Goal: Task Accomplishment & Management: Manage account settings

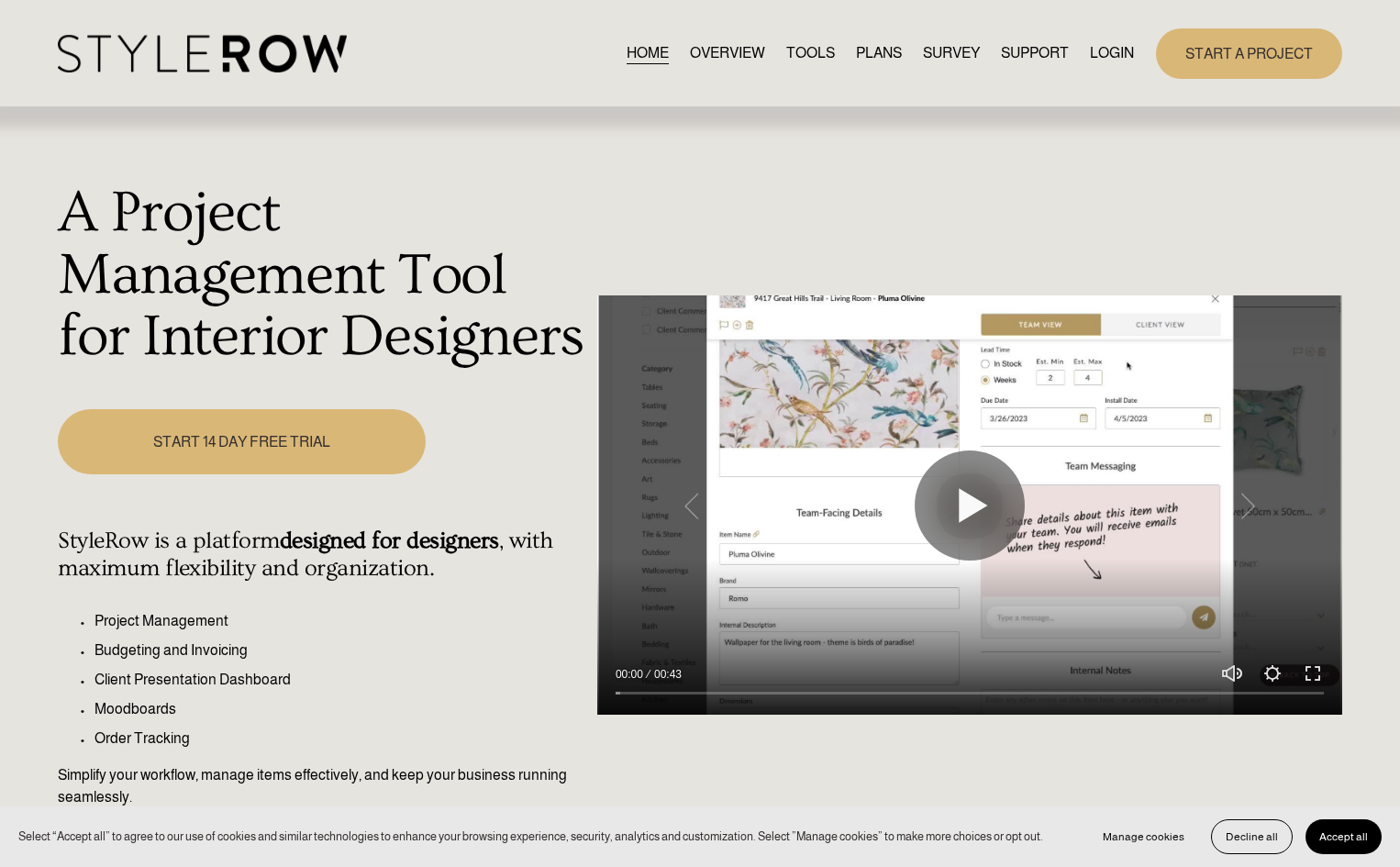
click at [1108, 51] on link "LOGIN" at bounding box center [1111, 54] width 44 height 25
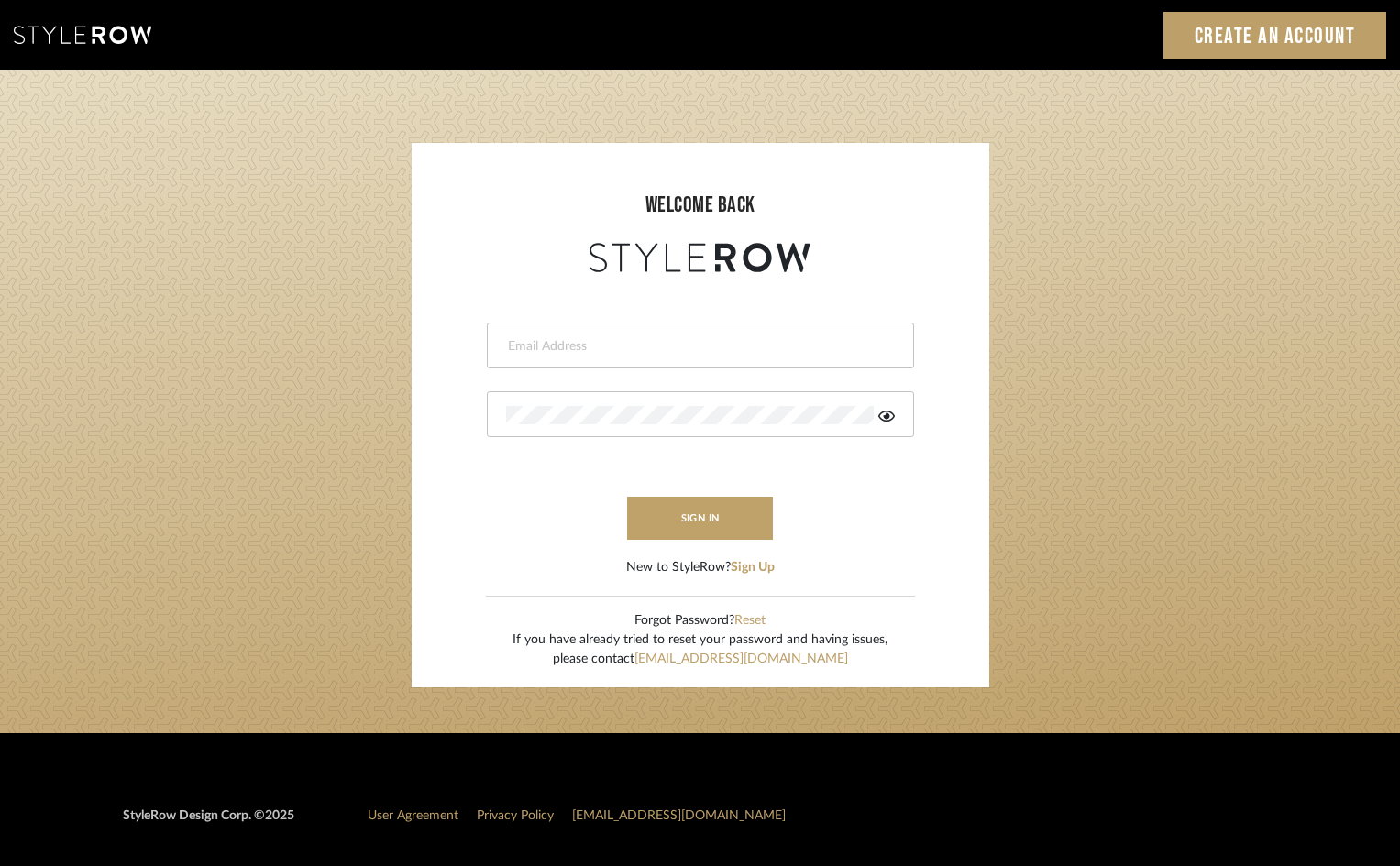
click at [557, 344] on input "email" at bounding box center [699, 347] width 384 height 19
type input "amy.tresbelleinteriors@gmail.com"
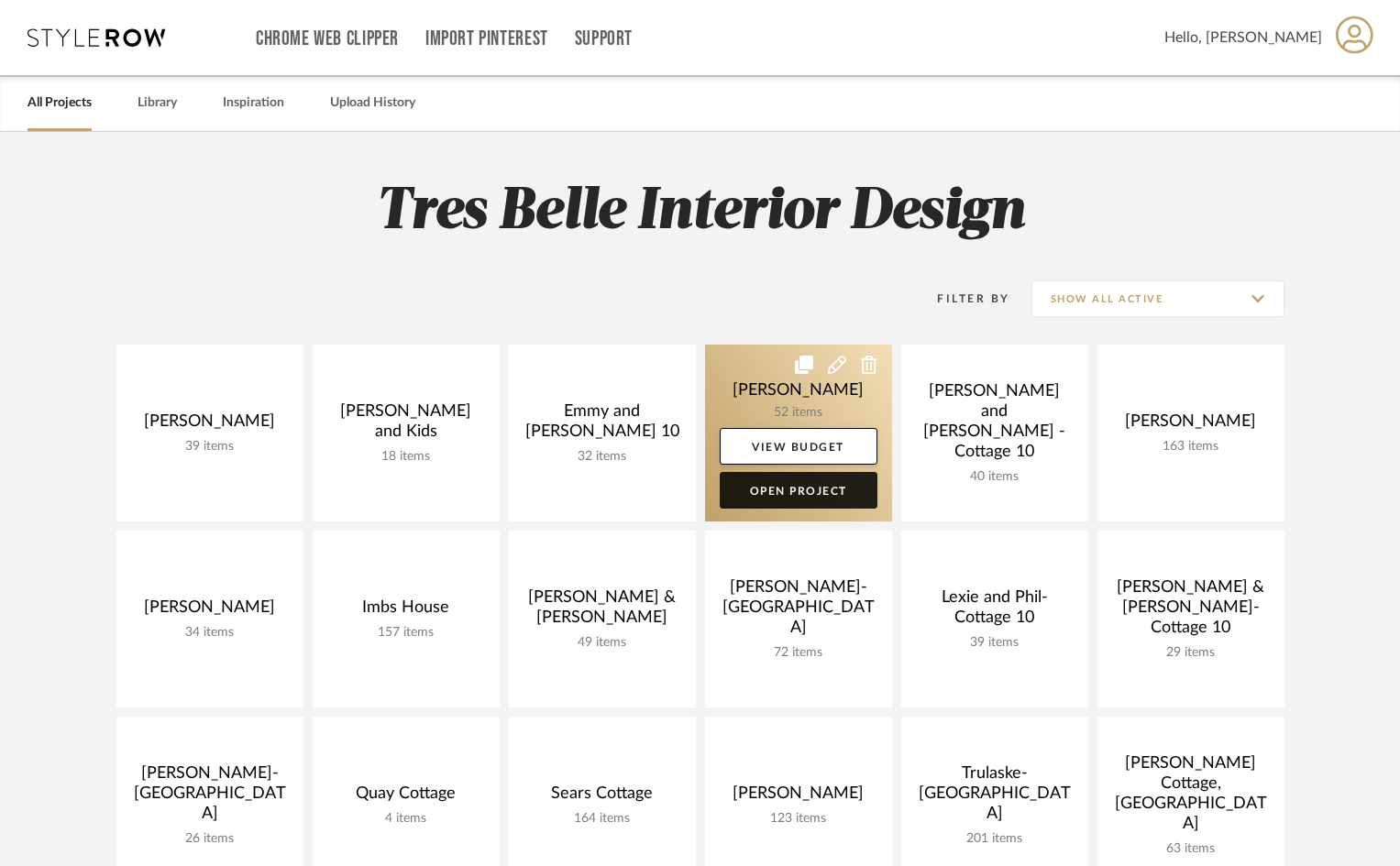
click at [790, 489] on link "Open Project" at bounding box center [798, 490] width 158 height 37
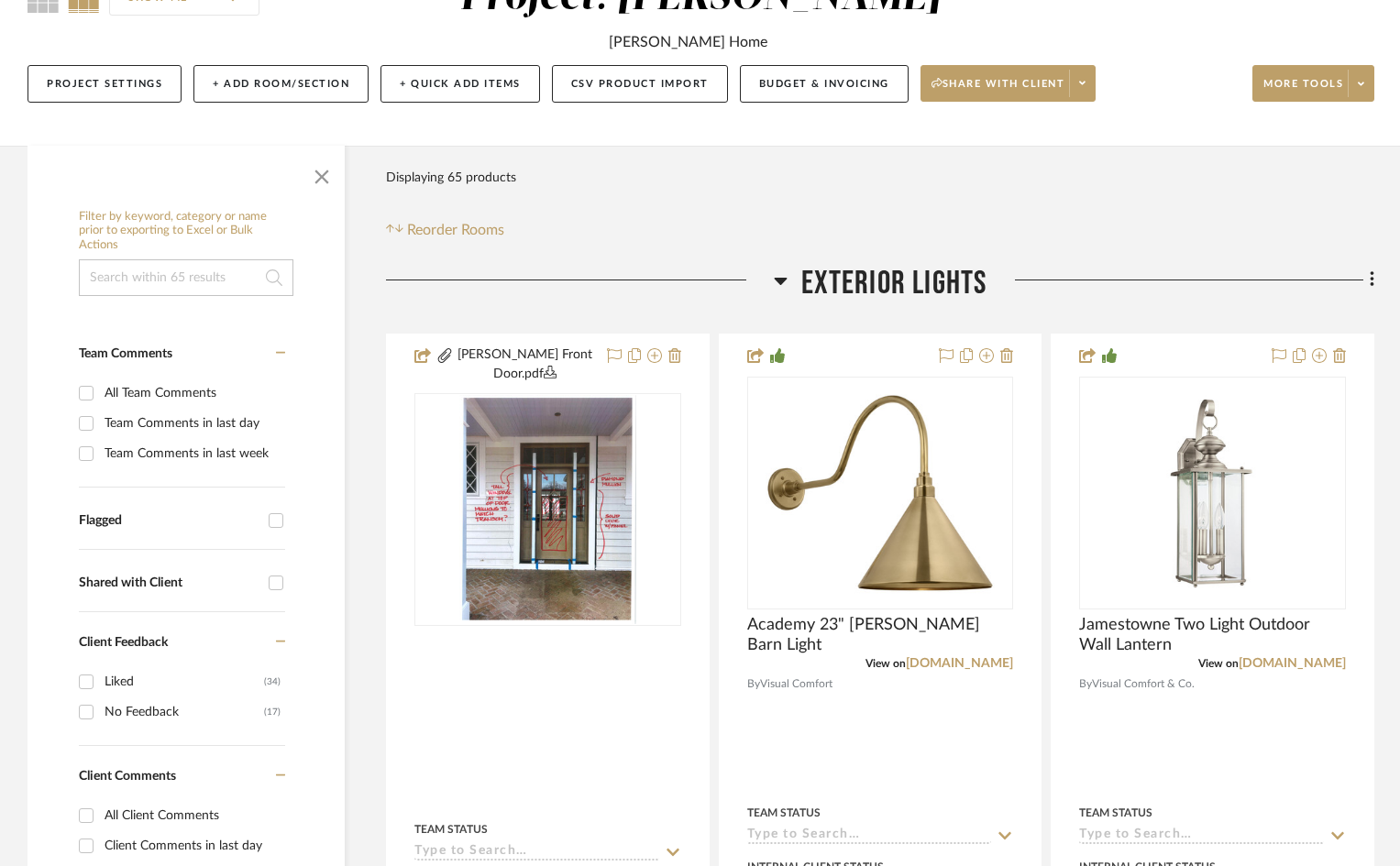
scroll to position [367, 0]
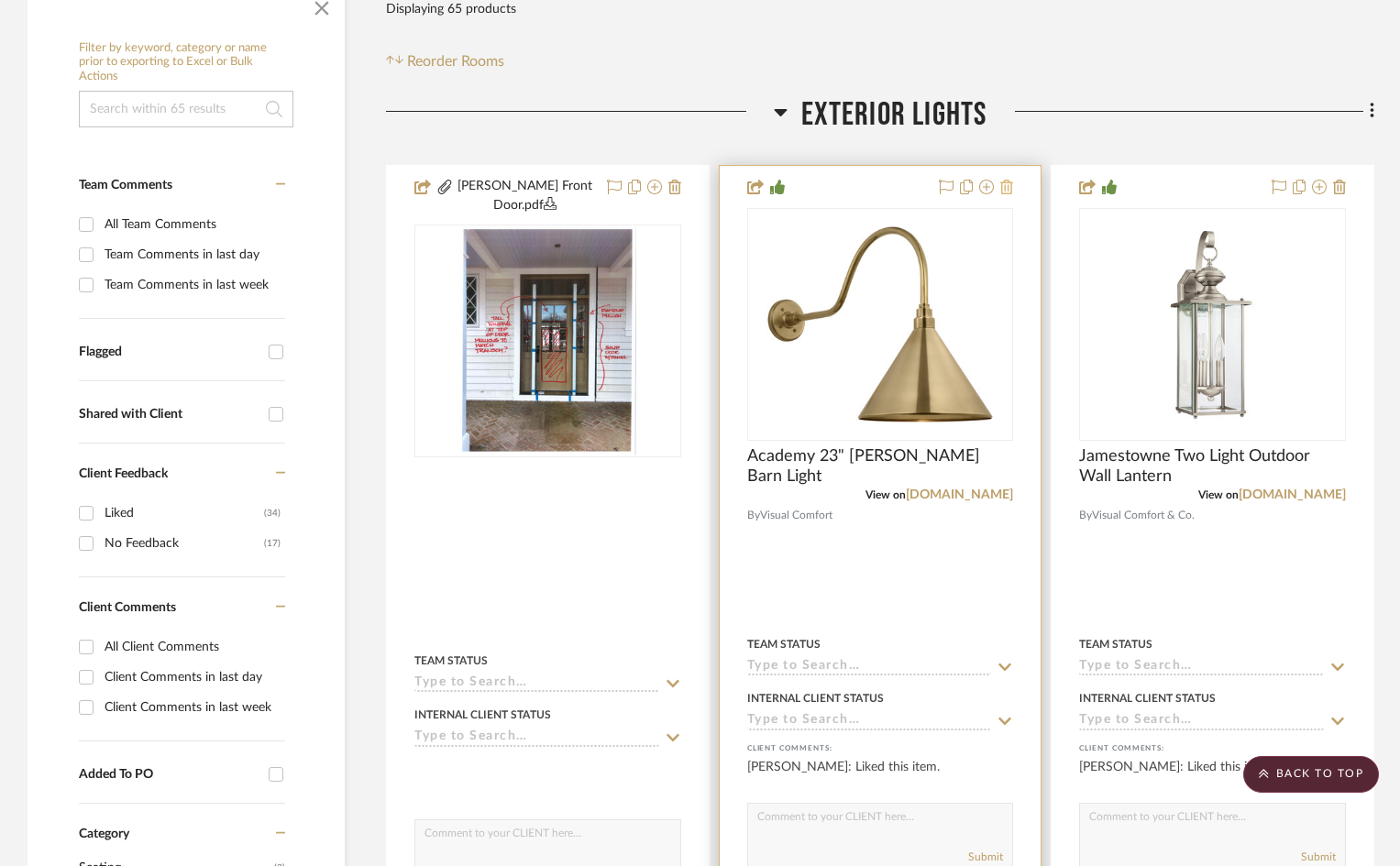
click at [1009, 188] on icon at bounding box center [1006, 186] width 13 height 15
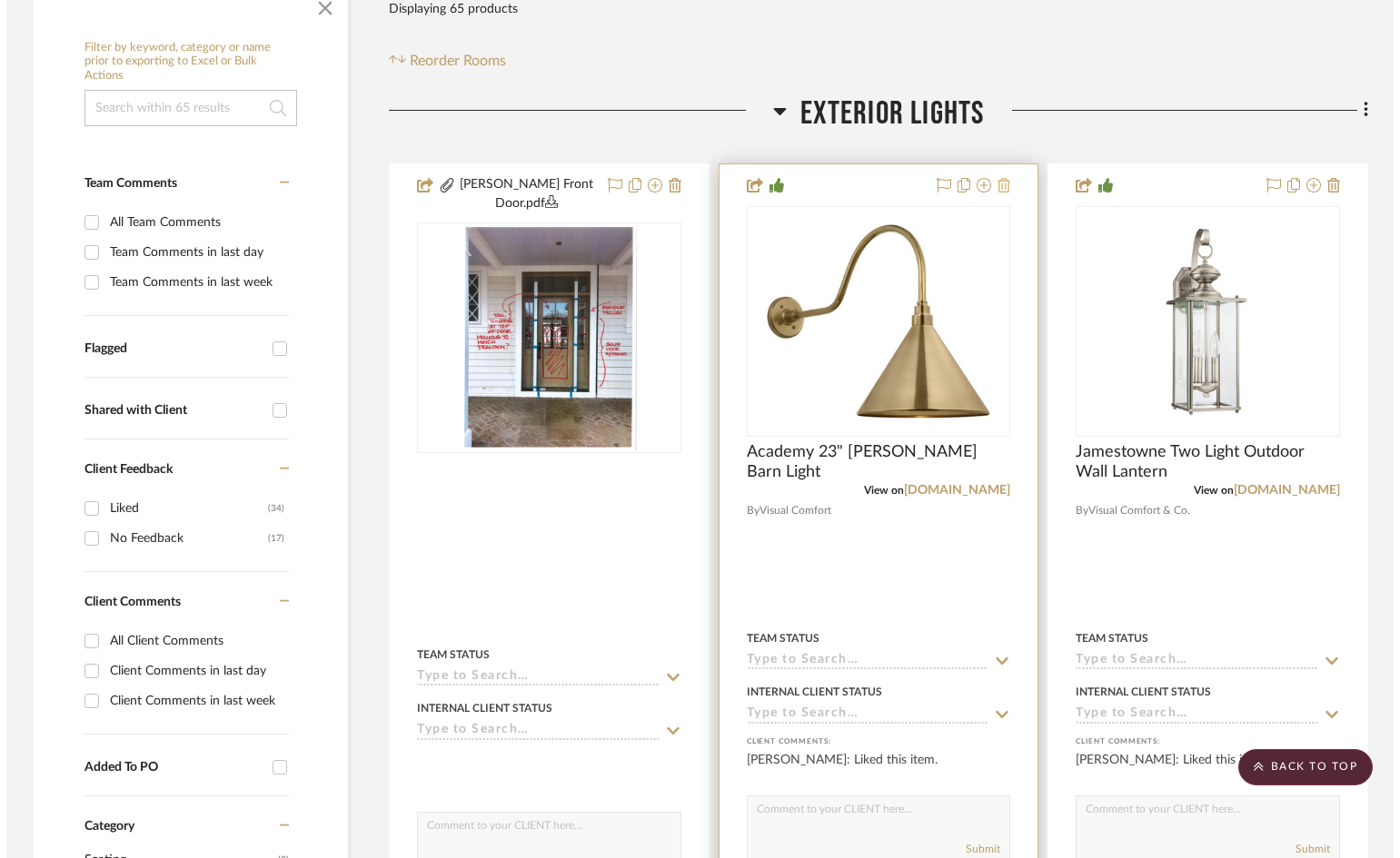
scroll to position [0, 0]
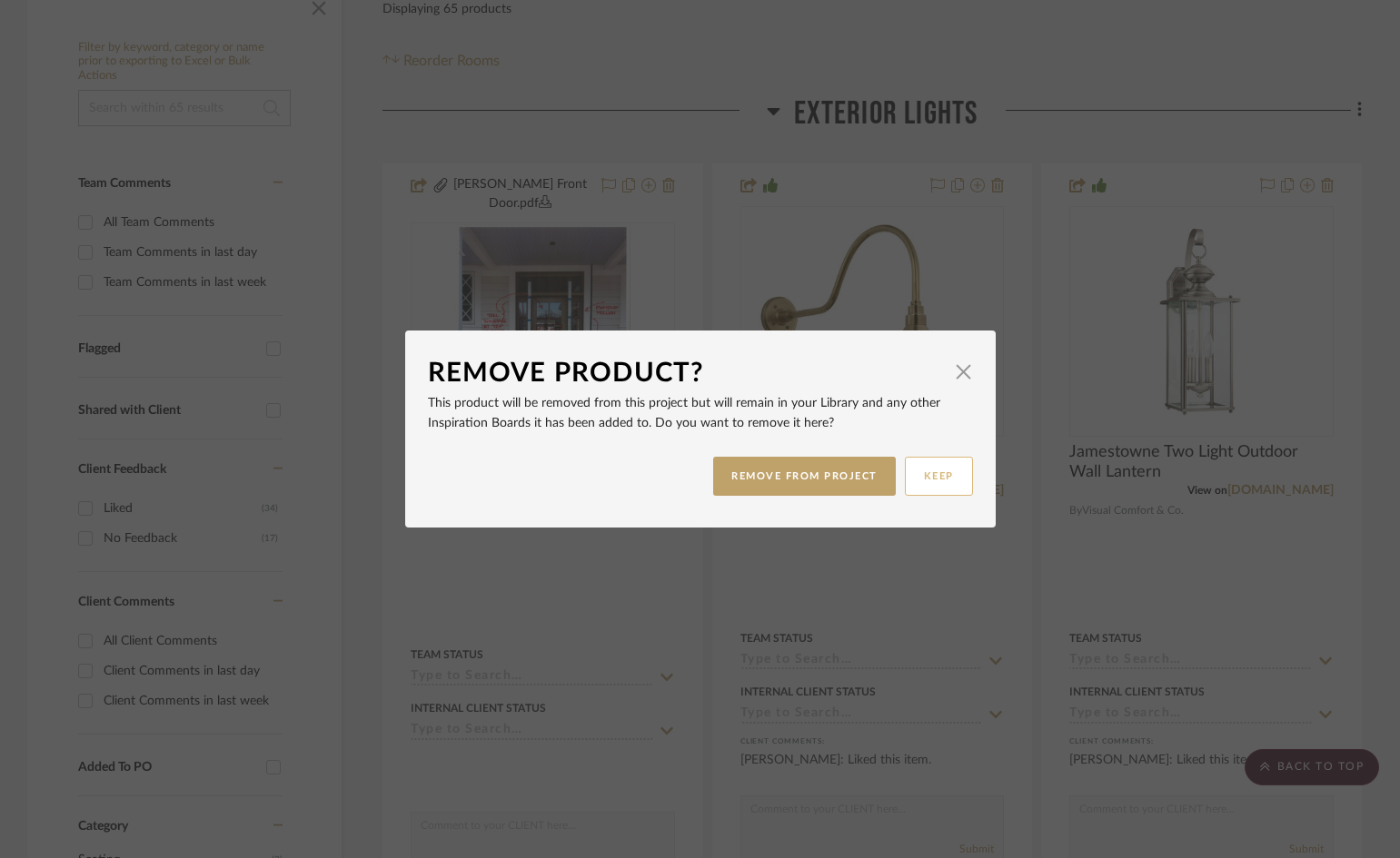
click at [918, 476] on button "KEEP" at bounding box center [939, 476] width 68 height 39
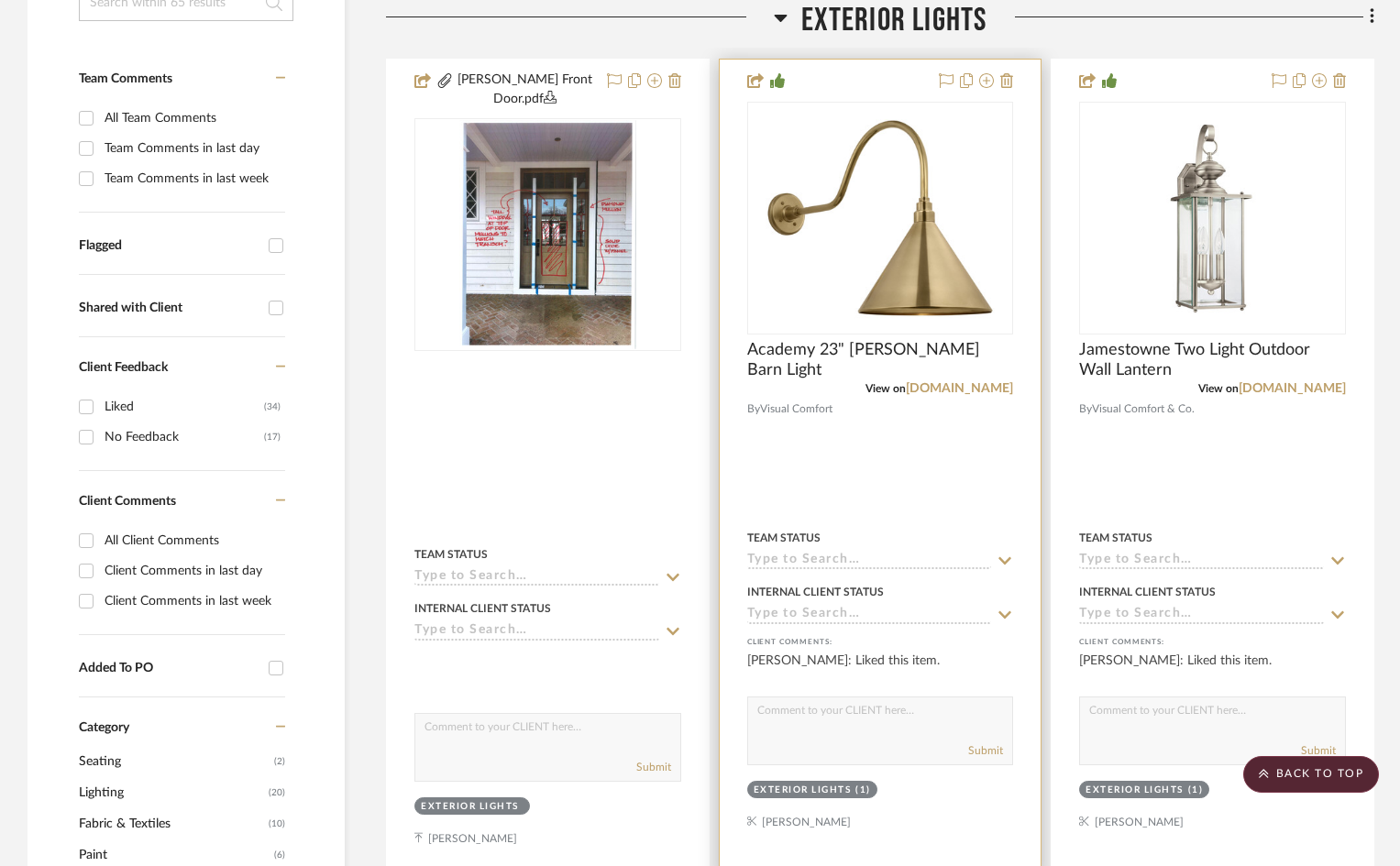
scroll to position [367, 0]
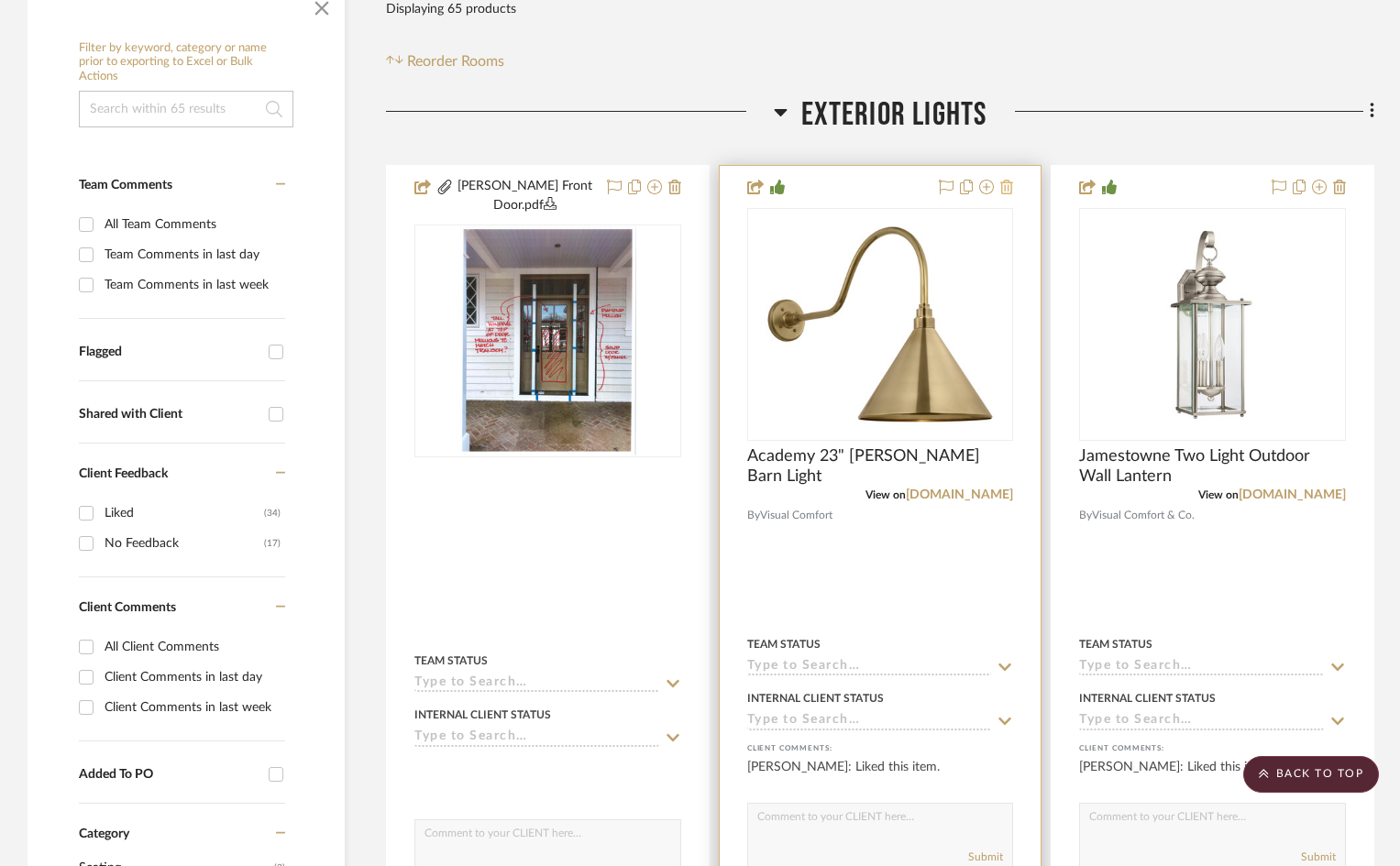
click at [1007, 184] on icon at bounding box center [1006, 186] width 13 height 15
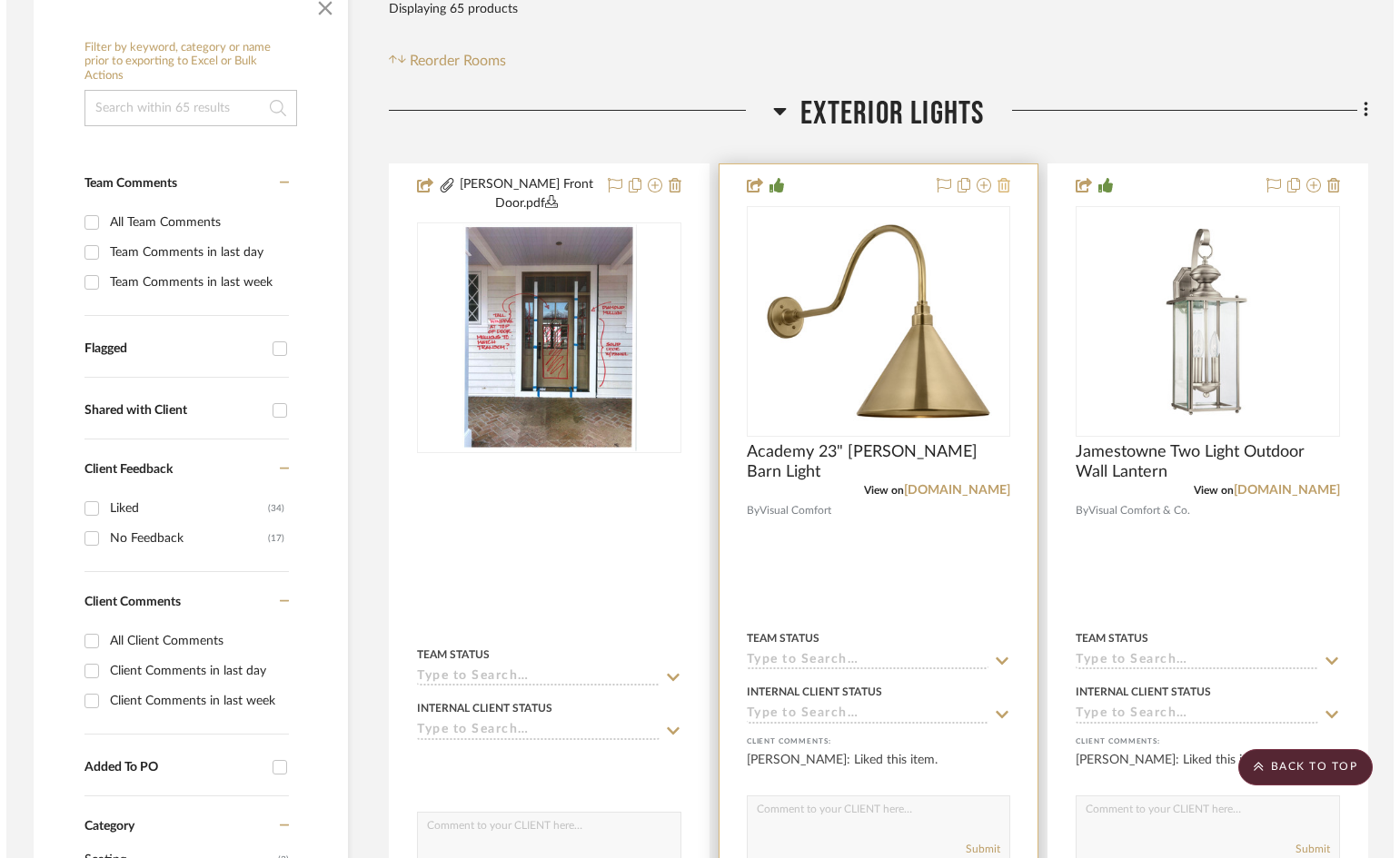
scroll to position [0, 0]
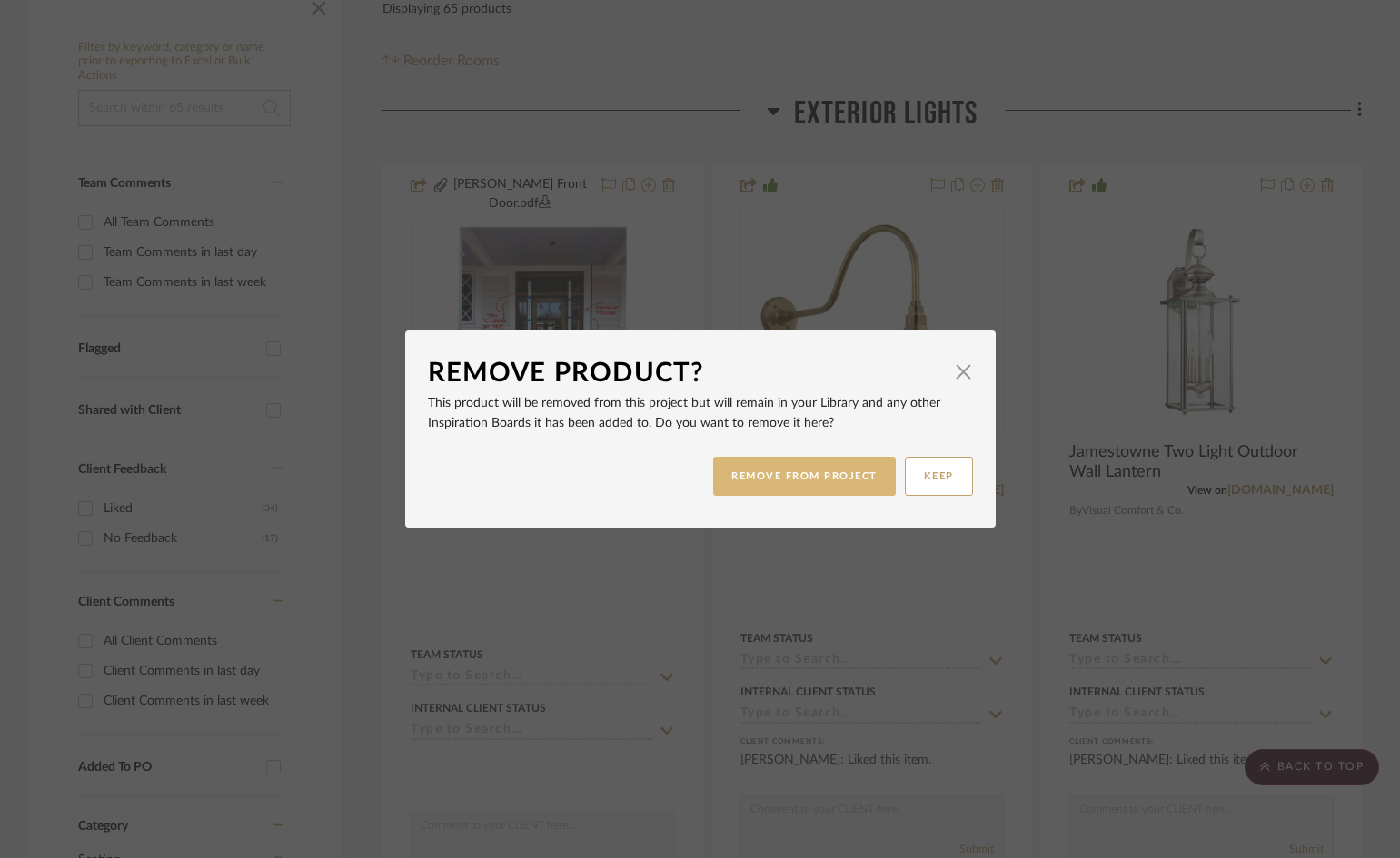
click at [854, 474] on button "REMOVE FROM PROJECT" at bounding box center [804, 476] width 183 height 39
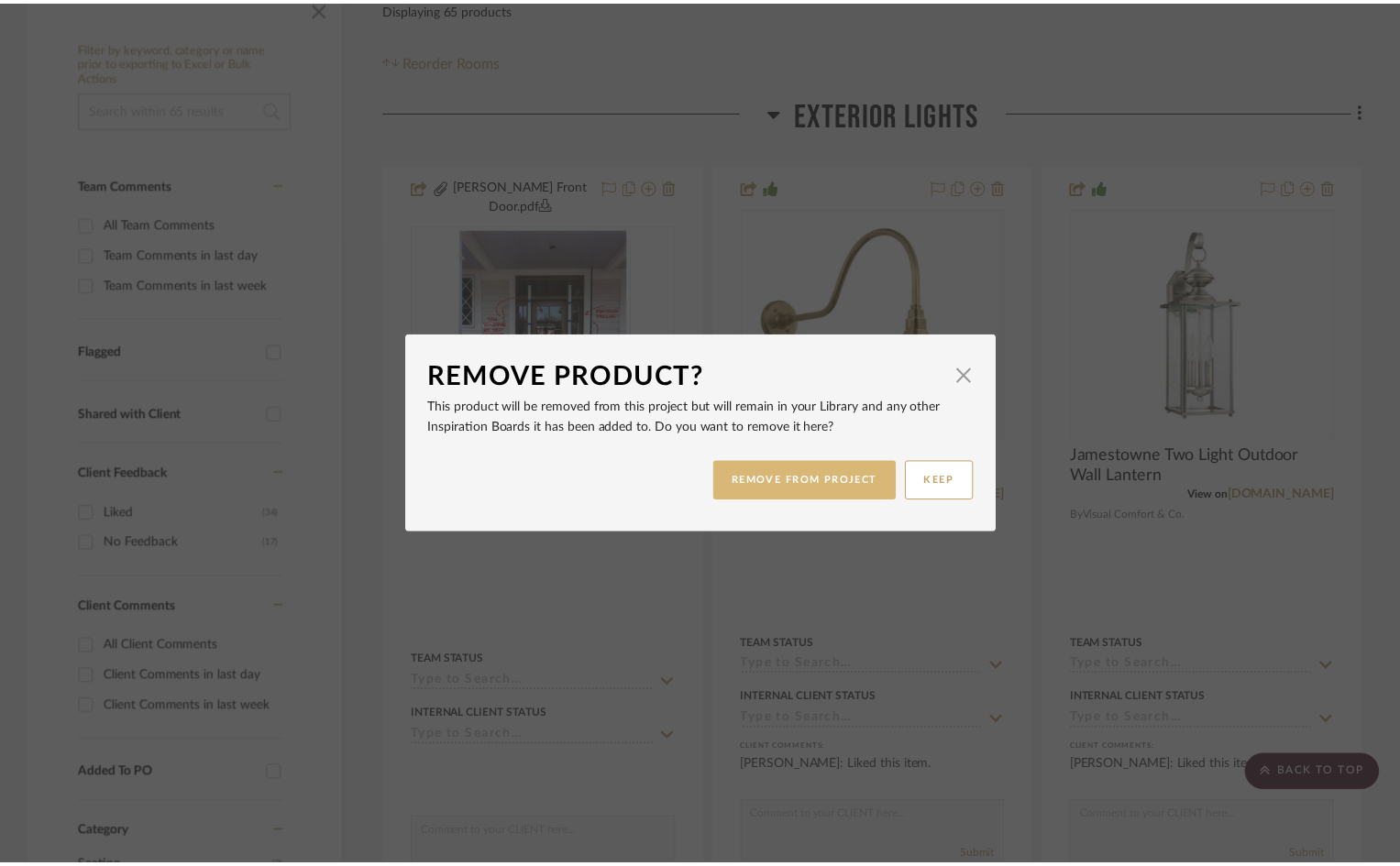
scroll to position [367, 0]
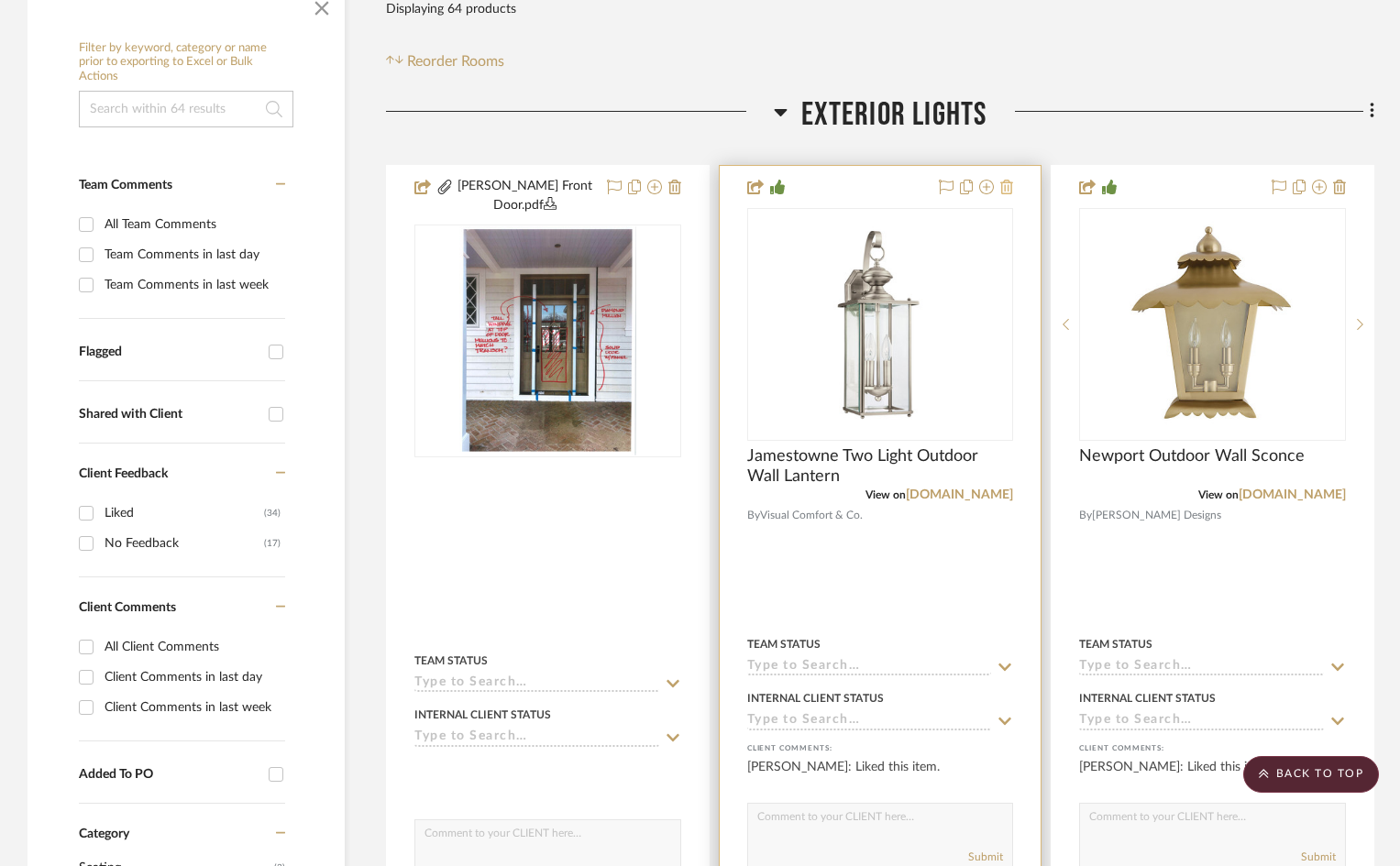
click at [1008, 187] on icon at bounding box center [1006, 186] width 13 height 15
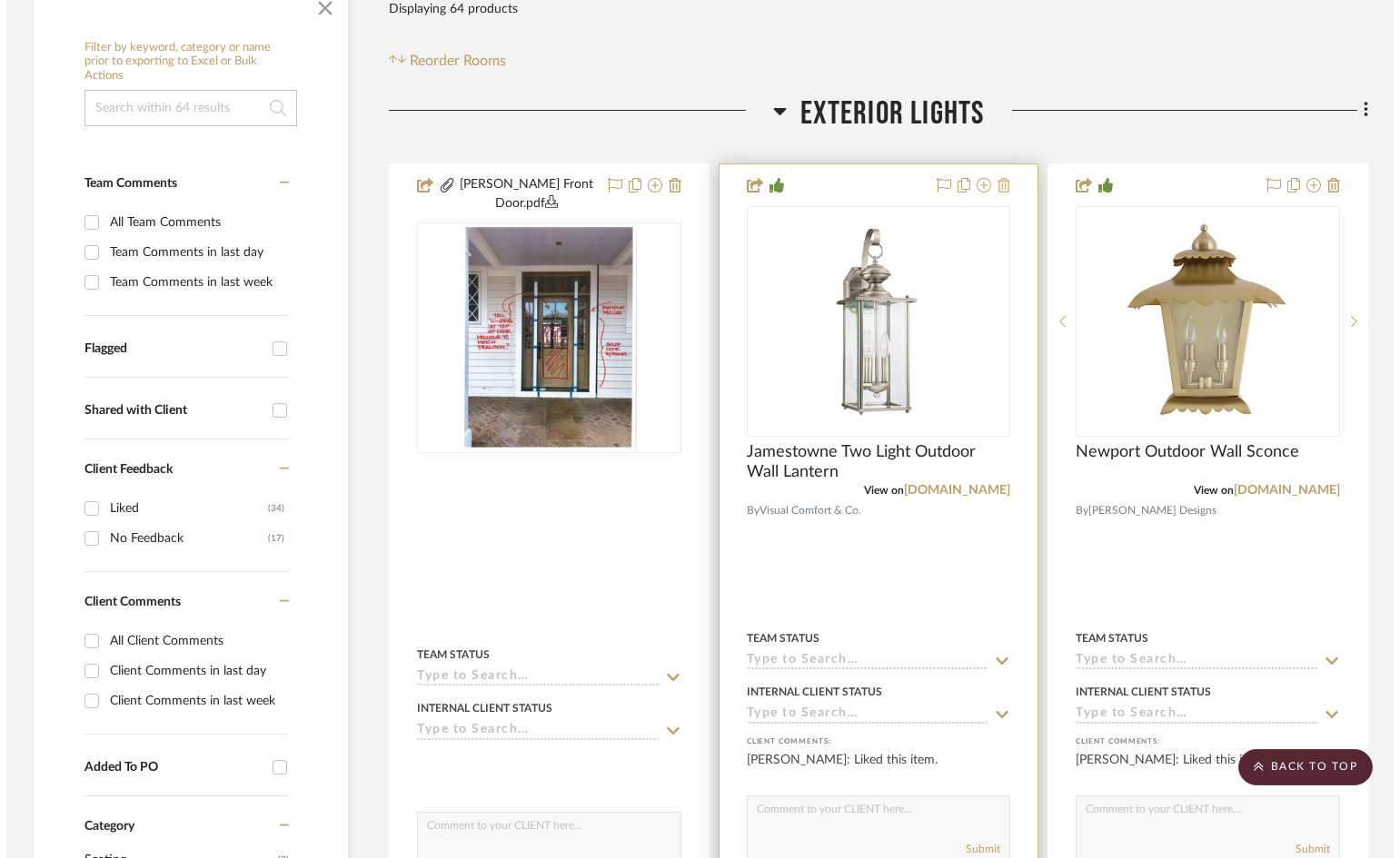
scroll to position [0, 0]
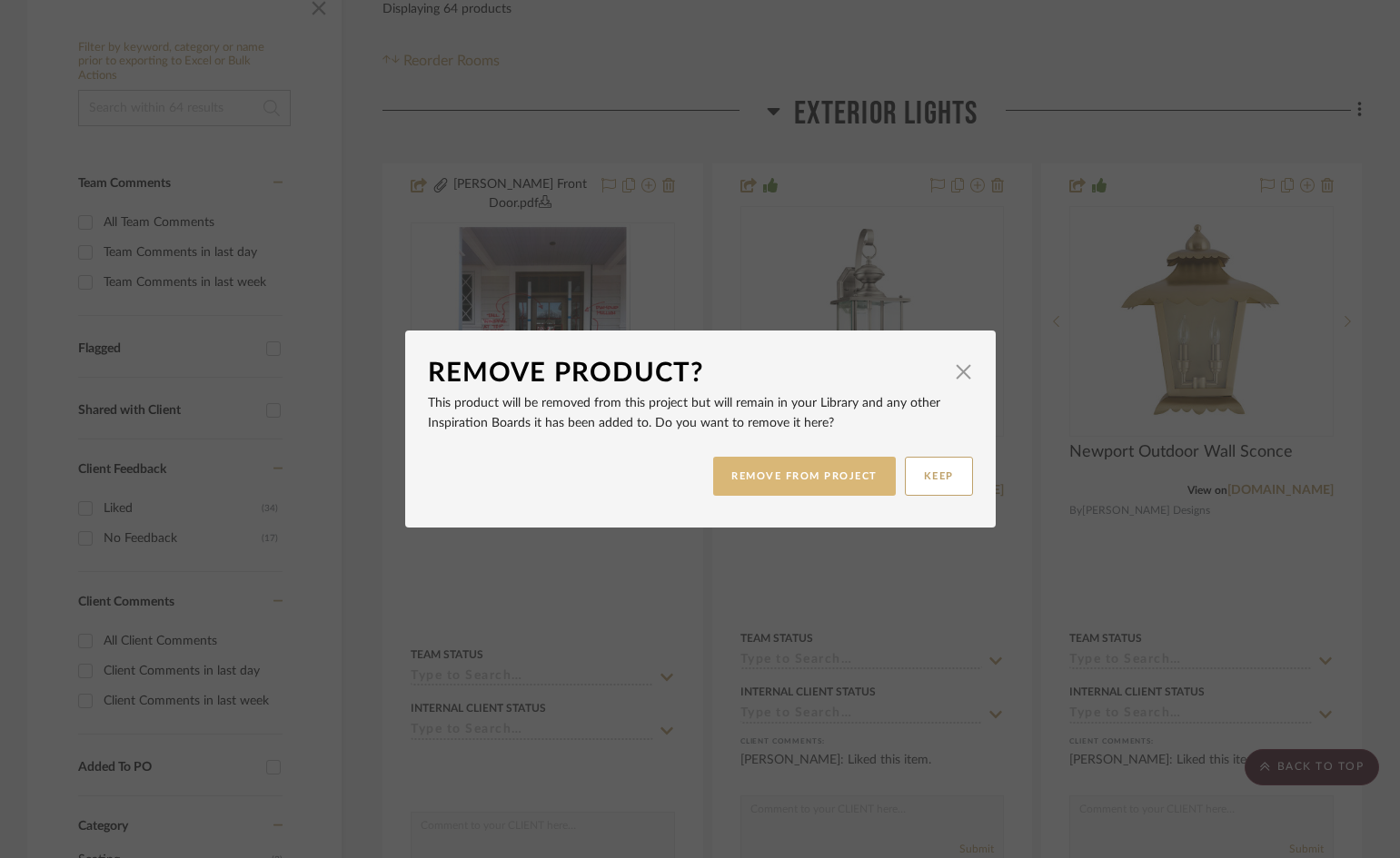
click at [857, 482] on button "REMOVE FROM PROJECT" at bounding box center [804, 476] width 183 height 39
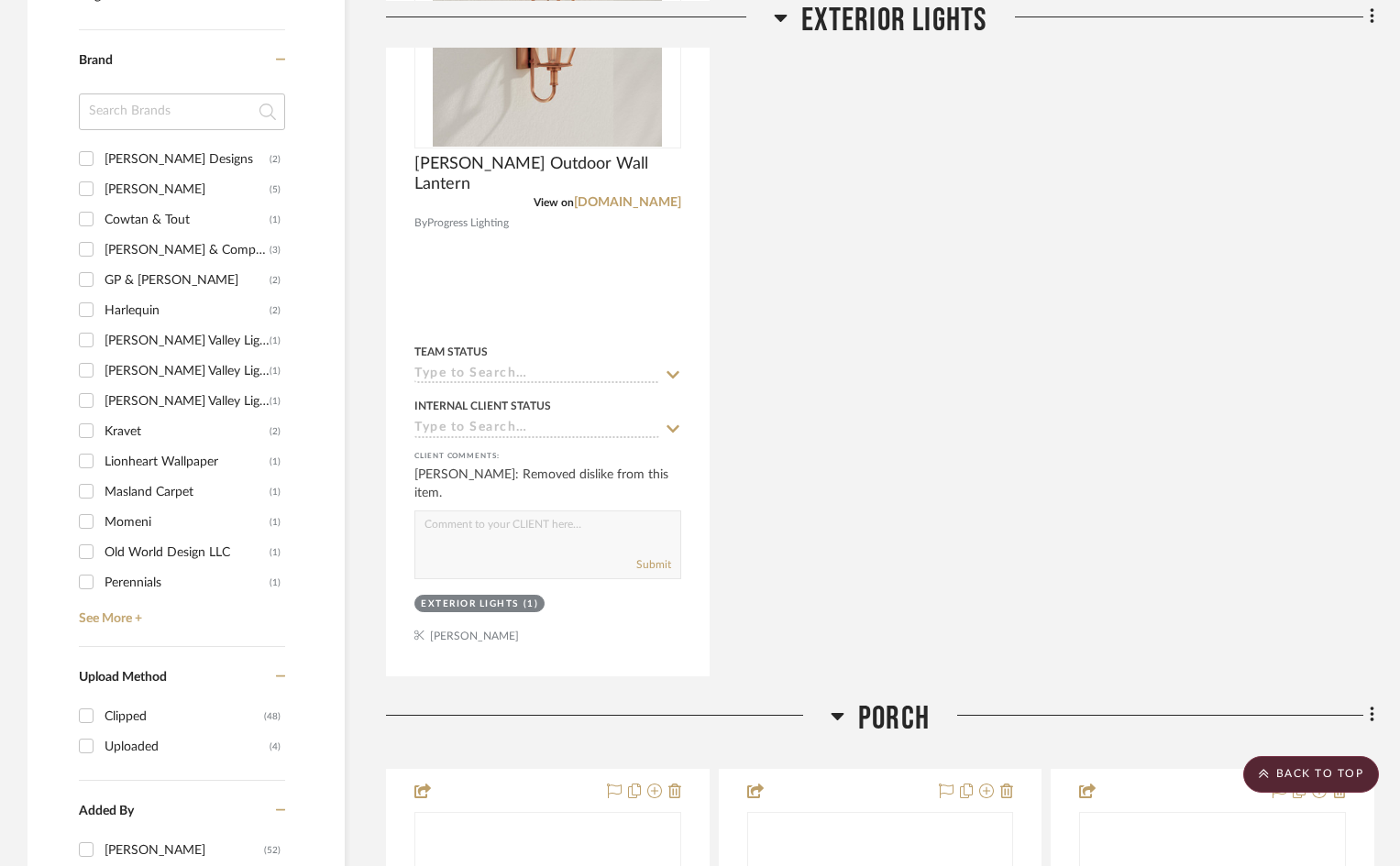
scroll to position [1559, 0]
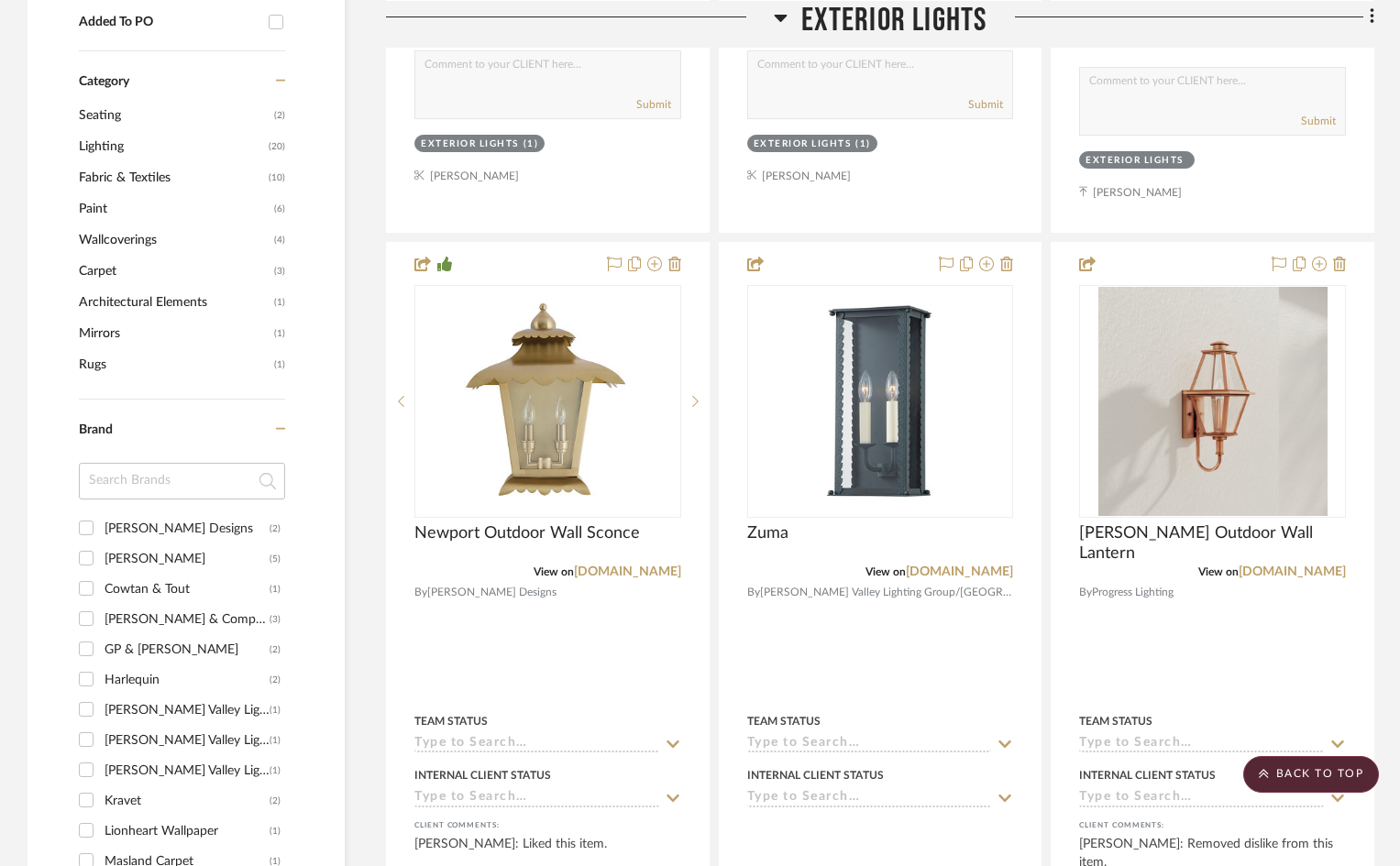
scroll to position [1283, 0]
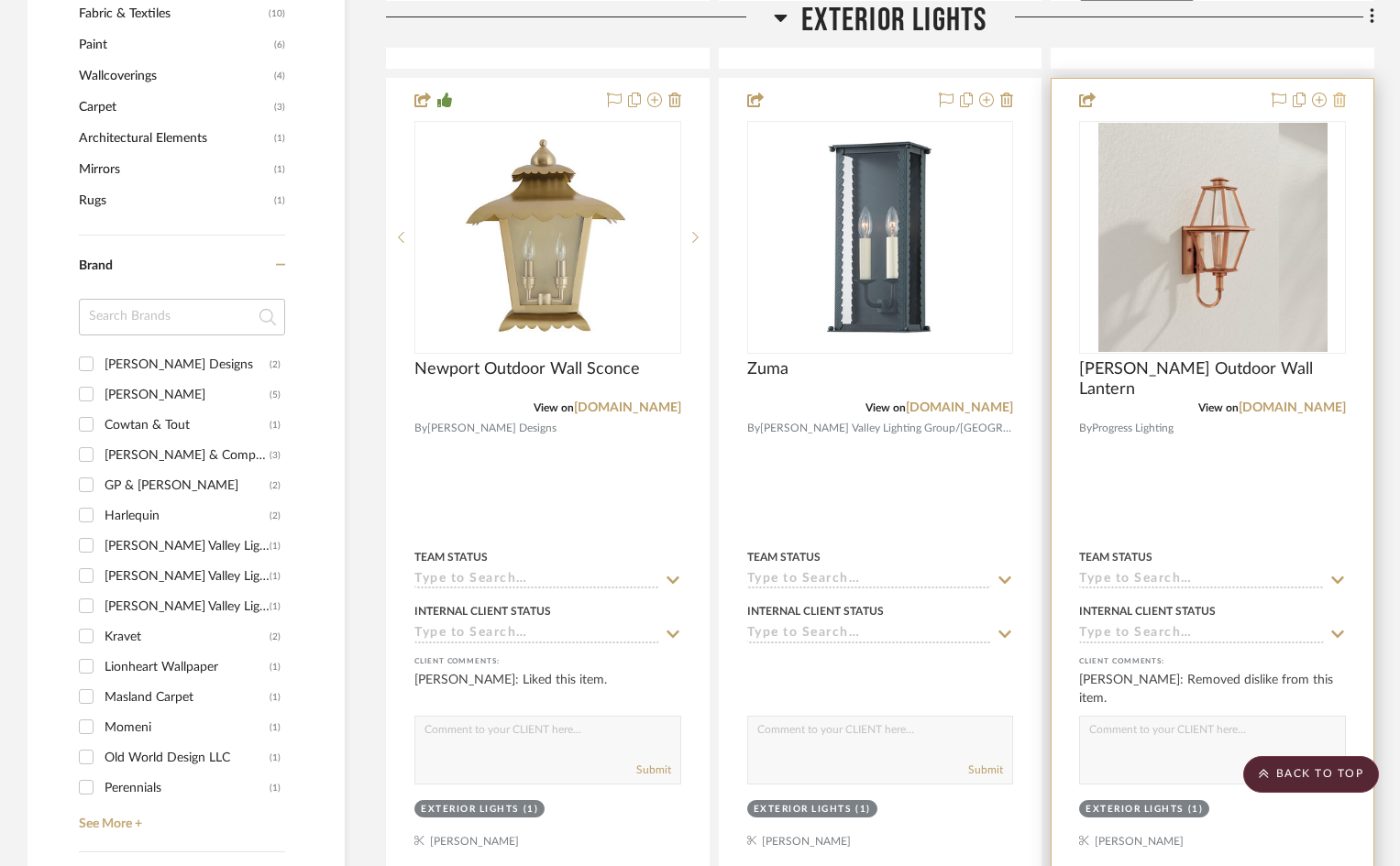
click at [1340, 98] on icon at bounding box center [1339, 99] width 13 height 15
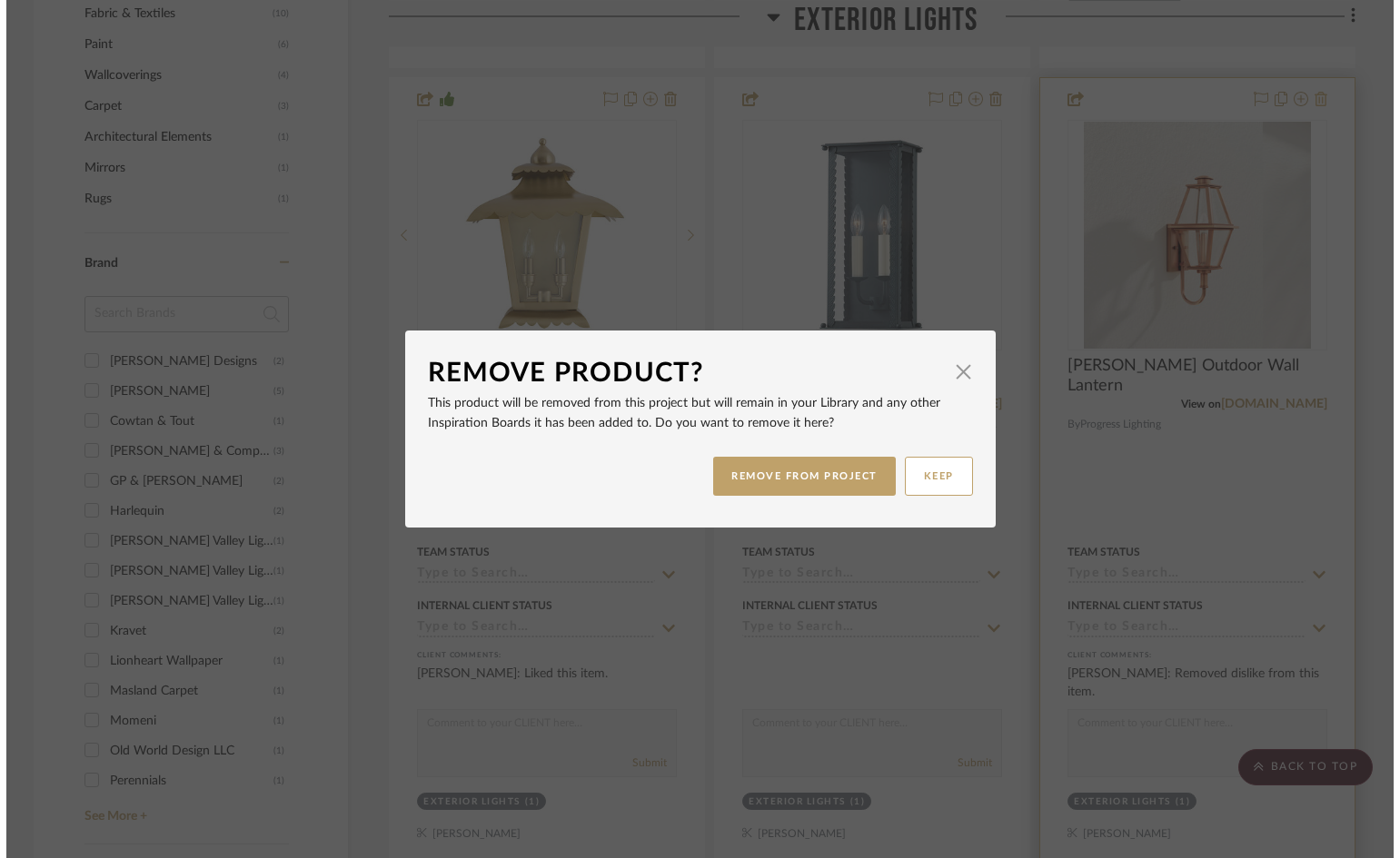
scroll to position [0, 0]
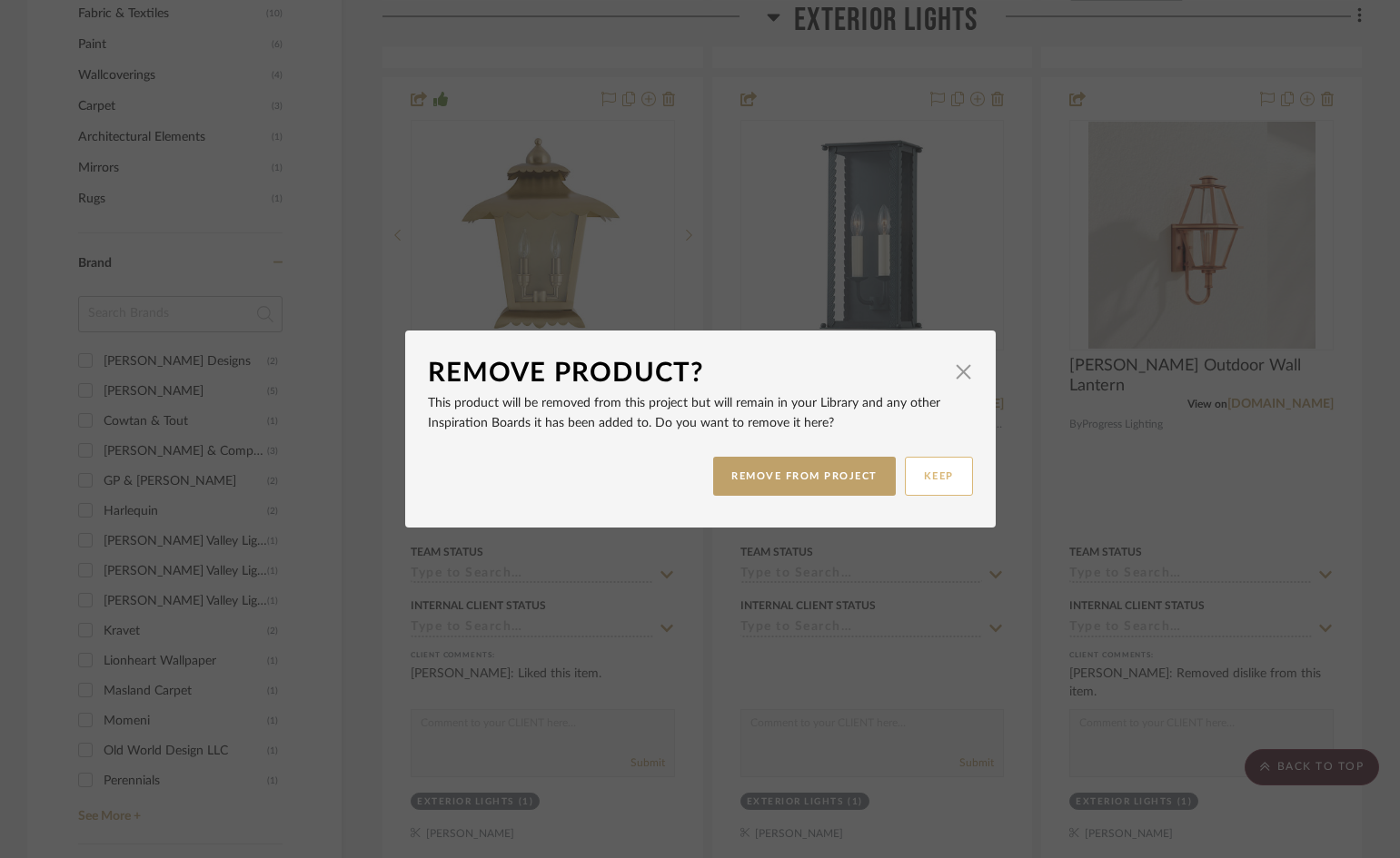
click at [934, 474] on button "KEEP" at bounding box center [939, 476] width 68 height 39
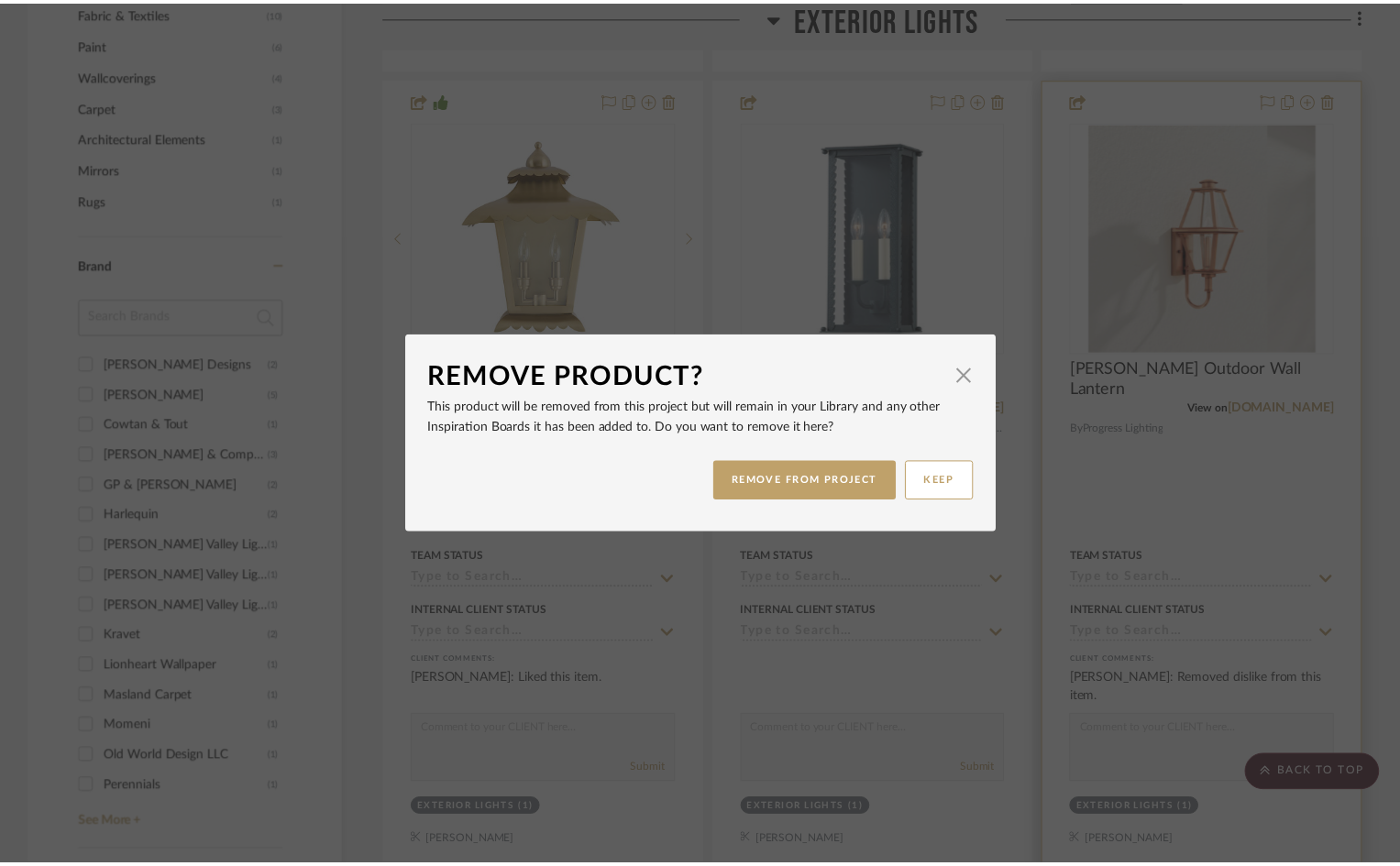
scroll to position [1283, 0]
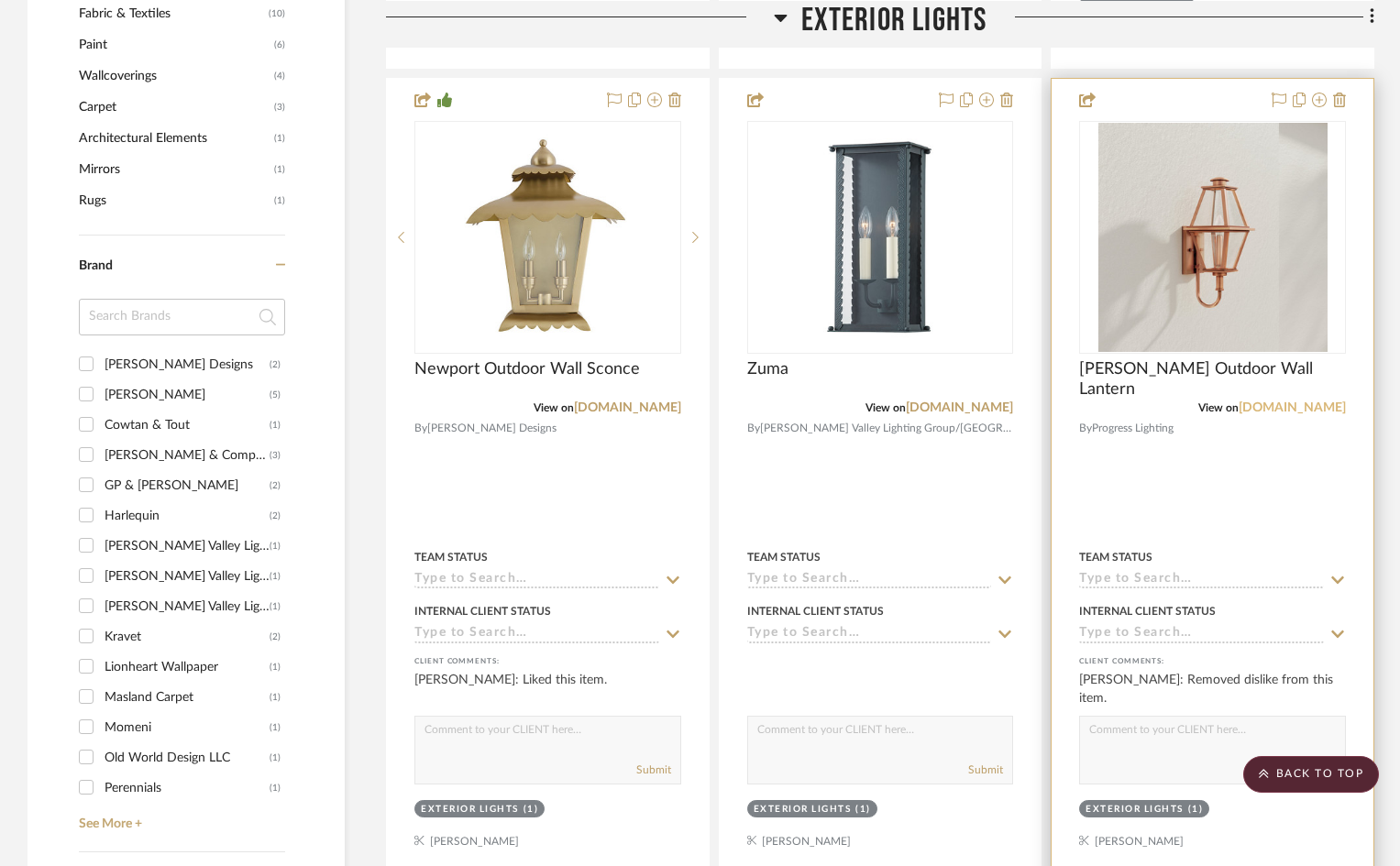
click at [1245, 405] on link "[DOMAIN_NAME]" at bounding box center [1292, 407] width 107 height 13
click at [1192, 281] on img "0" at bounding box center [1213, 237] width 229 height 229
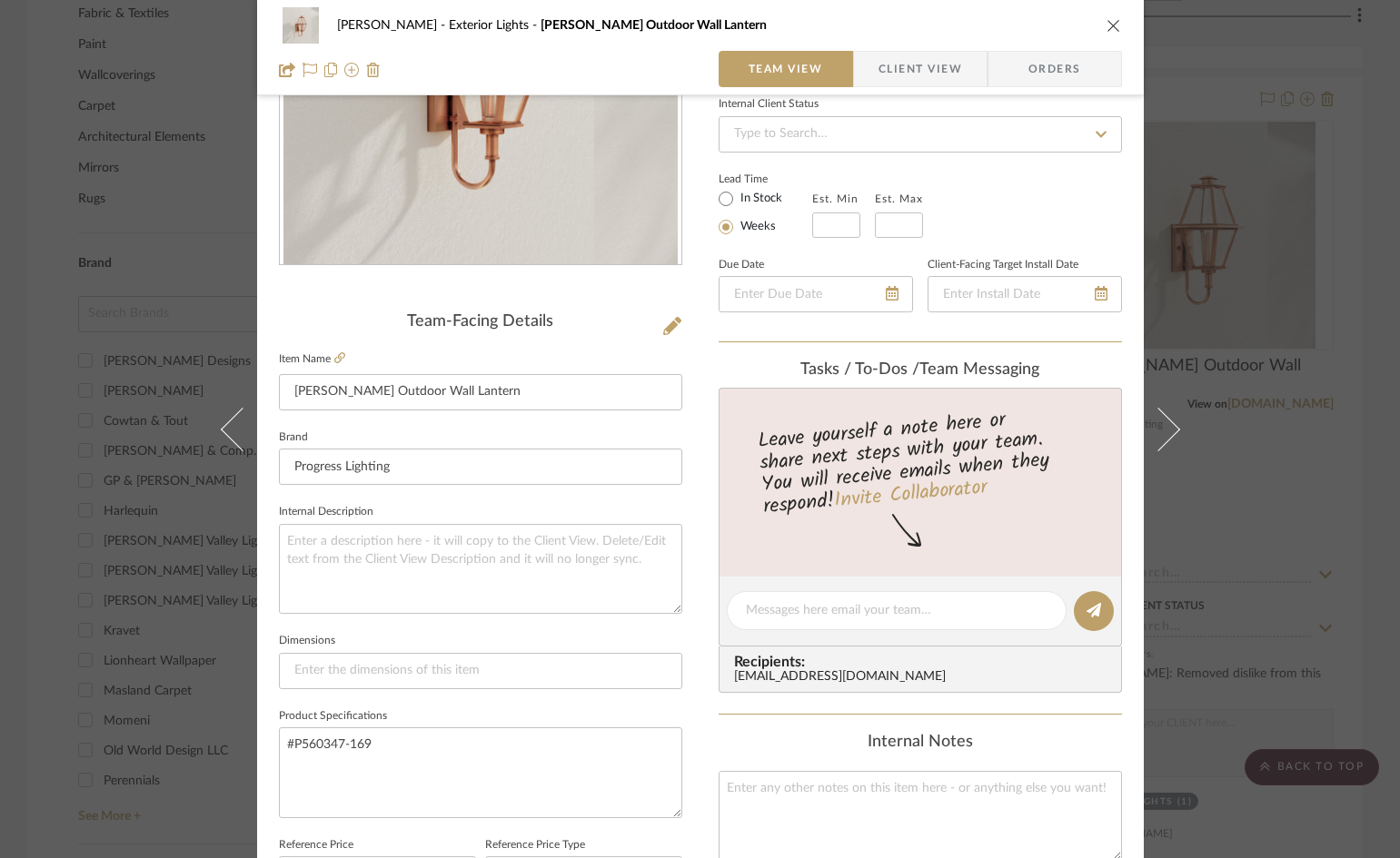
scroll to position [197, 0]
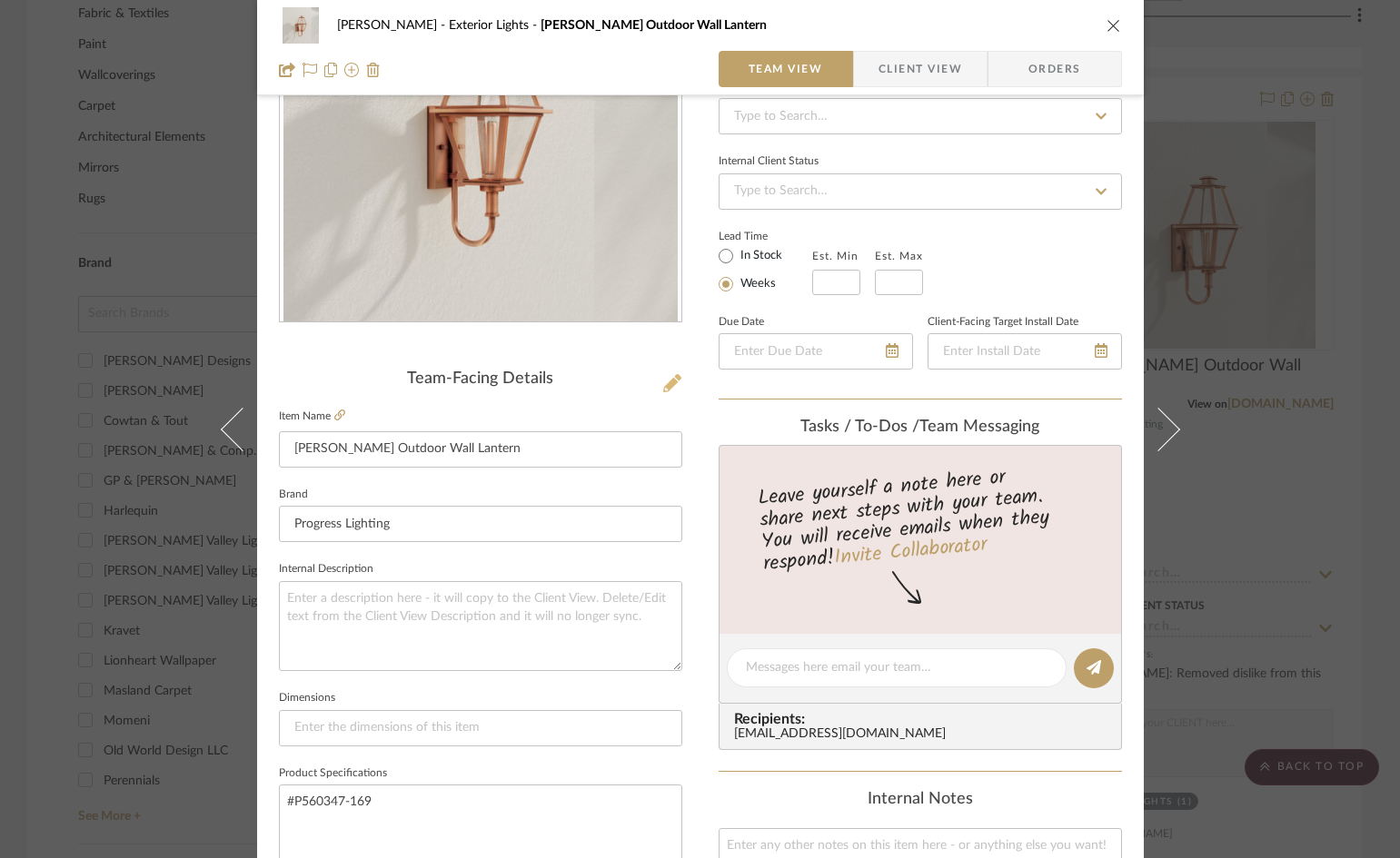
click at [663, 383] on icon at bounding box center [672, 383] width 19 height 19
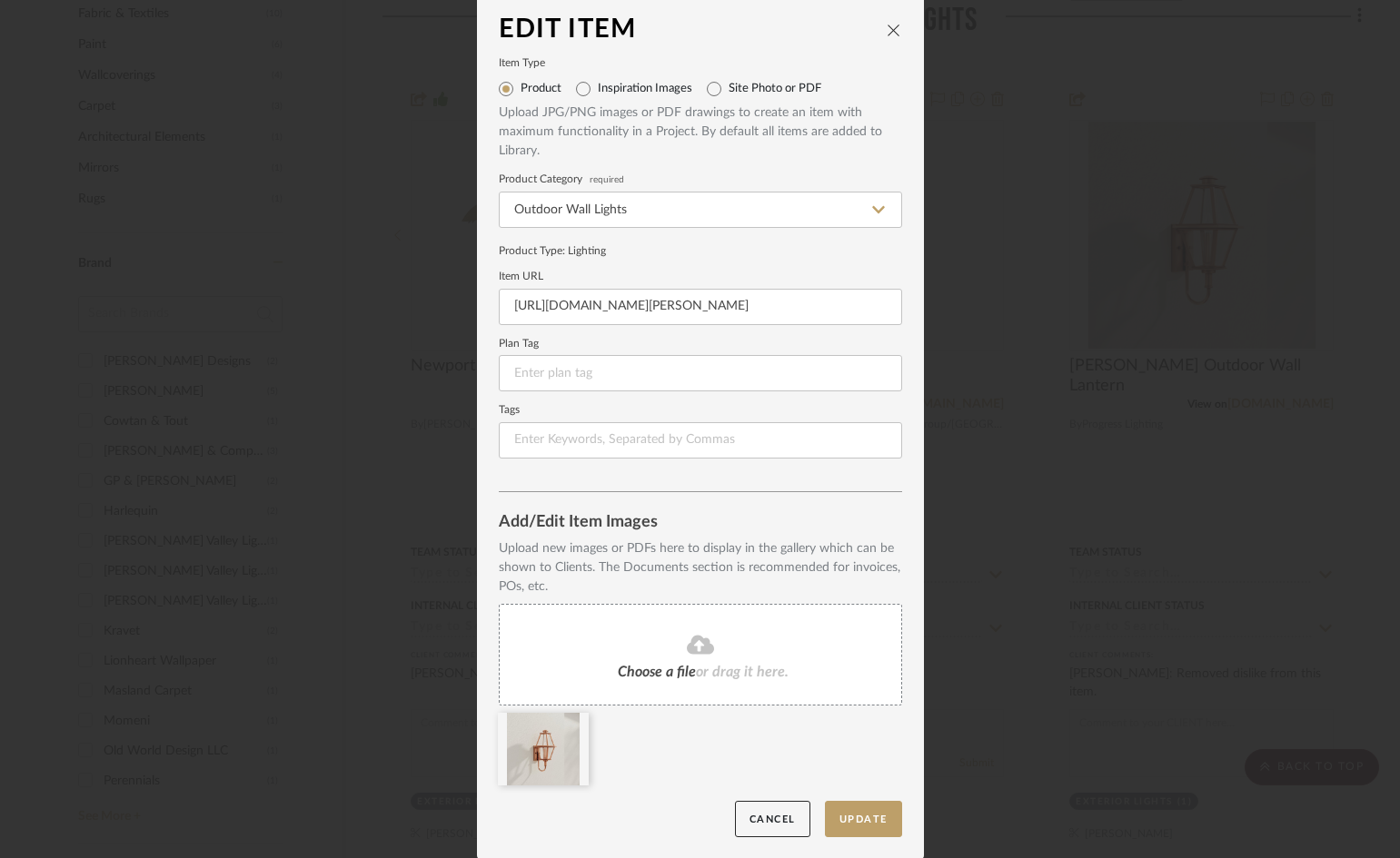
scroll to position [7, 0]
click at [696, 674] on span "or drag it here." at bounding box center [742, 670] width 92 height 15
click at [862, 817] on button "Update" at bounding box center [863, 819] width 78 height 37
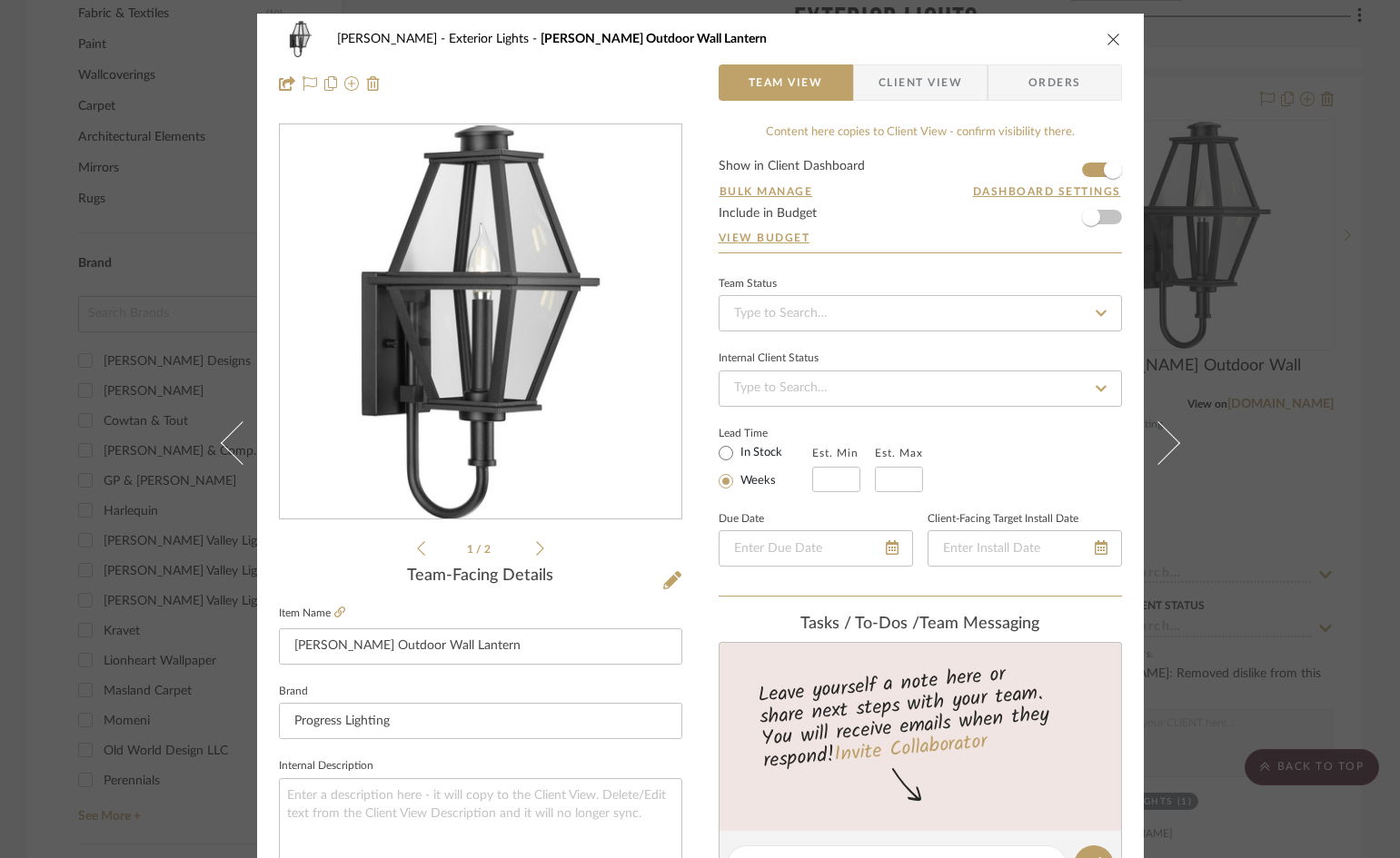
click at [1110, 36] on icon "close" at bounding box center [1113, 38] width 15 height 15
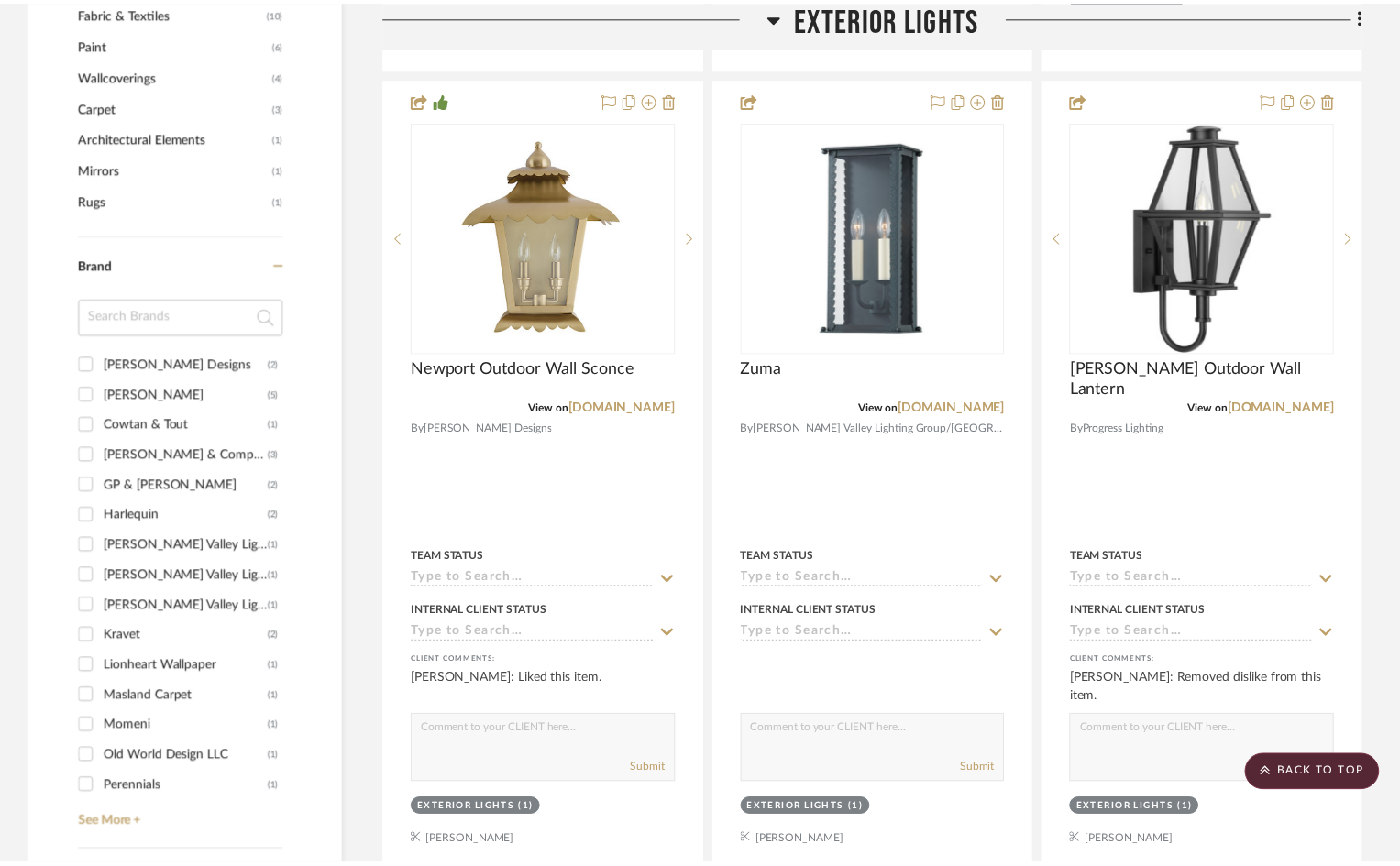
scroll to position [1283, 0]
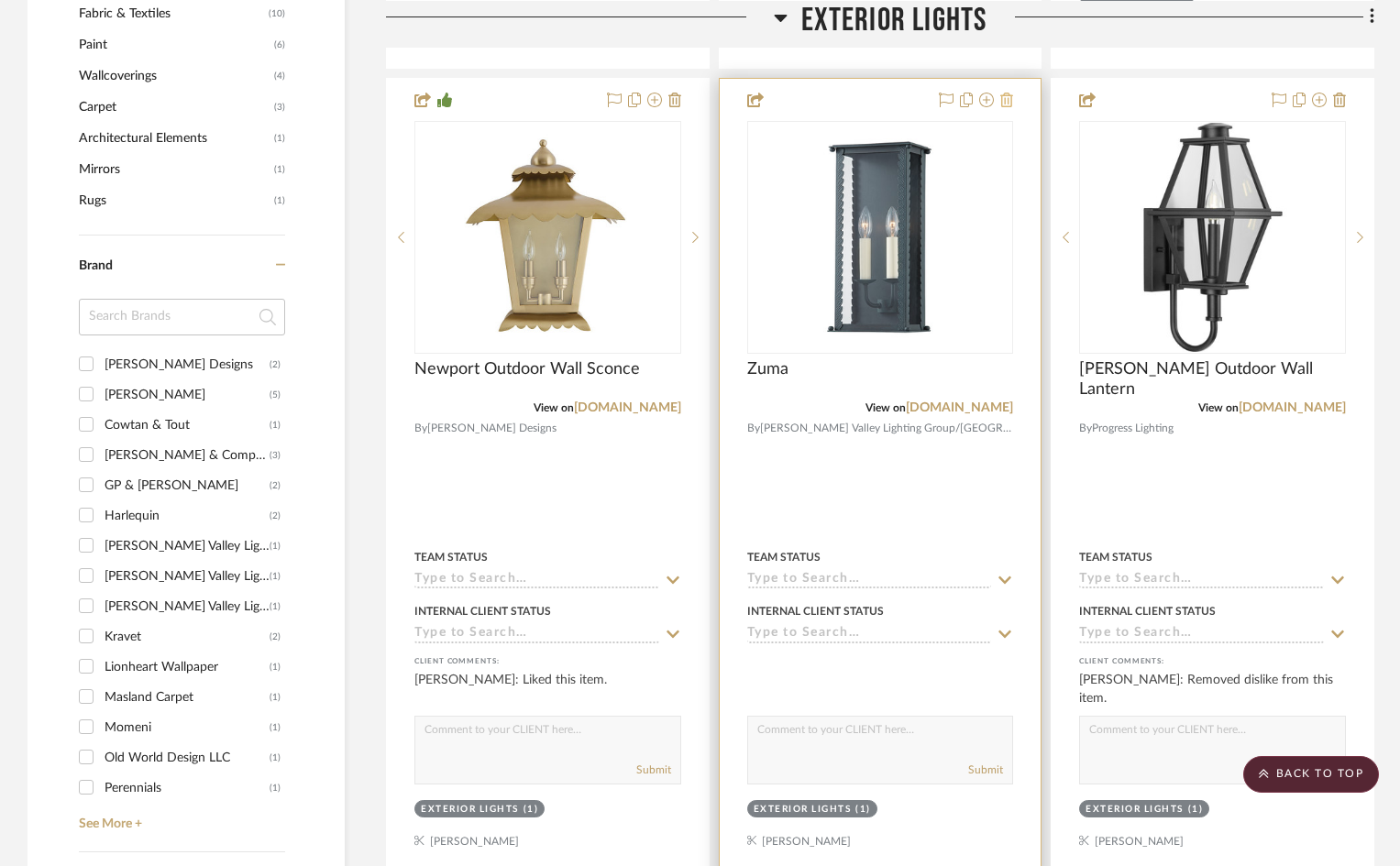
click at [1008, 101] on icon at bounding box center [1006, 99] width 13 height 15
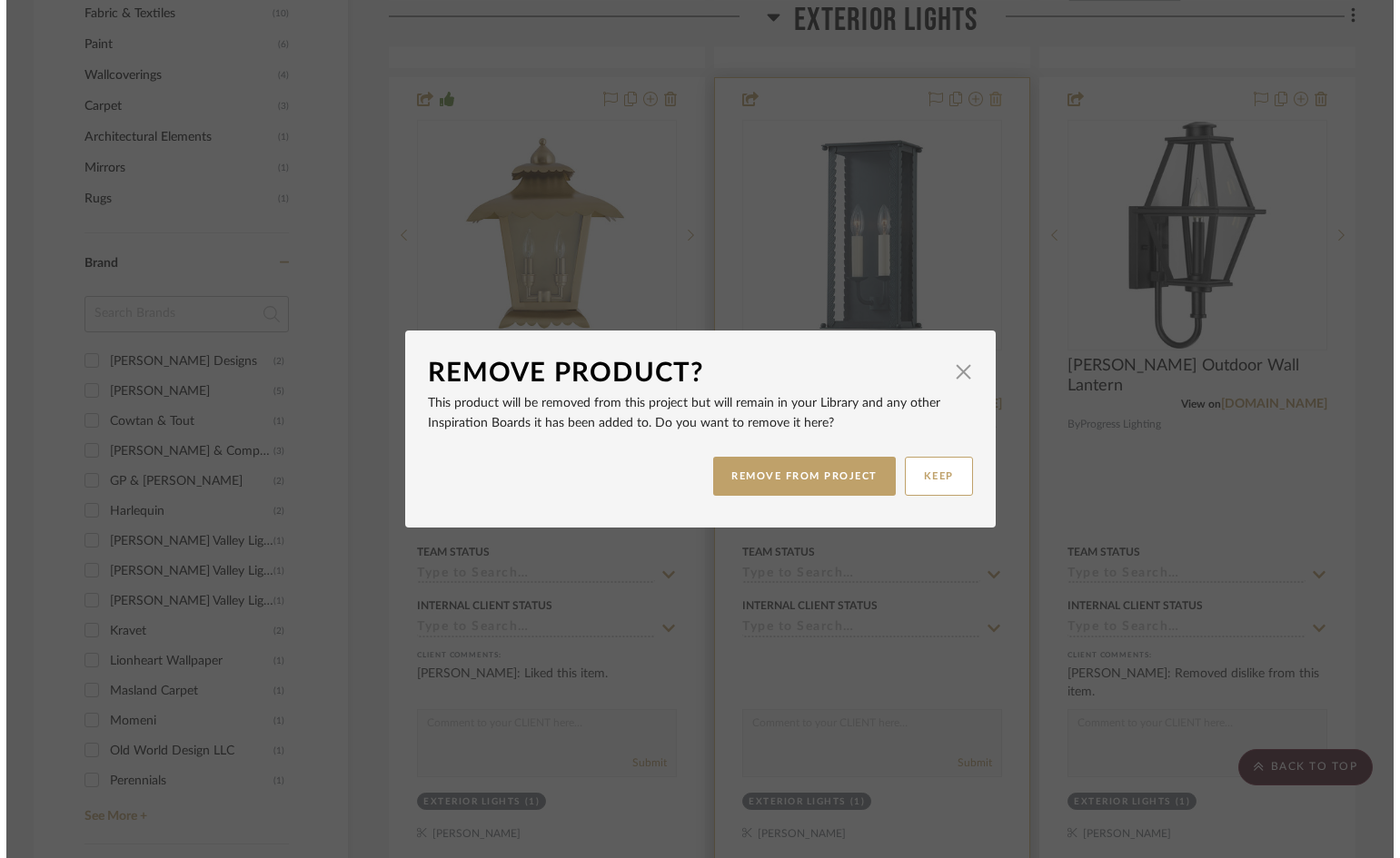
scroll to position [0, 0]
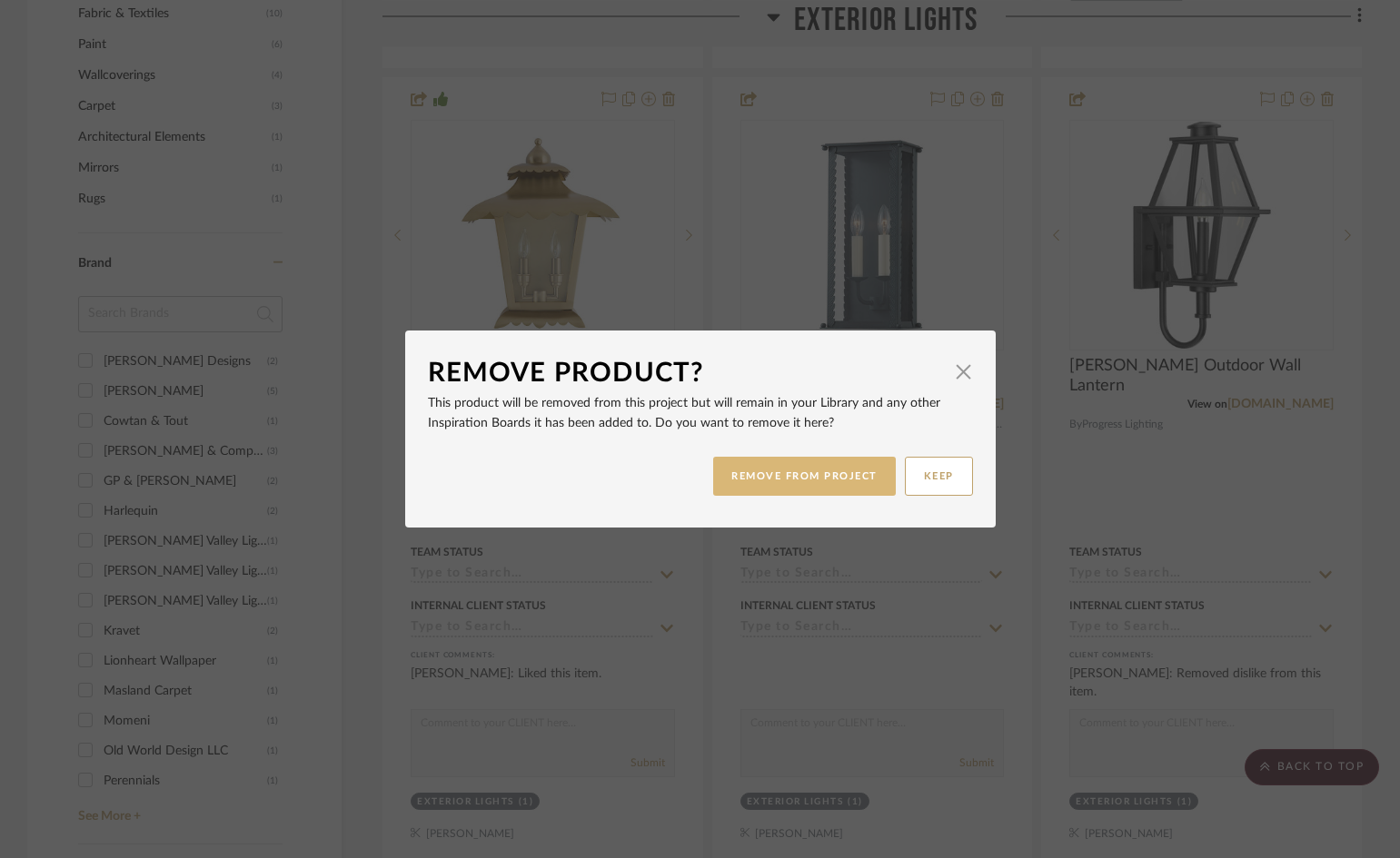
click at [825, 479] on button "REMOVE FROM PROJECT" at bounding box center [804, 476] width 183 height 39
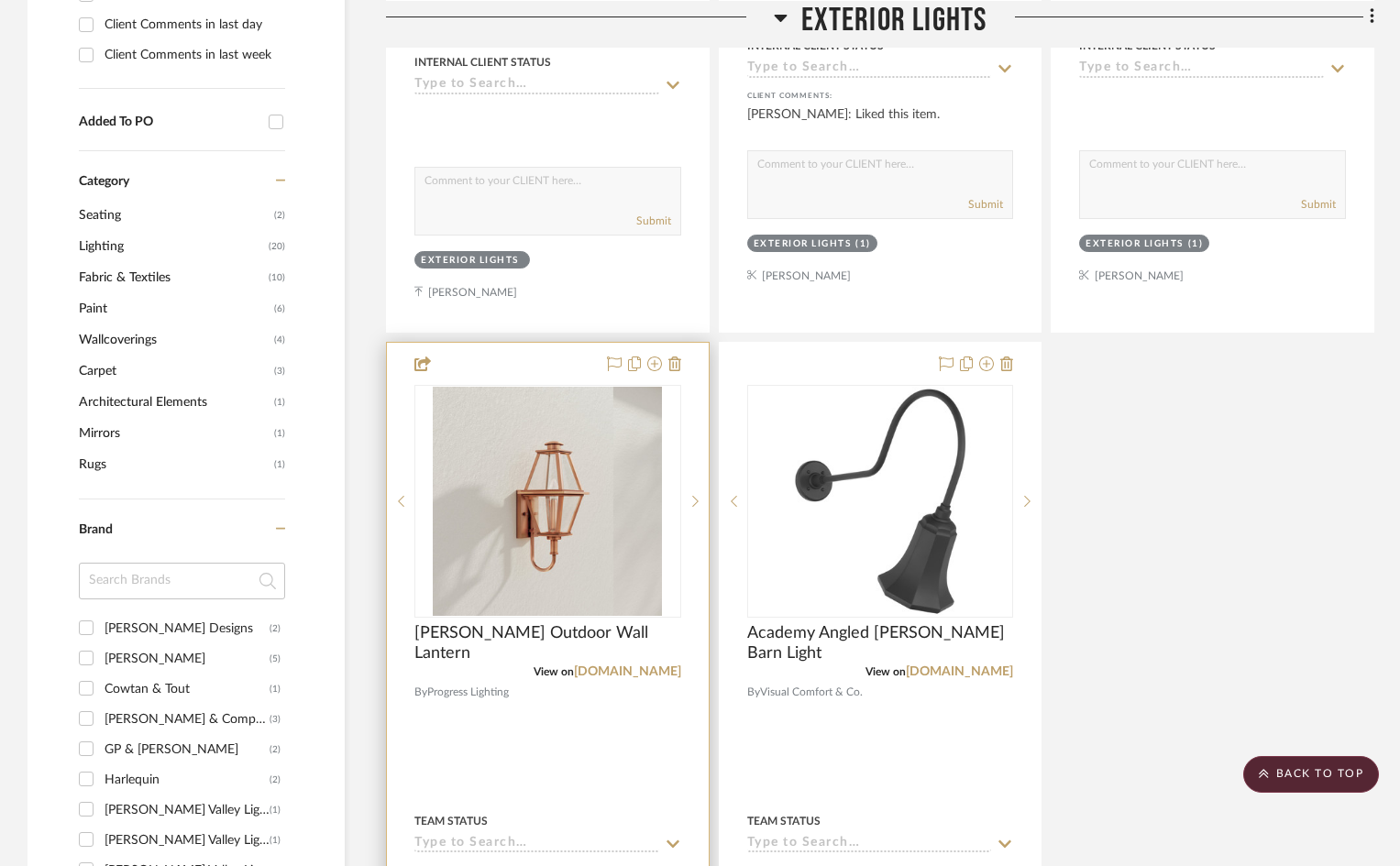
scroll to position [1375, 0]
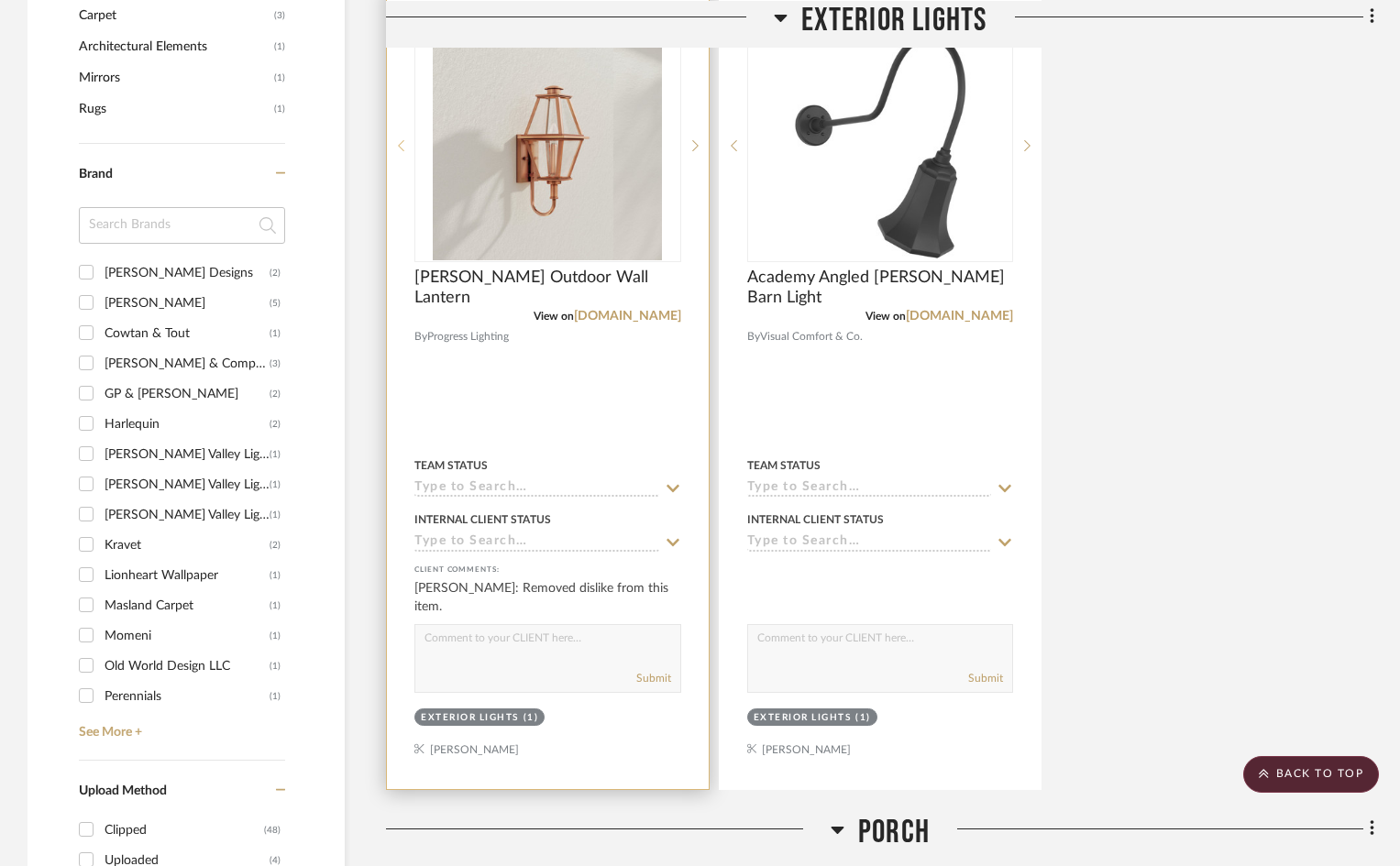
click at [399, 140] on icon at bounding box center [401, 146] width 6 height 13
click at [694, 149] on icon at bounding box center [696, 146] width 6 height 13
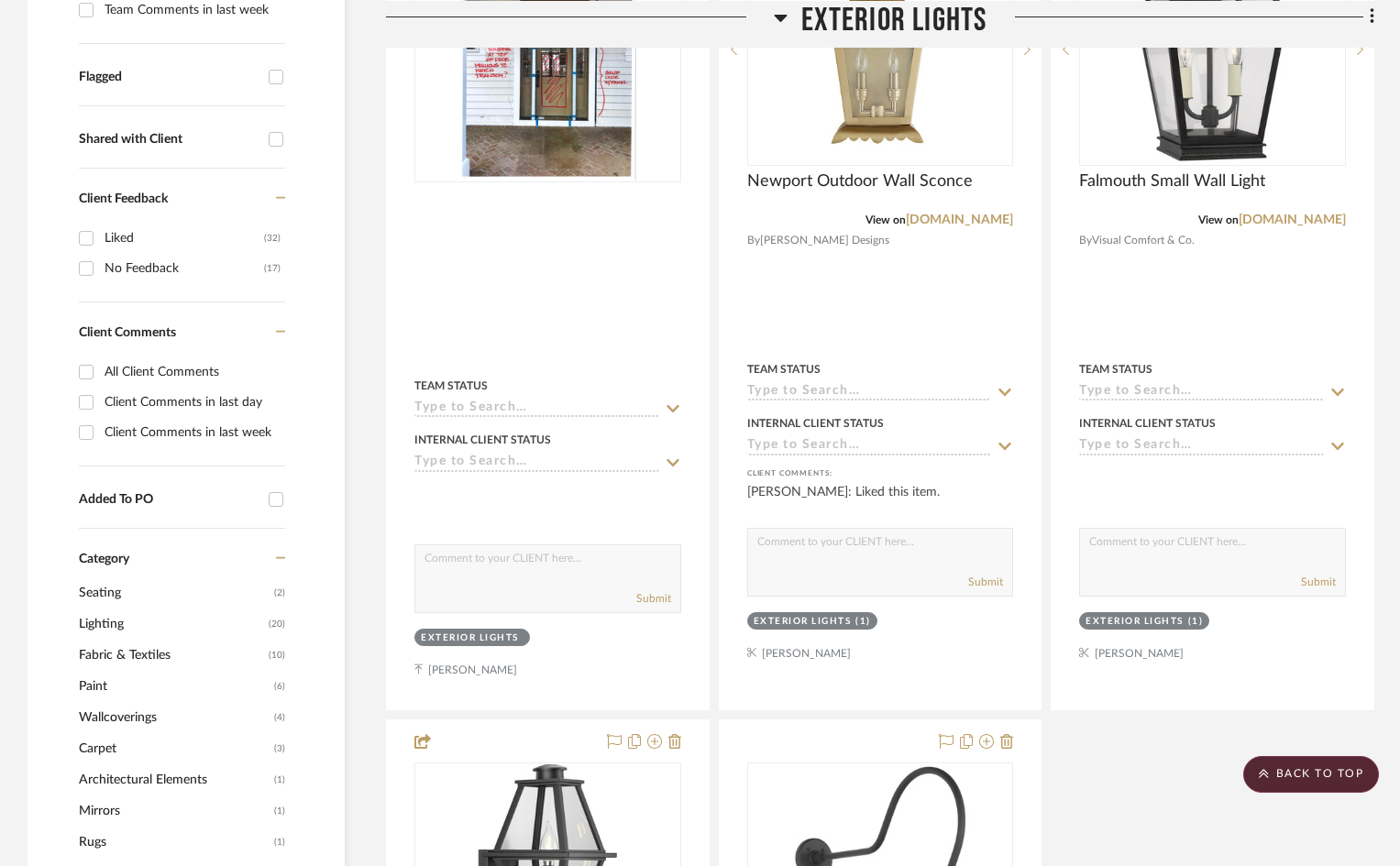
scroll to position [367, 0]
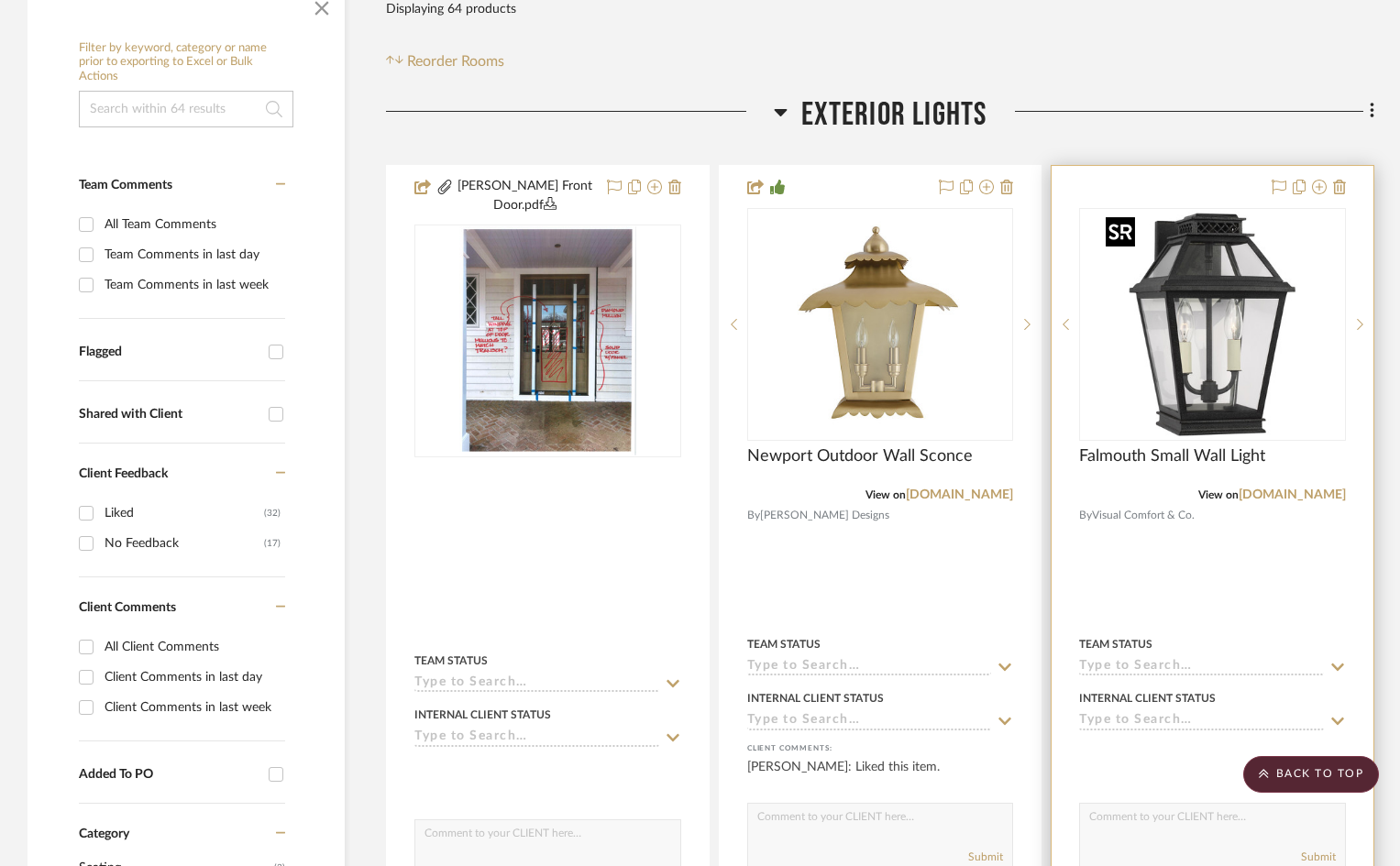
click at [0, 0] on img at bounding box center [0, 0] width 0 height 0
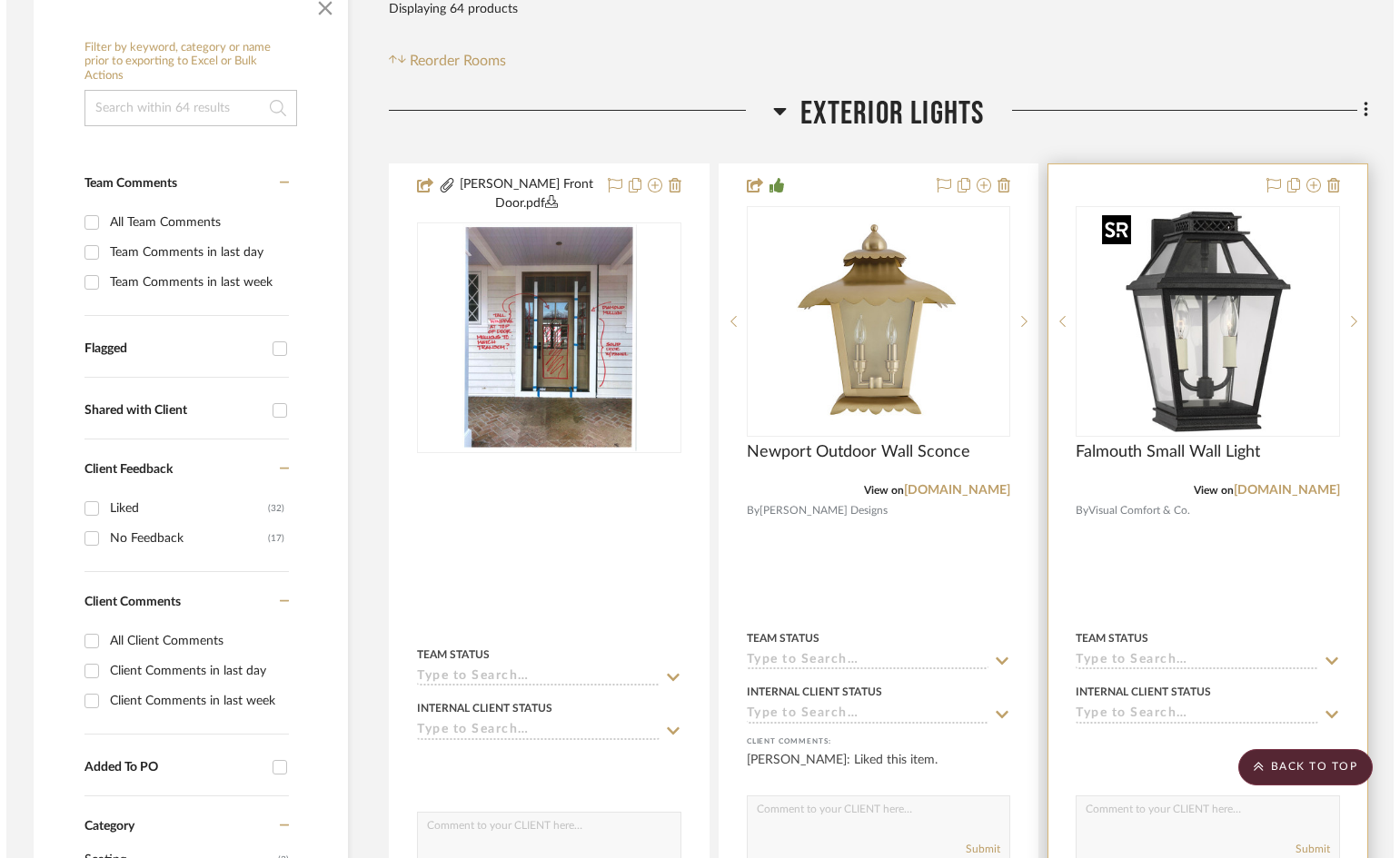
scroll to position [0, 0]
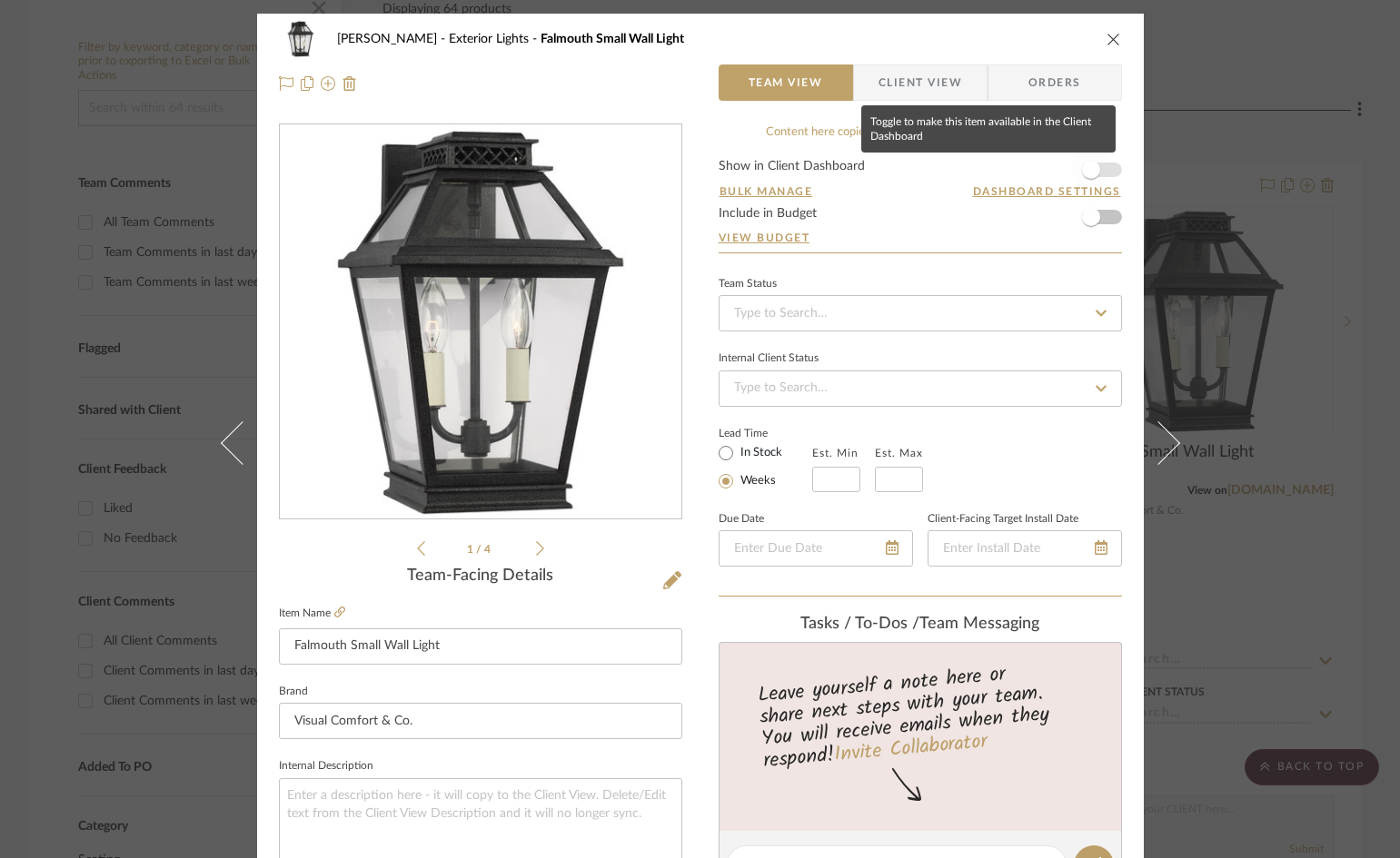
click at [1099, 169] on span "button" at bounding box center [1091, 170] width 40 height 40
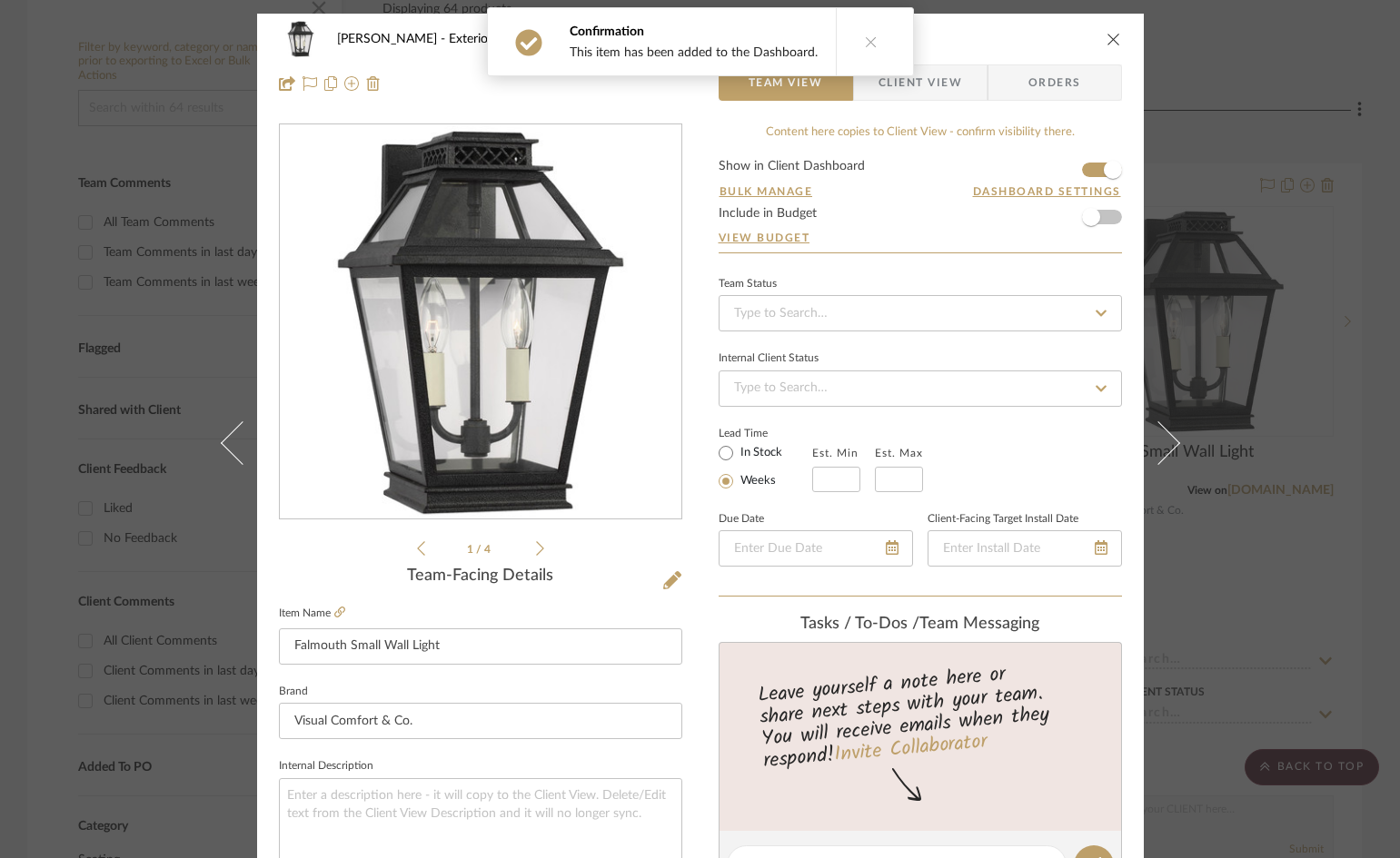
click at [886, 86] on span "Client View" at bounding box center [920, 82] width 83 height 36
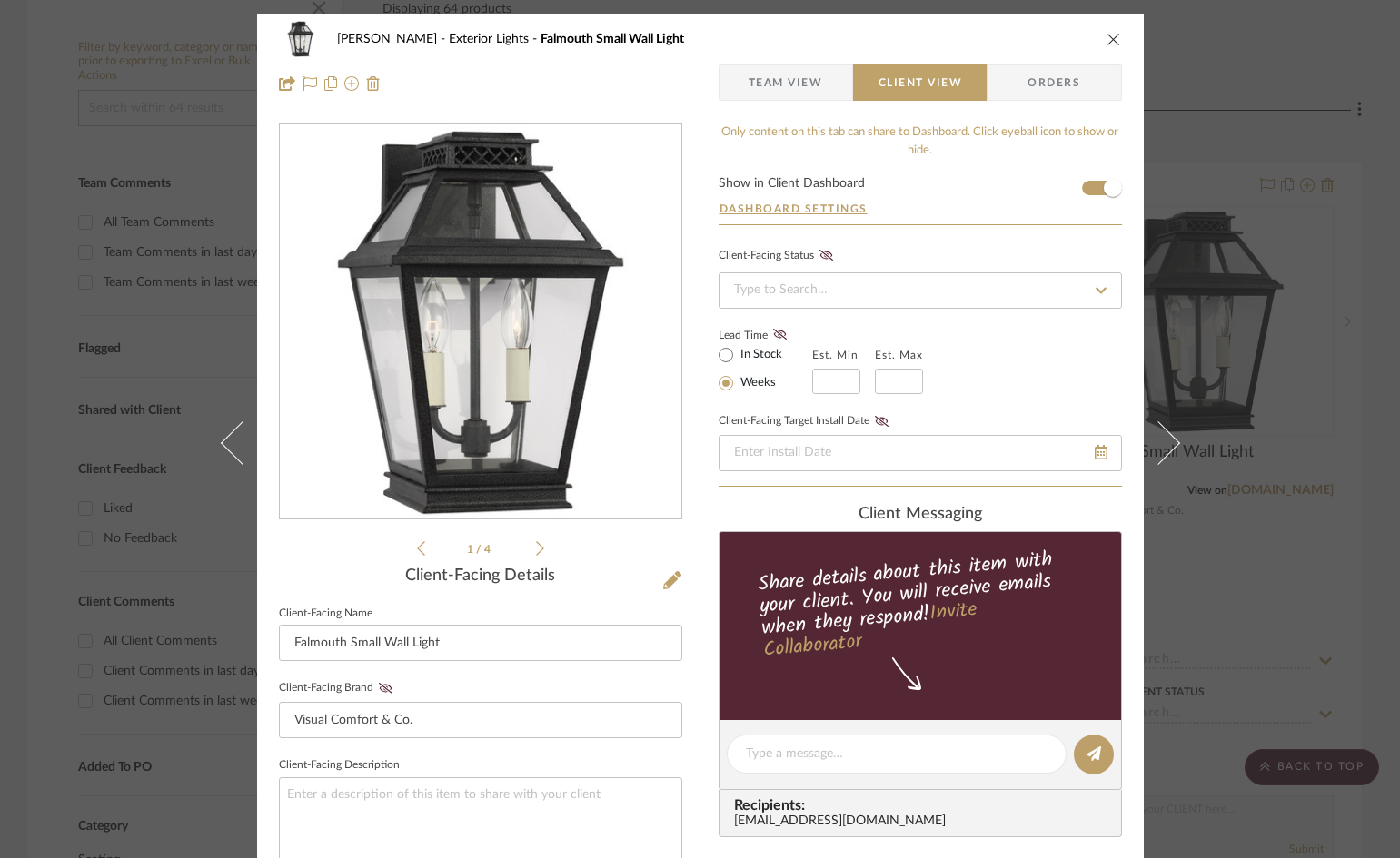
click at [1106, 33] on icon "close" at bounding box center [1113, 38] width 15 height 15
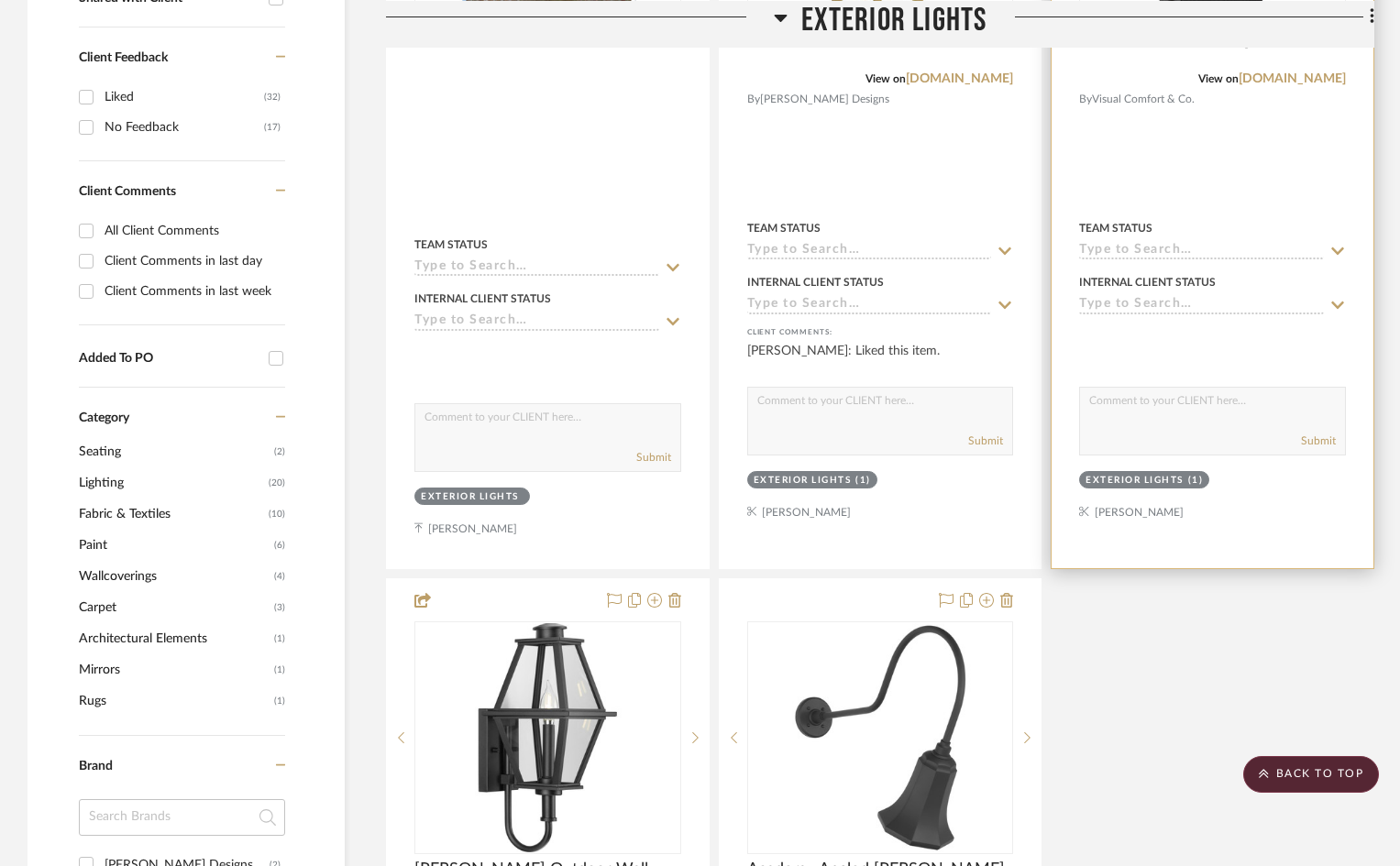
scroll to position [825, 0]
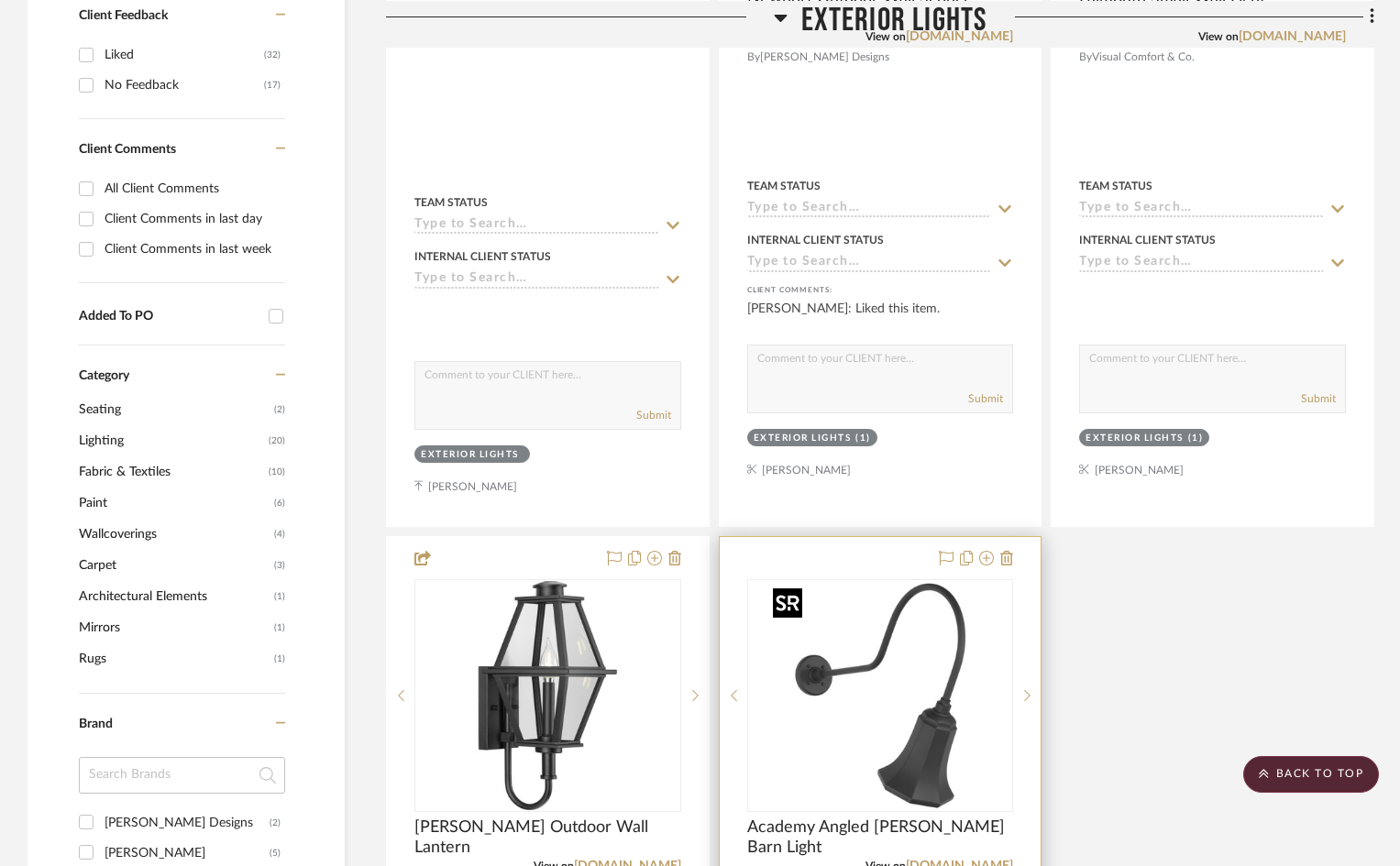
click at [911, 700] on img "0" at bounding box center [880, 696] width 229 height 229
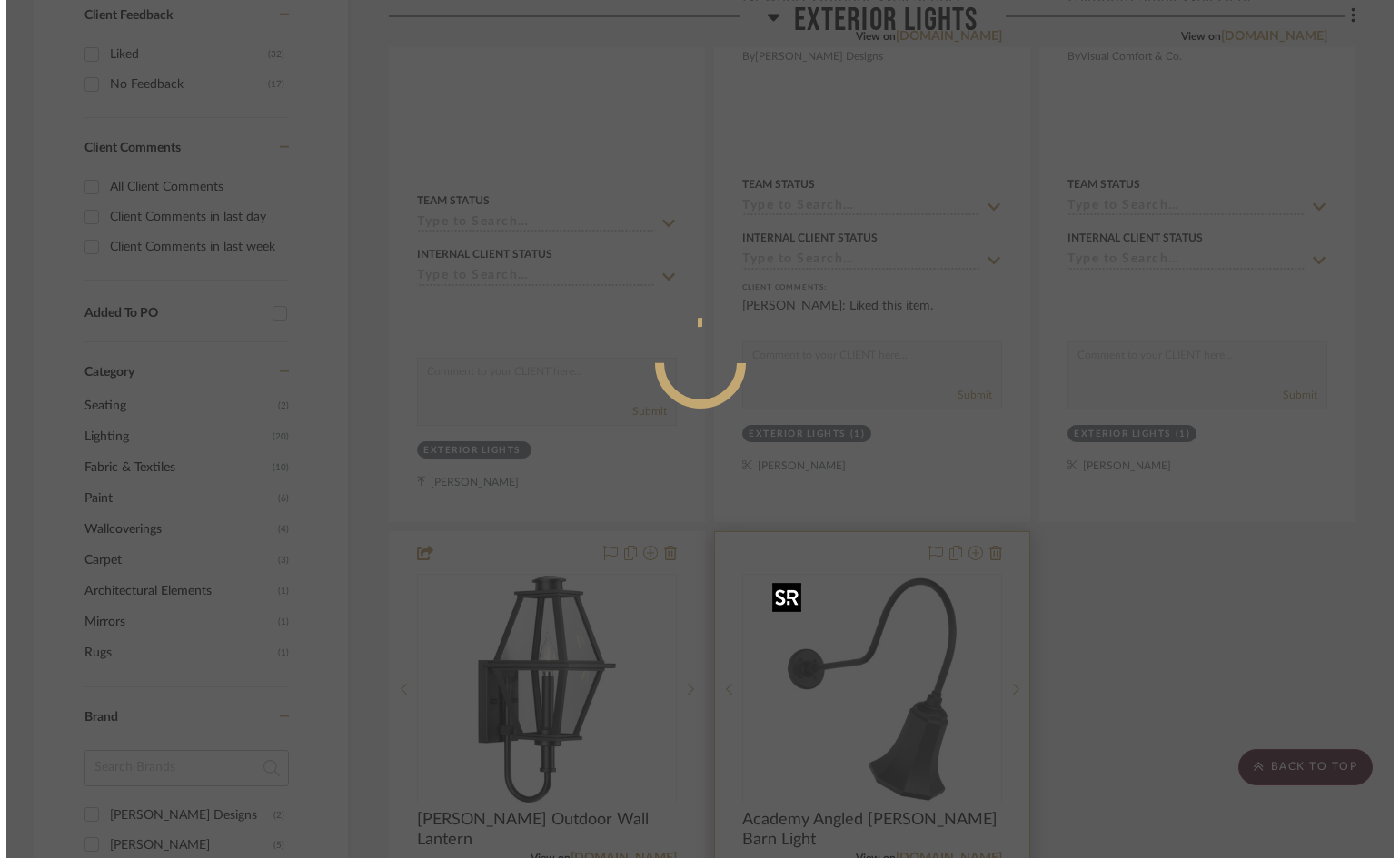
scroll to position [0, 0]
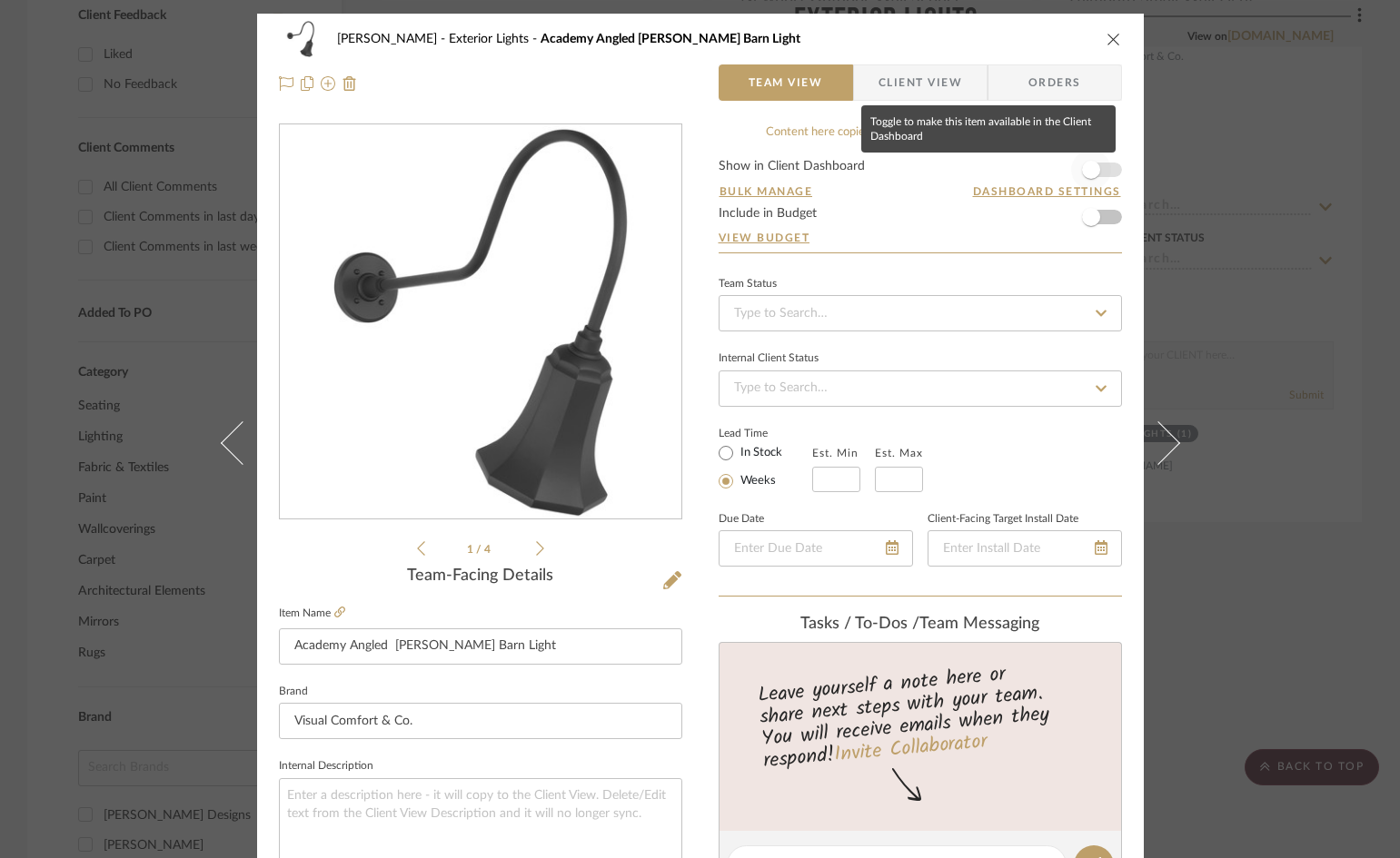
click at [1098, 171] on span "button" at bounding box center [1091, 170] width 40 height 40
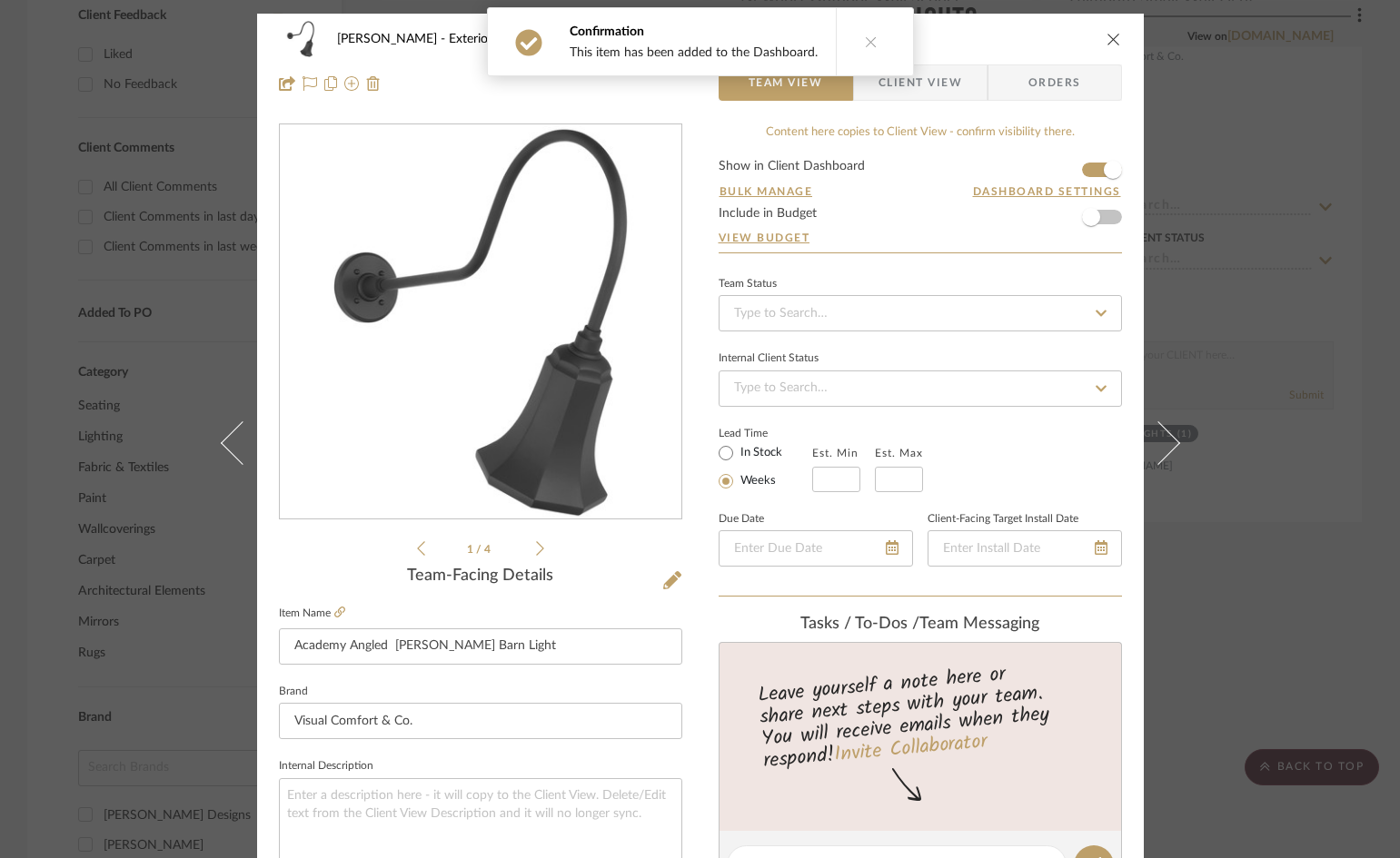
click at [951, 86] on span "Client View" at bounding box center [920, 82] width 83 height 36
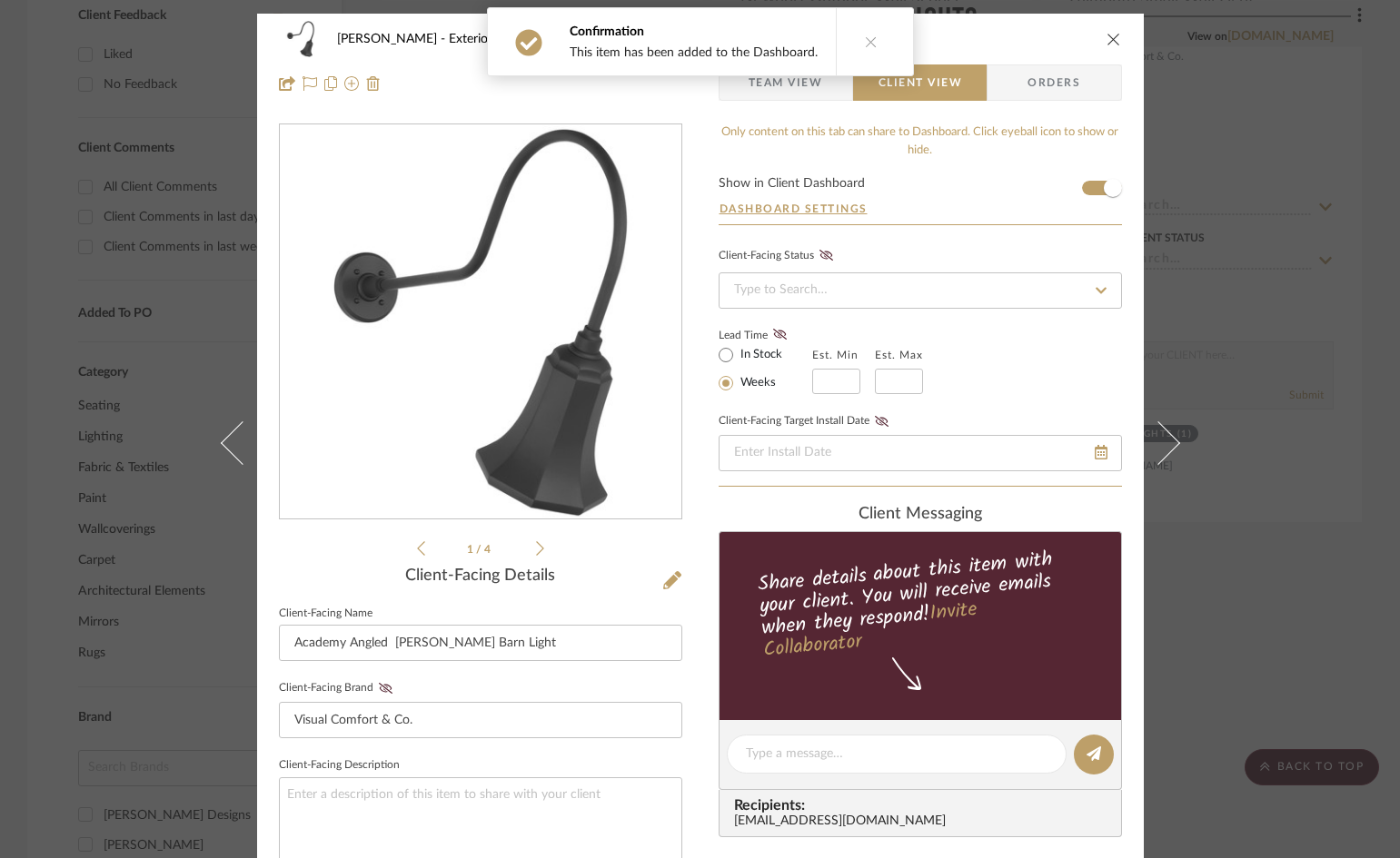
click at [1109, 36] on icon "close" at bounding box center [1113, 38] width 15 height 15
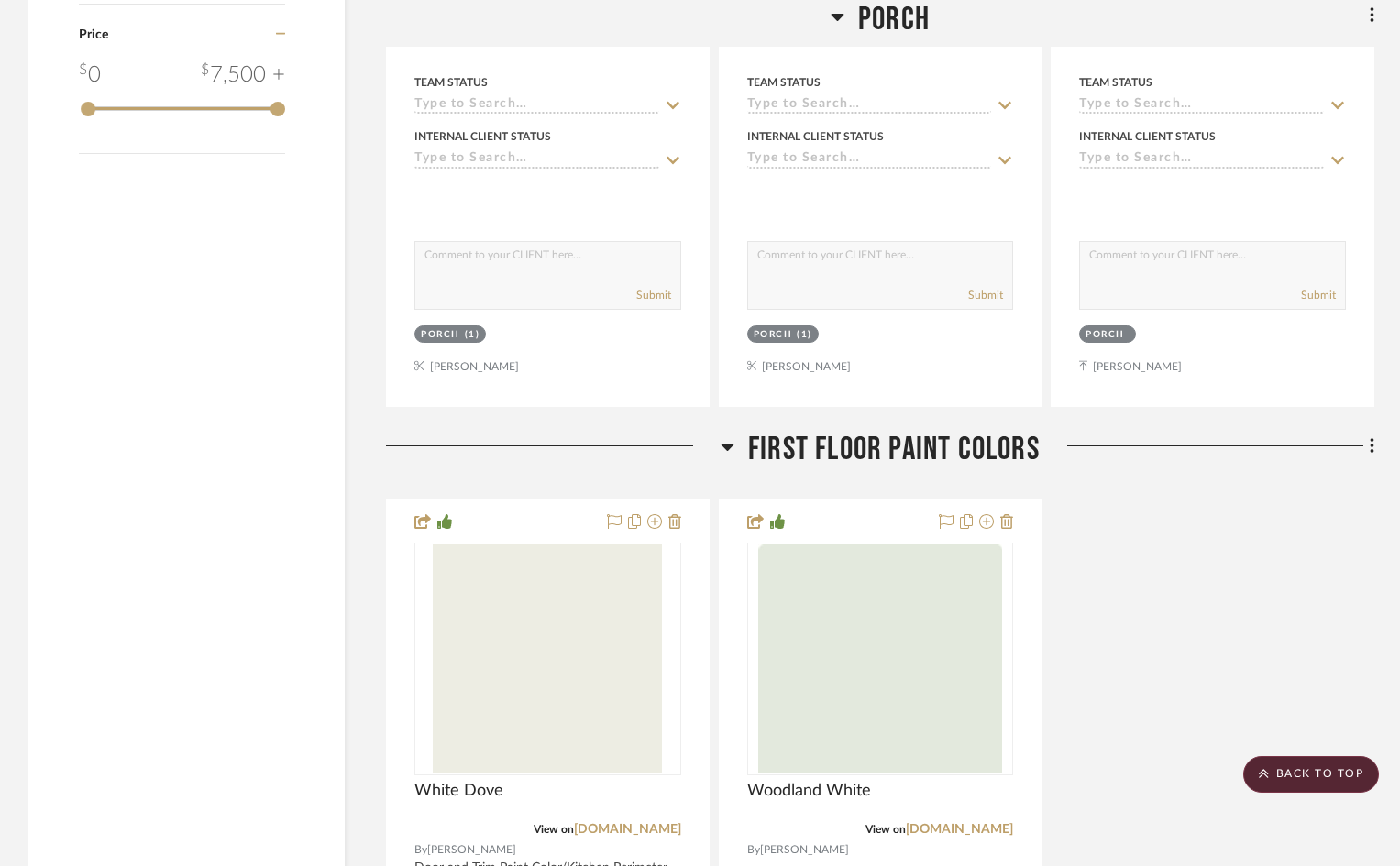
scroll to position [2658, 0]
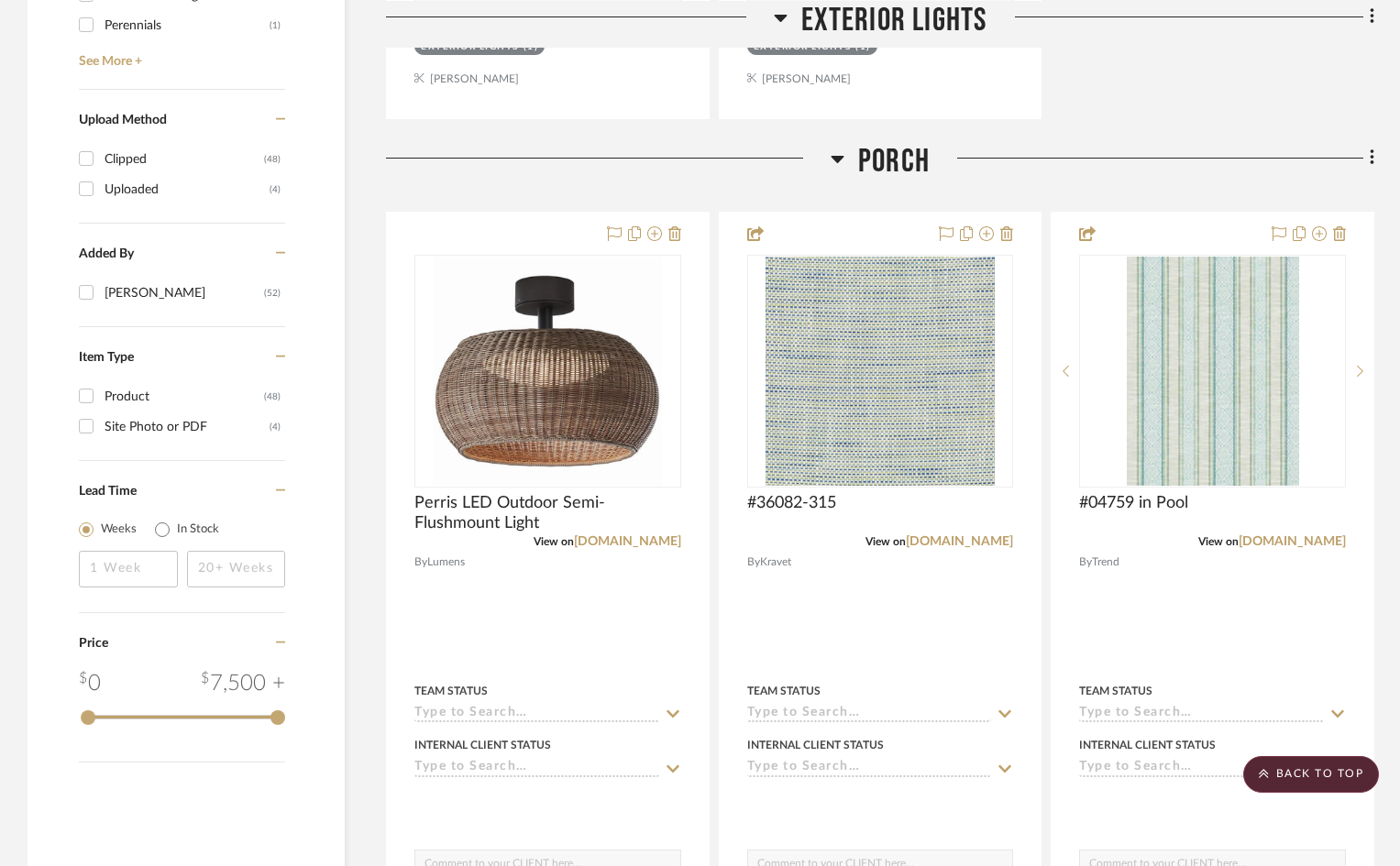
scroll to position [2017, 0]
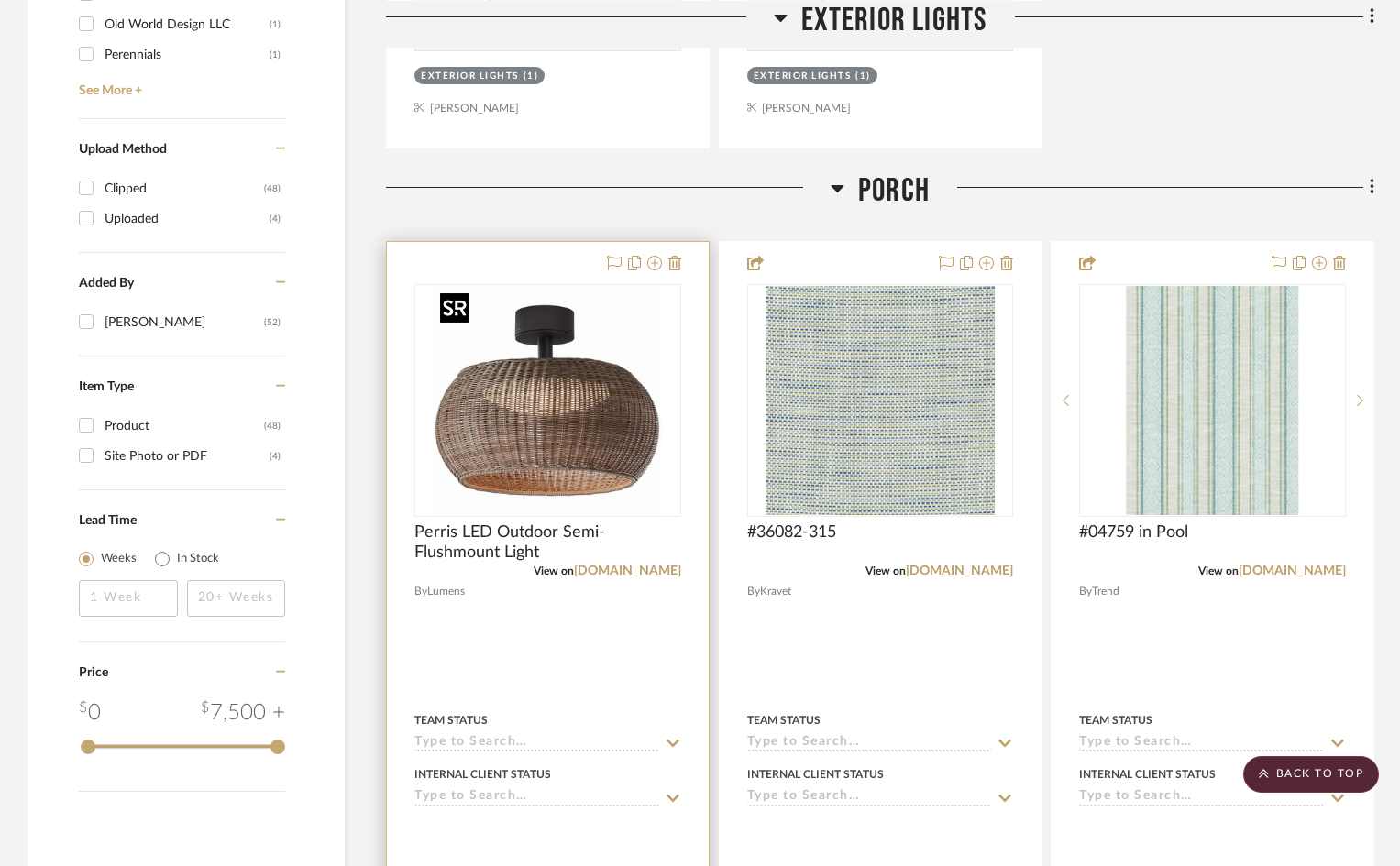
click at [571, 402] on div at bounding box center [547, 400] width 267 height 233
click at [638, 409] on img "0" at bounding box center [547, 400] width 229 height 229
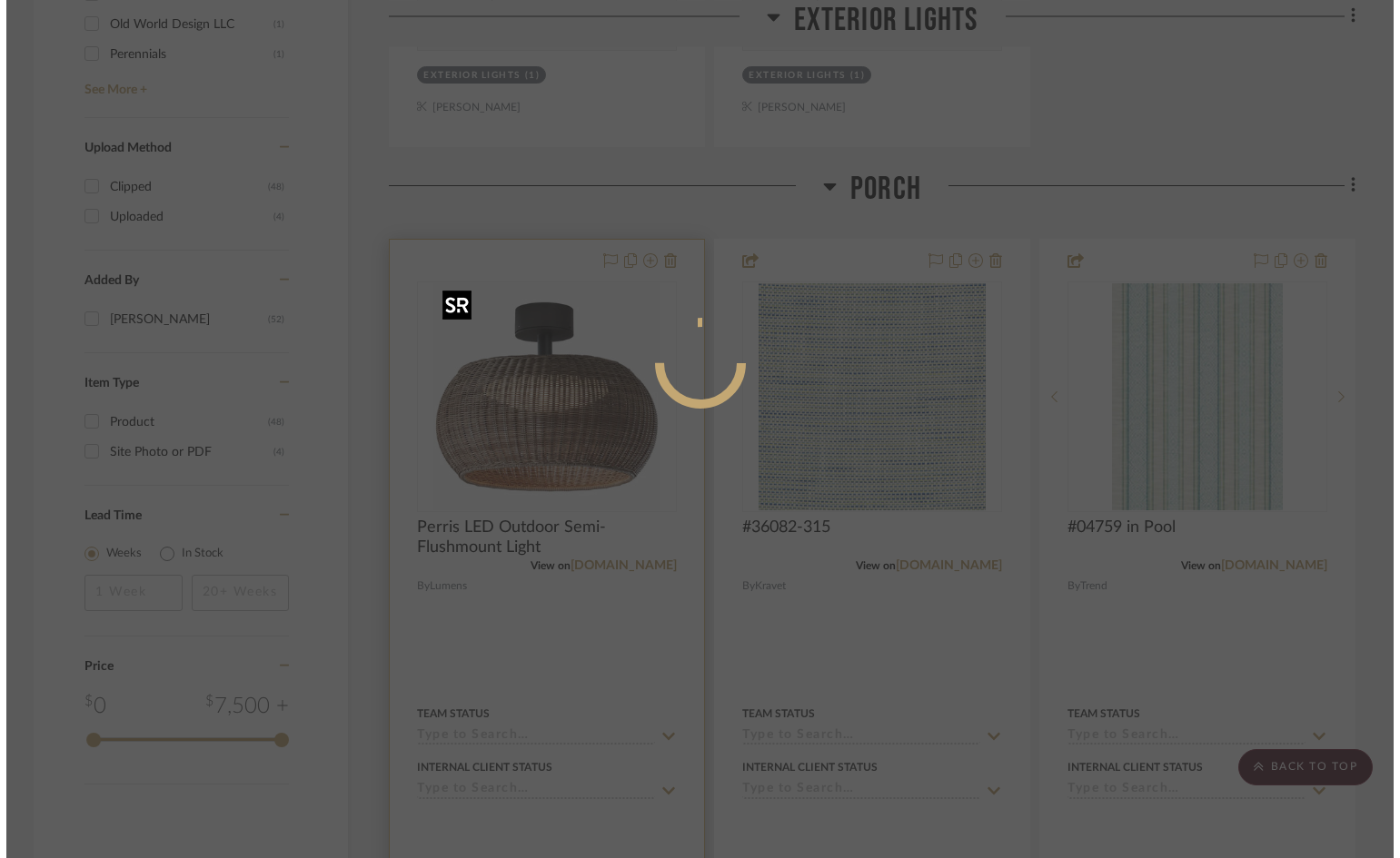
scroll to position [0, 0]
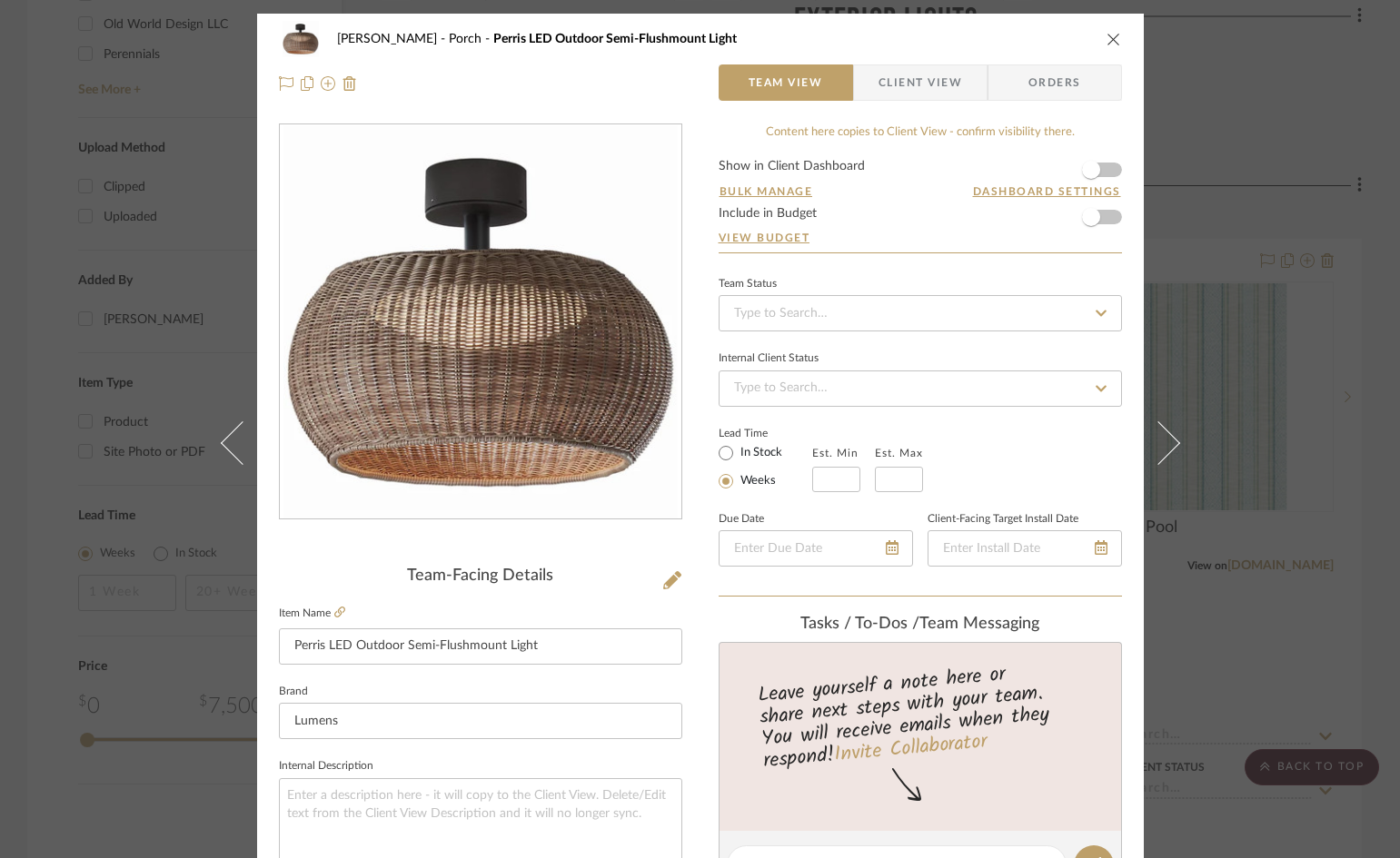
click at [1107, 170] on form "Show in Client Dashboard Bulk Manage Dashboard Settings Include in Budget View …" at bounding box center [920, 206] width 404 height 92
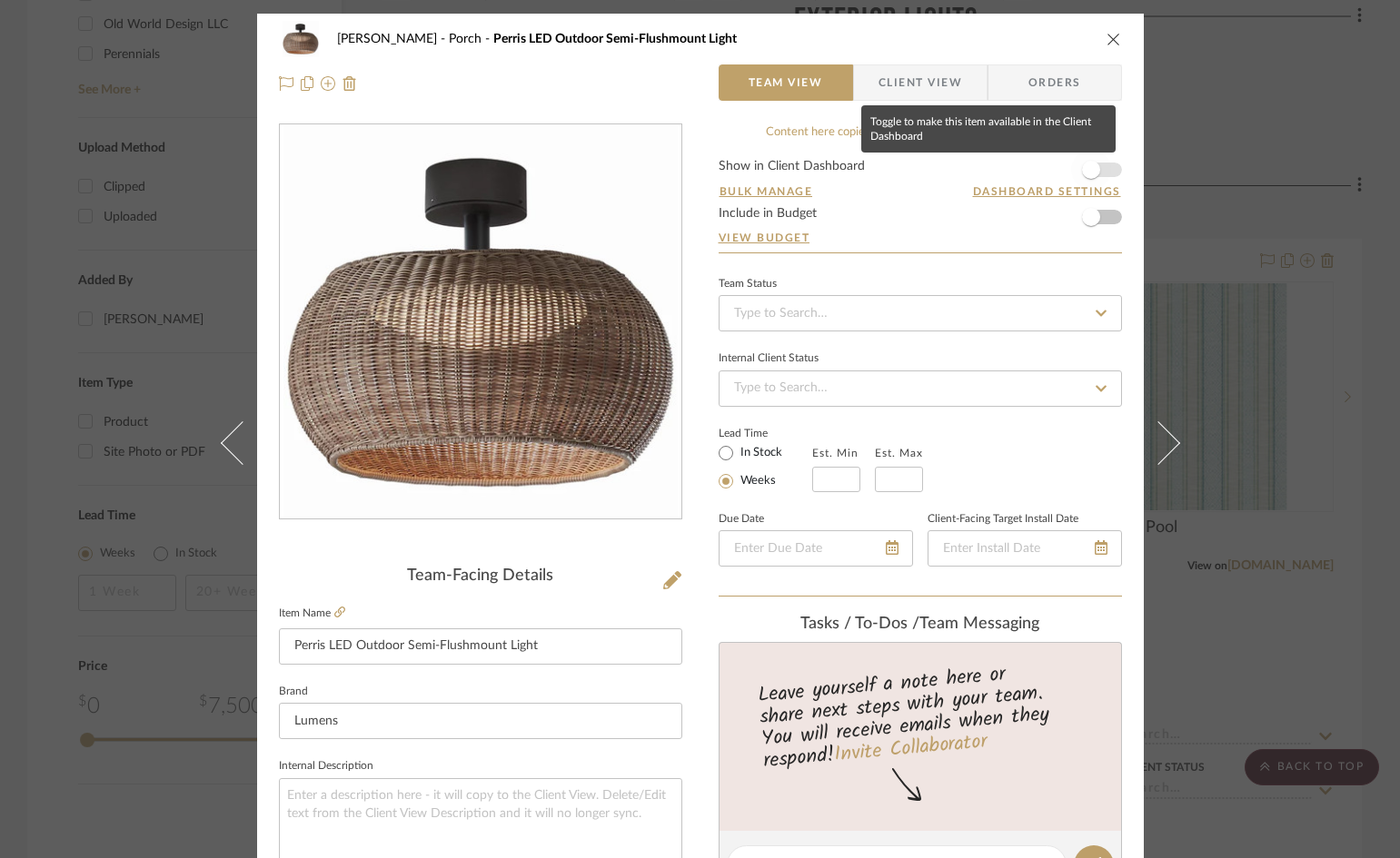
click at [1098, 164] on span "button" at bounding box center [1091, 170] width 40 height 40
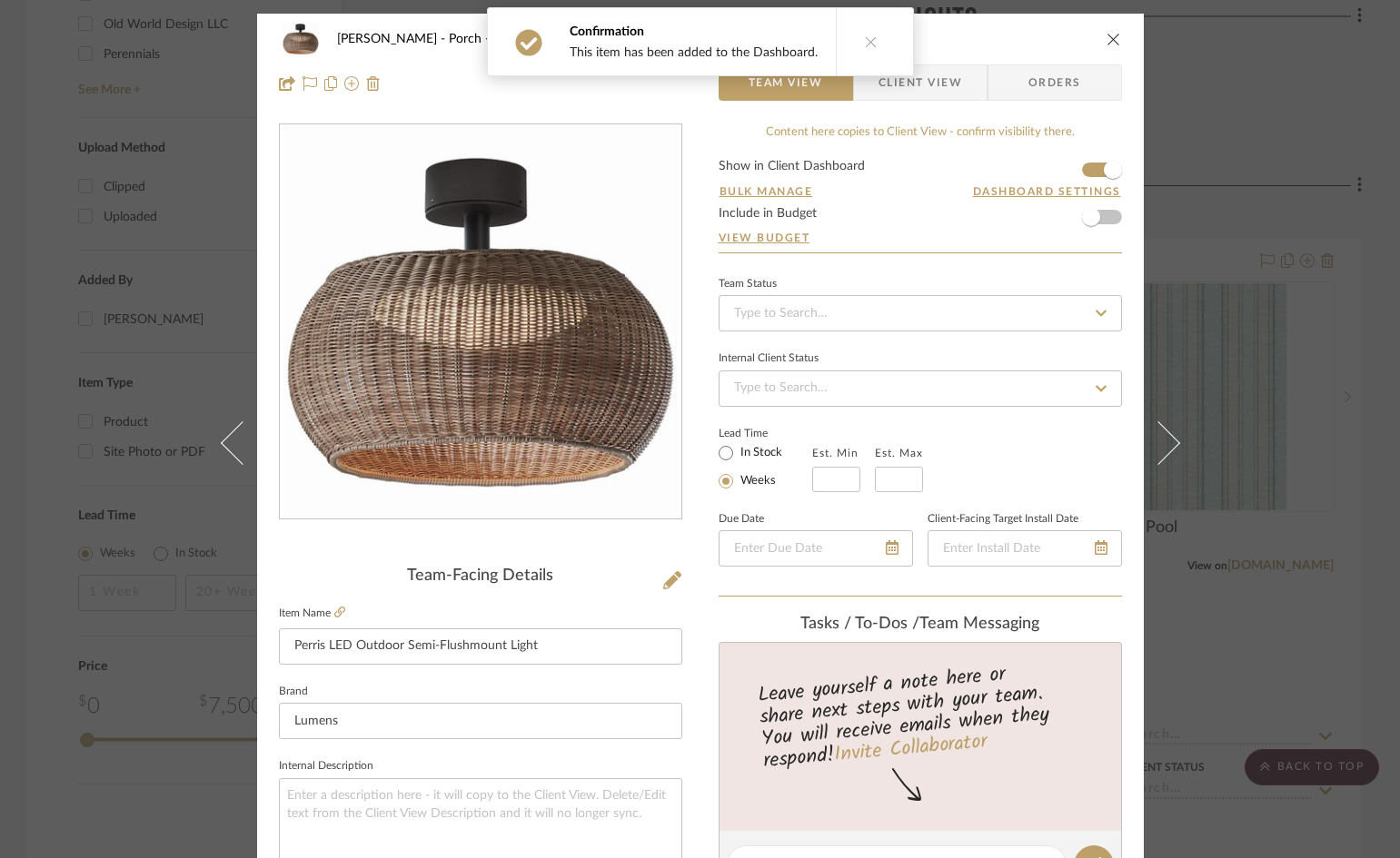
click at [1109, 40] on icon "close" at bounding box center [1113, 38] width 15 height 15
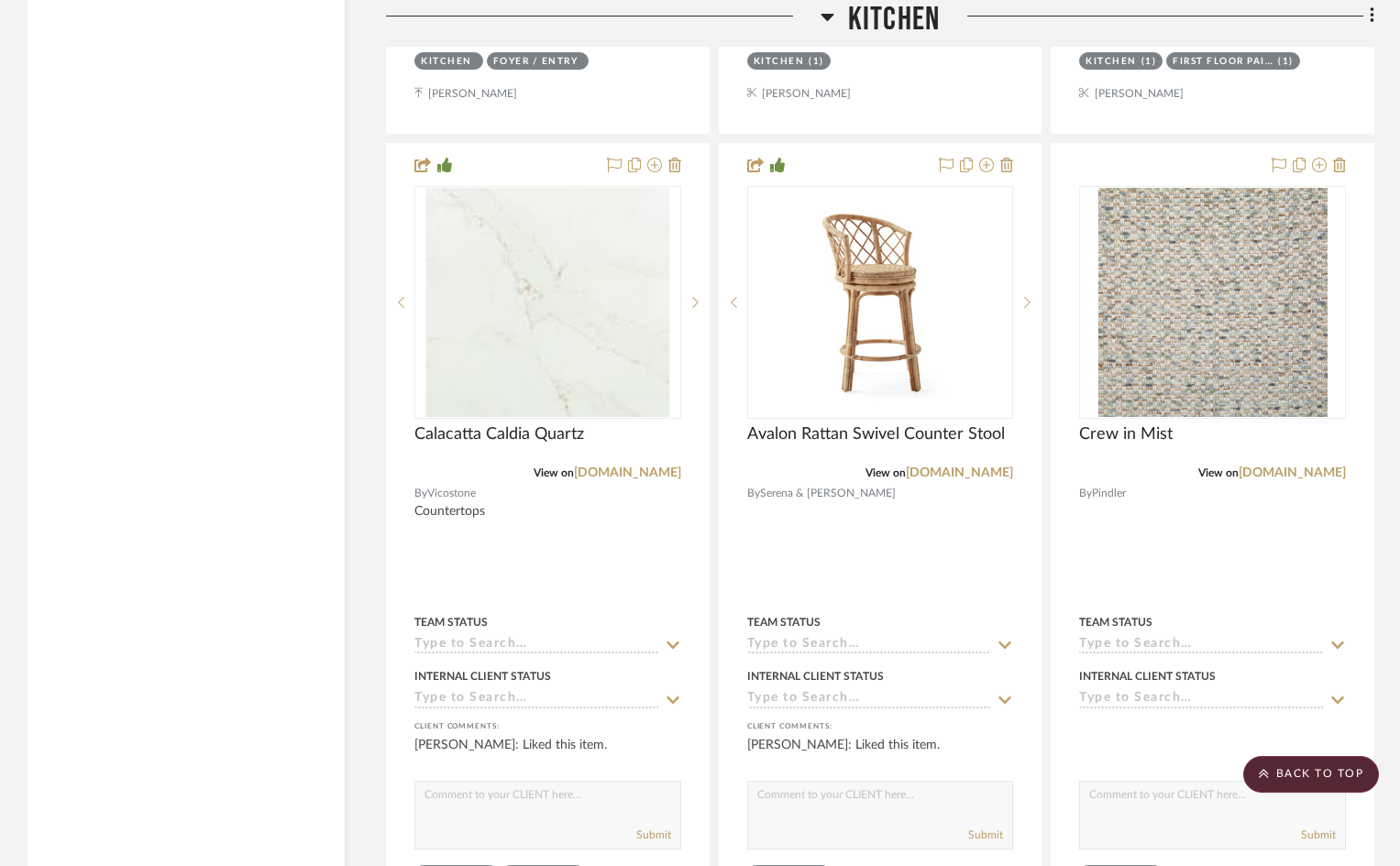
scroll to position [12378, 0]
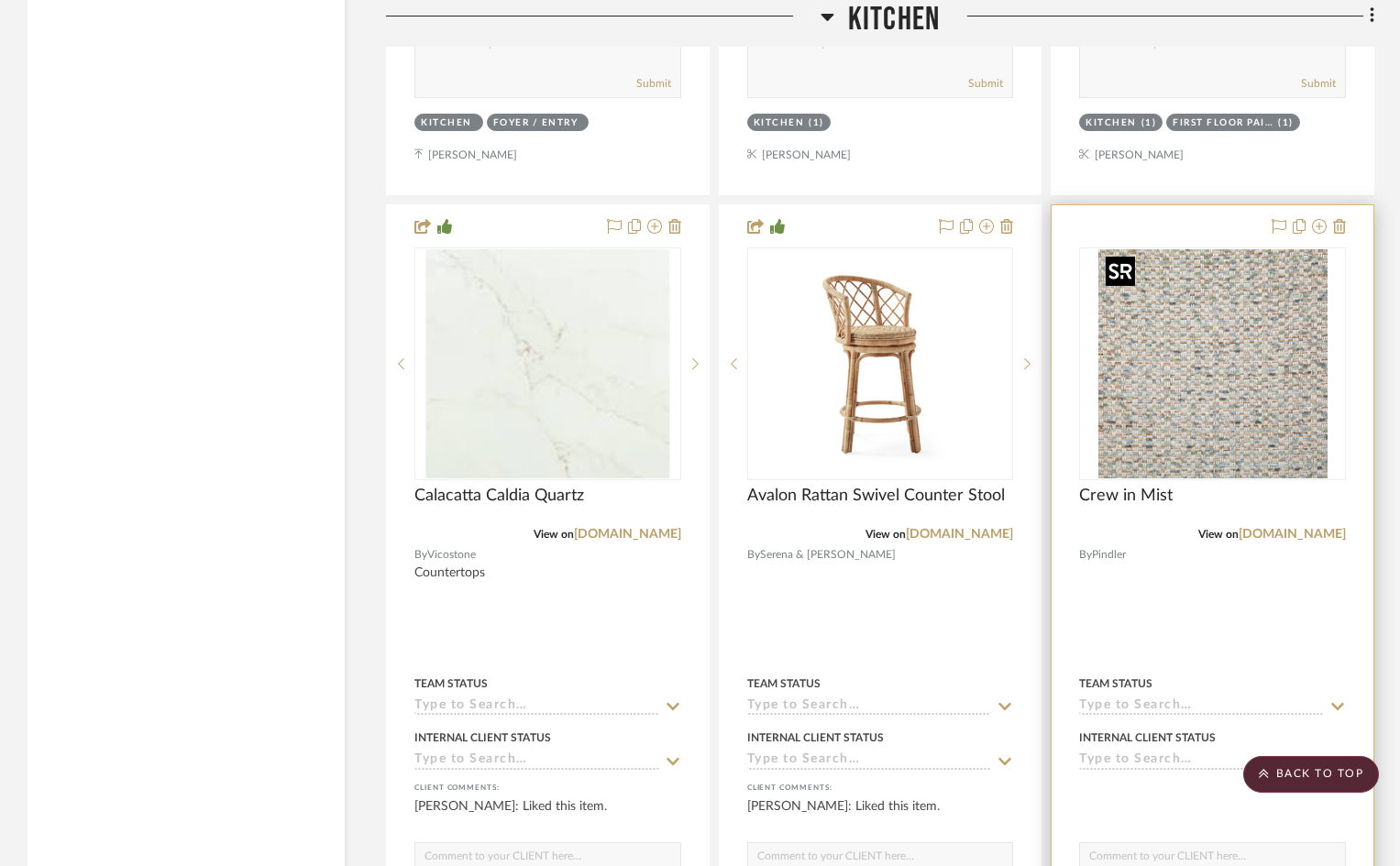
click at [1216, 380] on img "0" at bounding box center [1213, 364] width 229 height 229
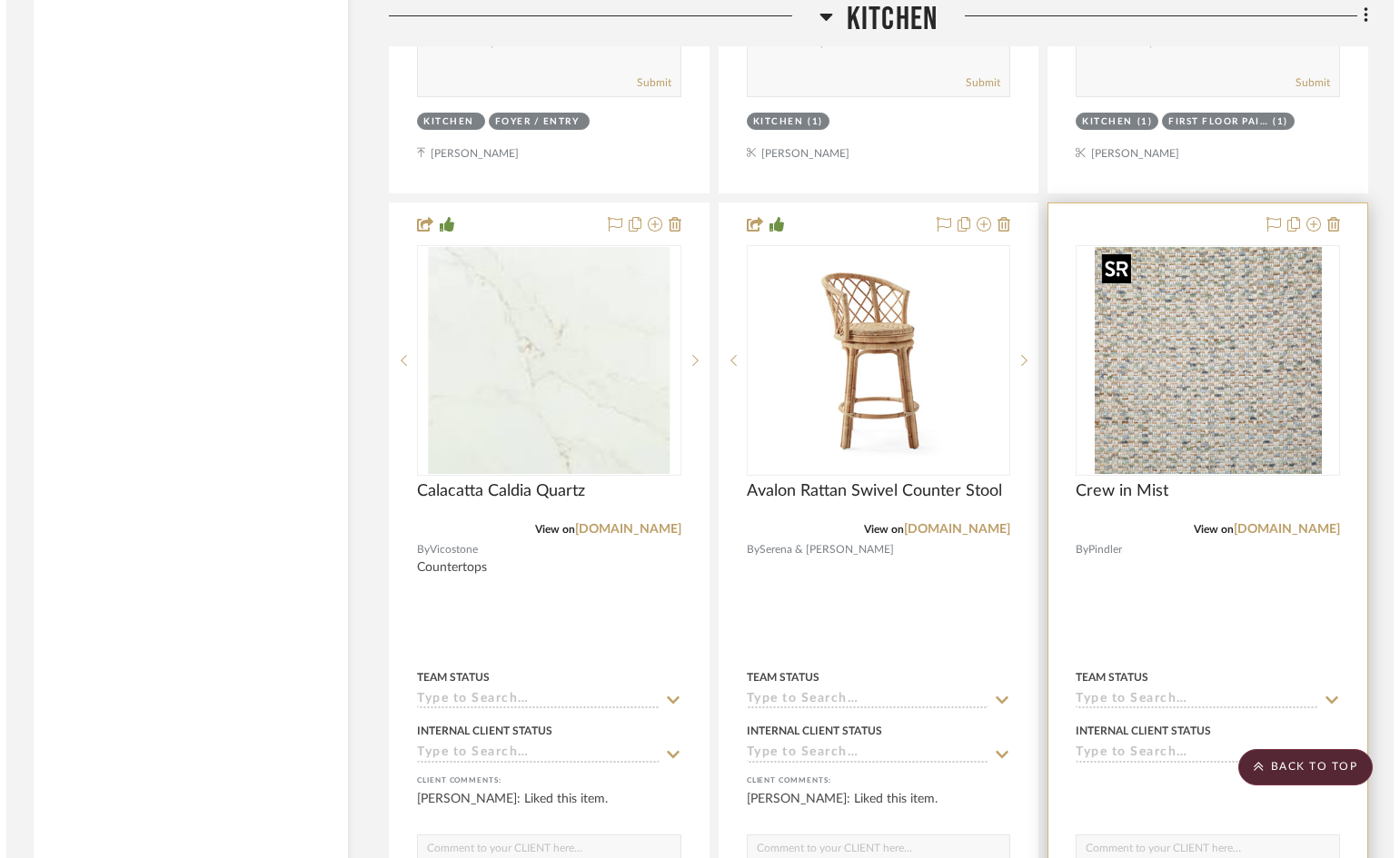
scroll to position [0, 0]
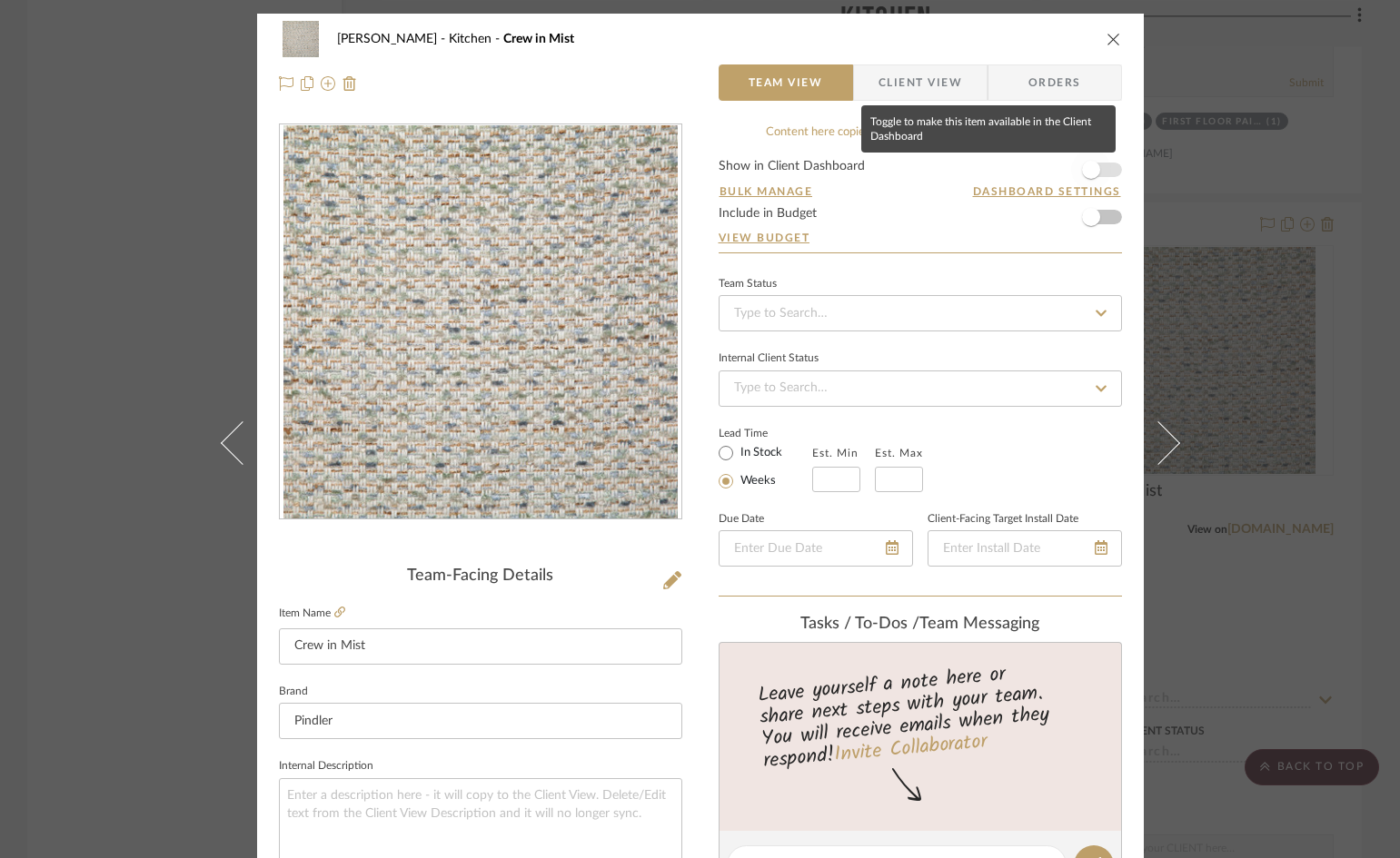
click at [1101, 164] on span "button" at bounding box center [1091, 170] width 40 height 40
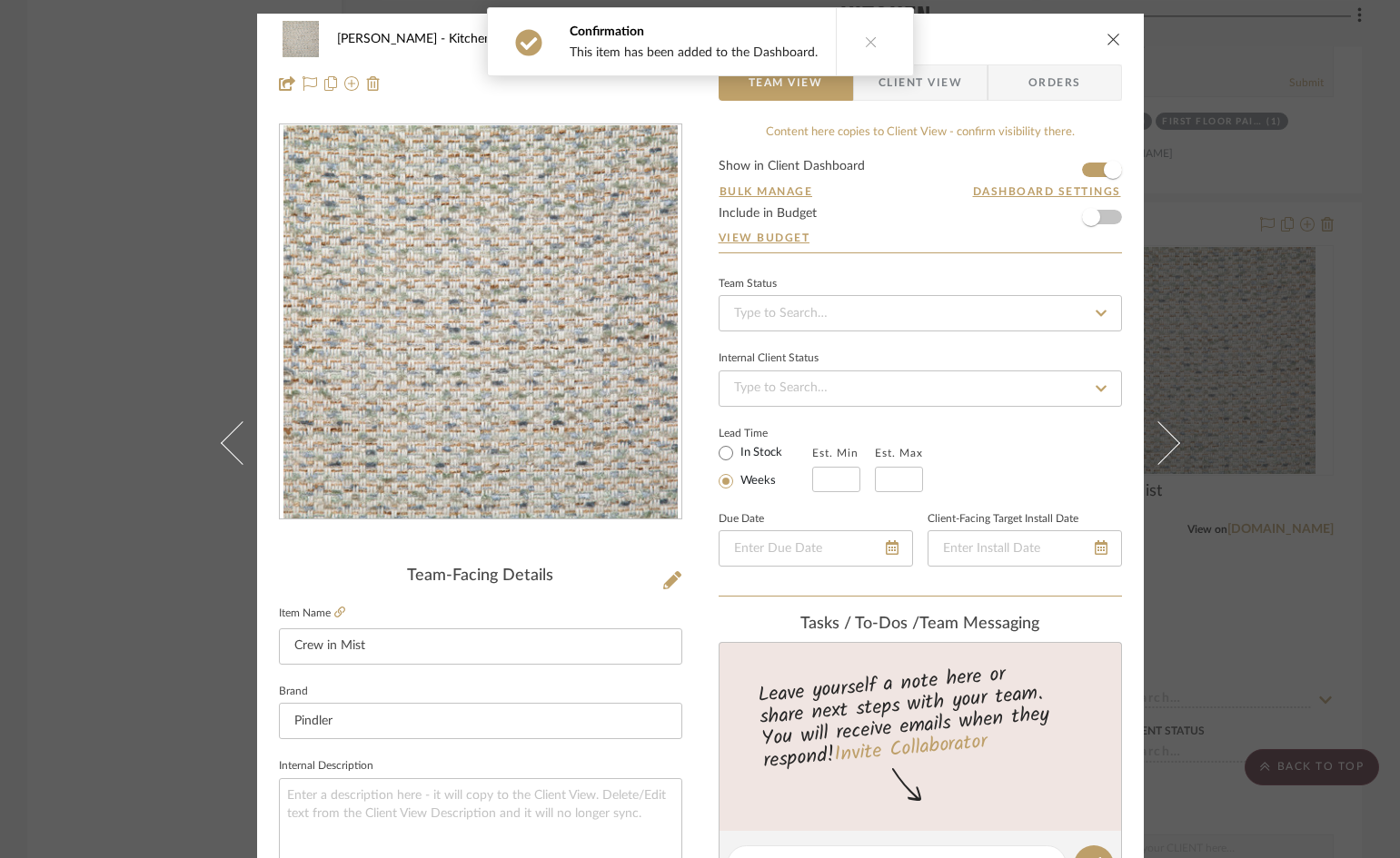
click at [1106, 39] on icon "close" at bounding box center [1113, 38] width 15 height 15
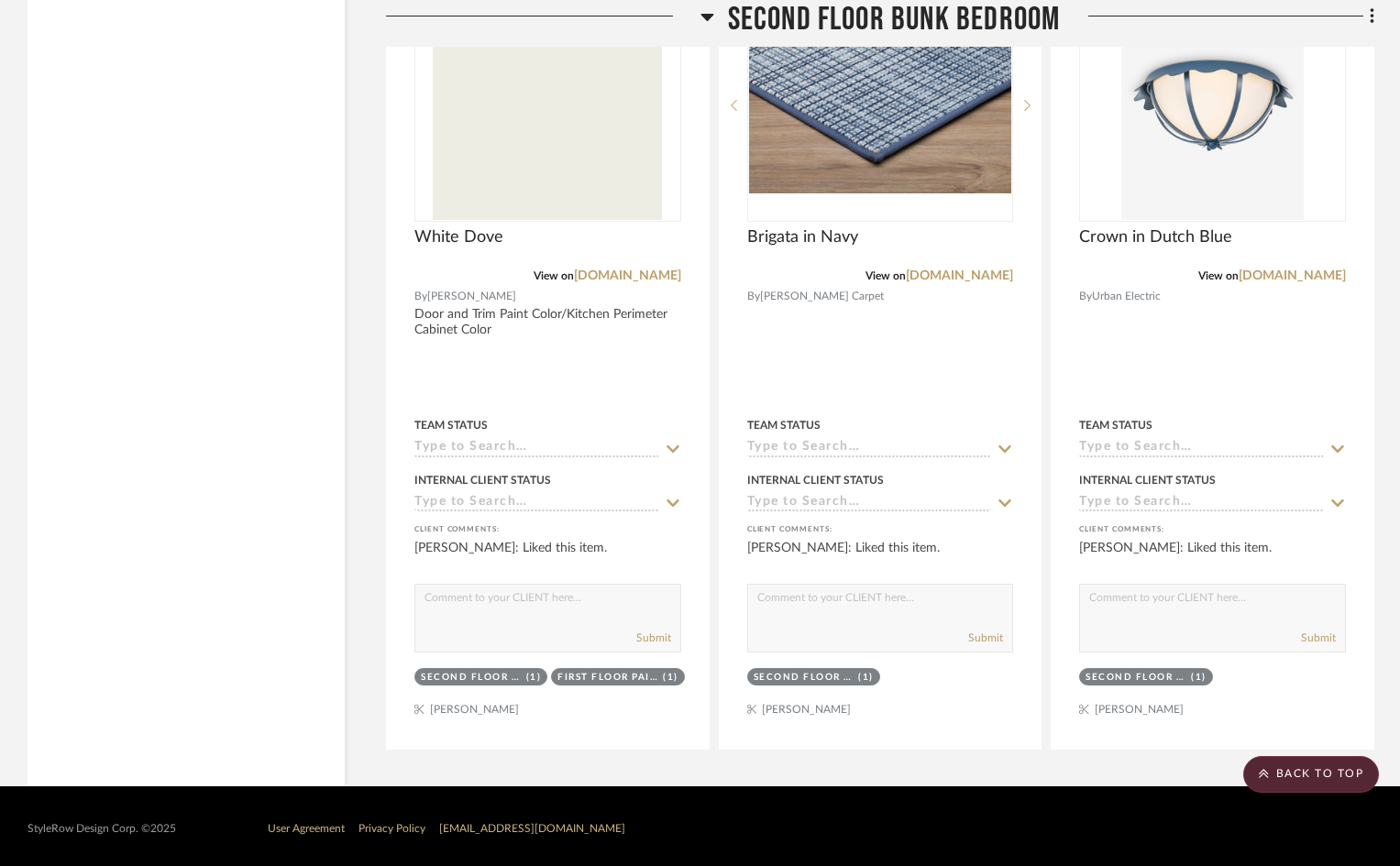
scroll to position [23954, 0]
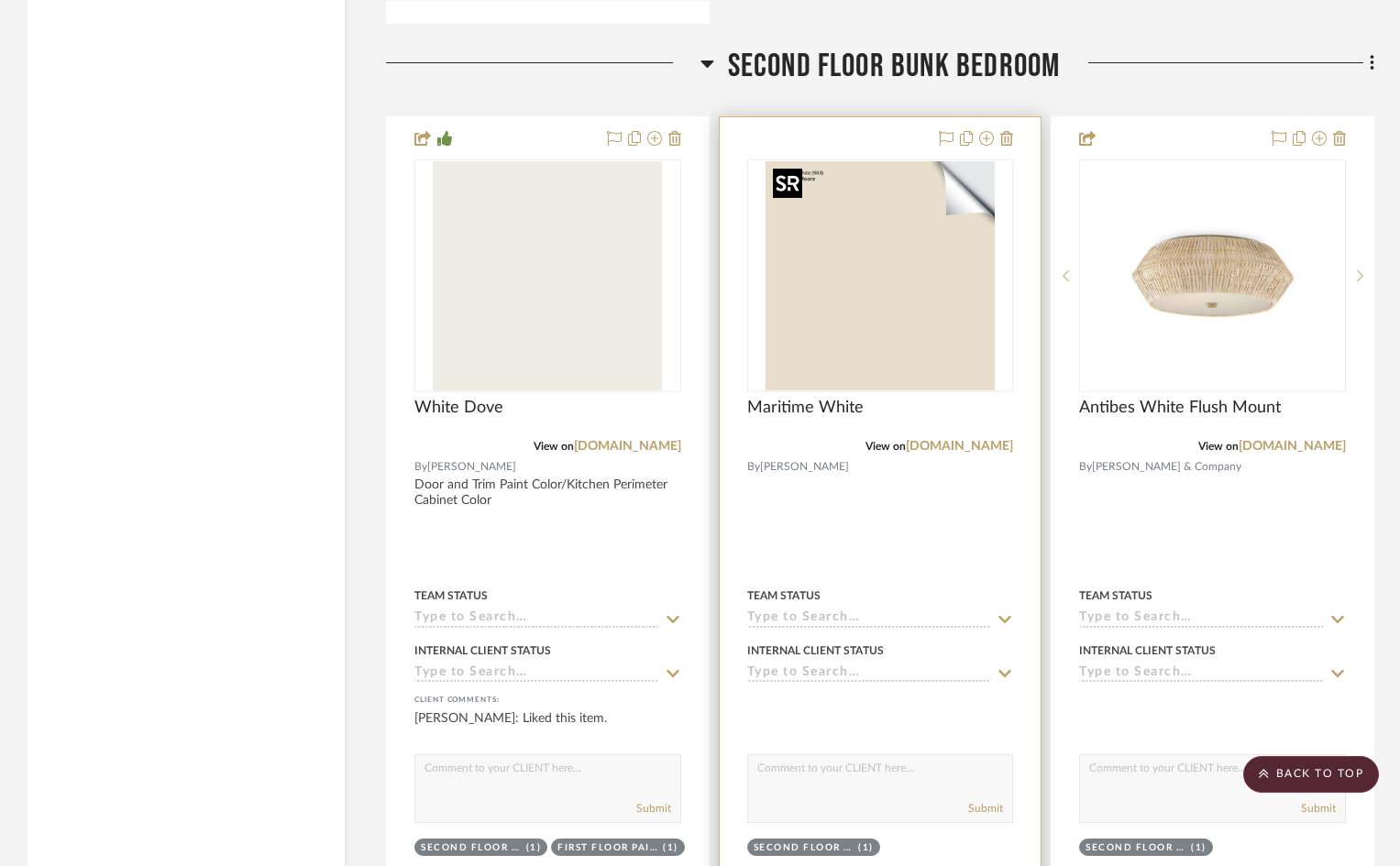
scroll to position [22869, 0]
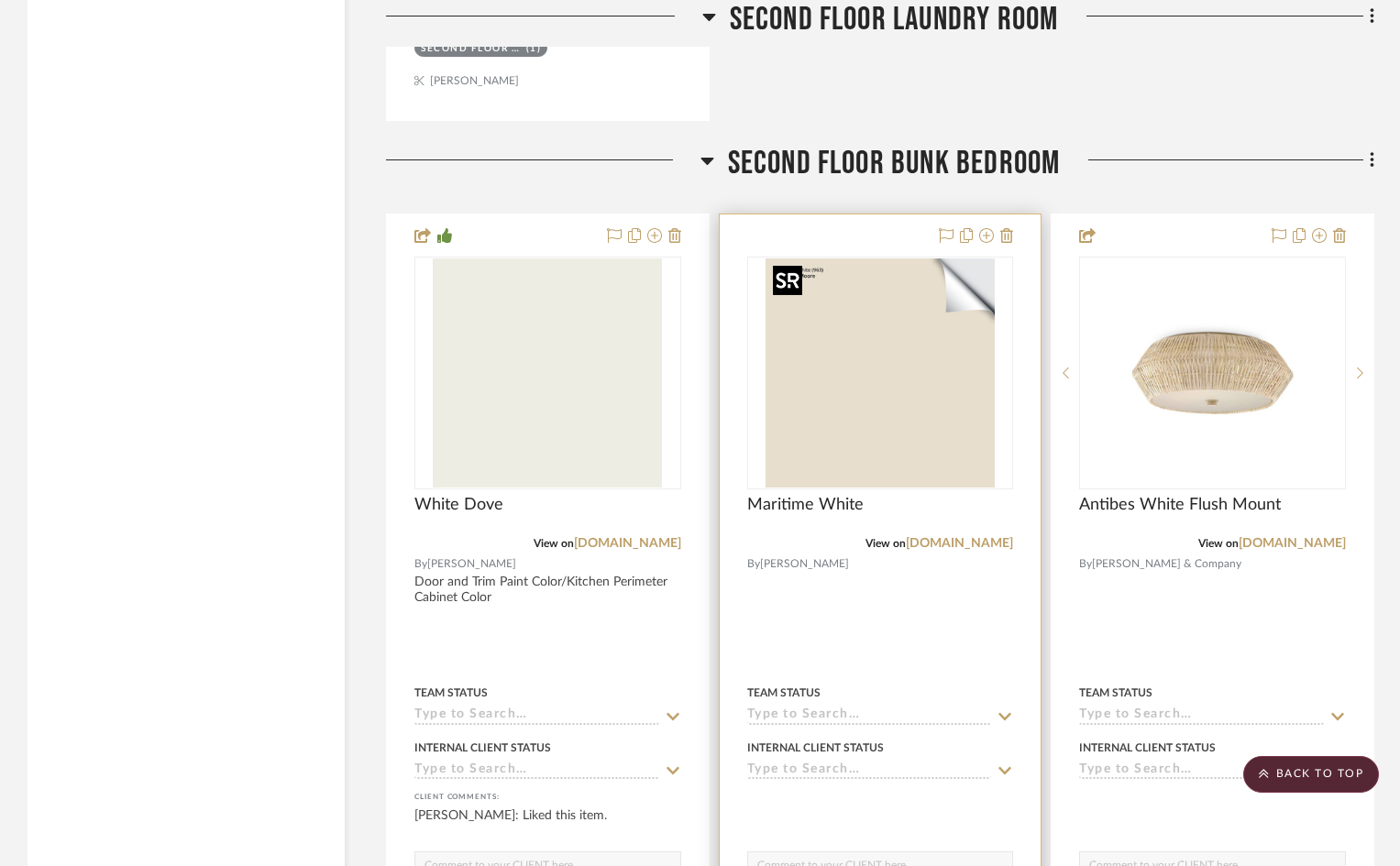
click at [895, 414] on img "0" at bounding box center [880, 373] width 229 height 229
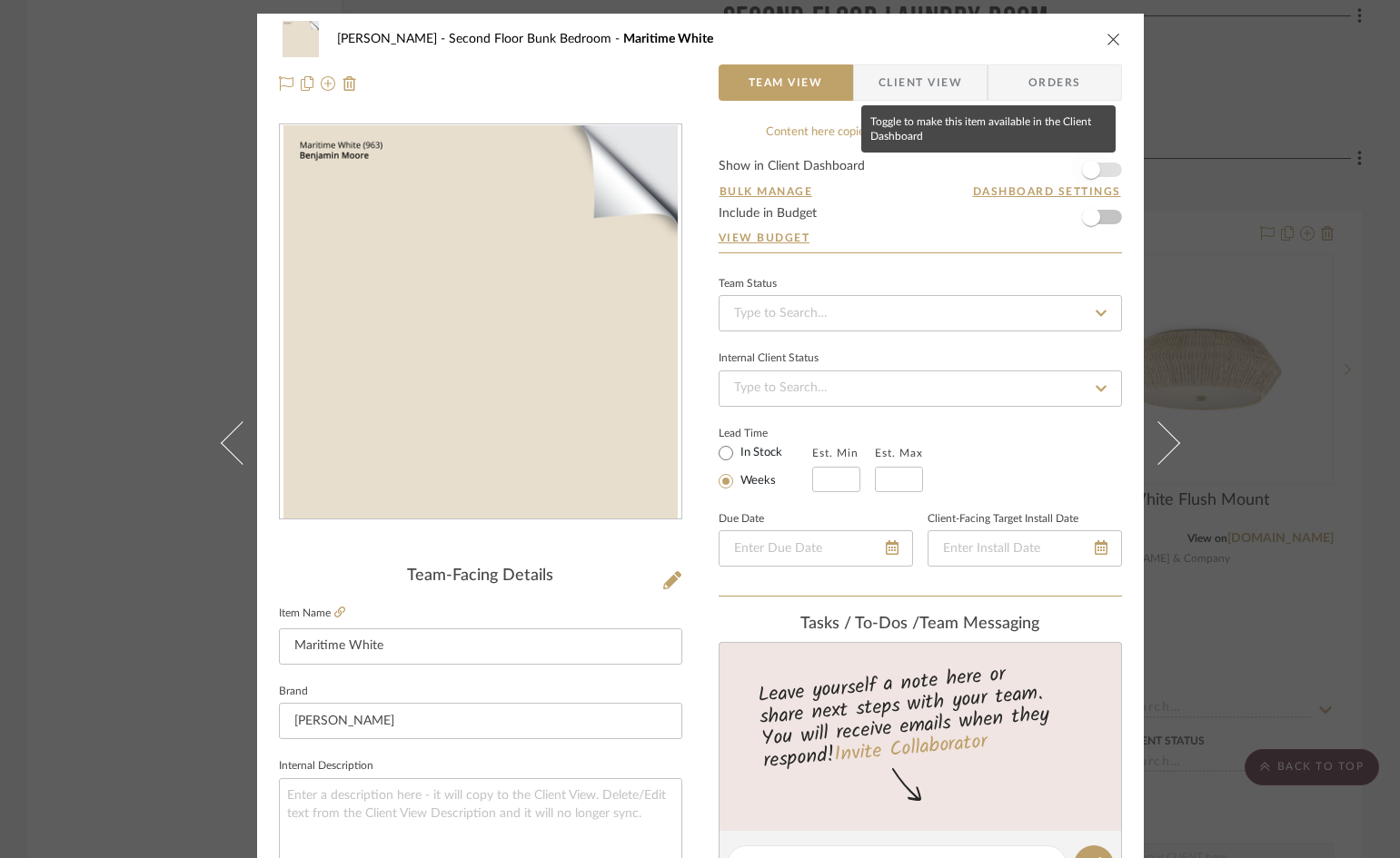
click at [1101, 168] on span "button" at bounding box center [1091, 170] width 40 height 40
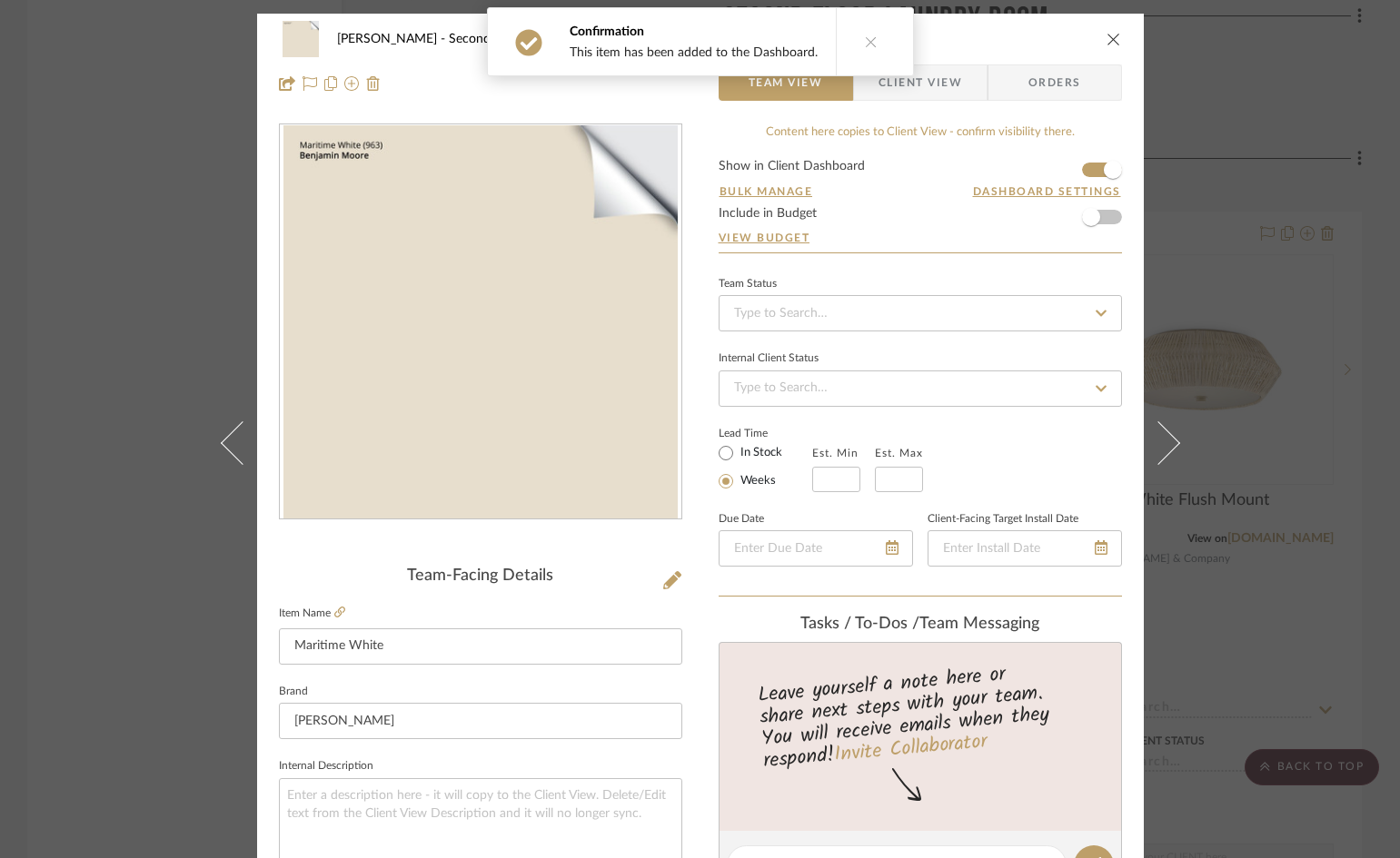
drag, startPoint x: 899, startPoint y: 83, endPoint x: 889, endPoint y: 134, distance: 52.0
click at [900, 83] on div "Confirmation This item has been added to the Dashboard." at bounding box center [701, 41] width 442 height 83
click at [477, 796] on textarea at bounding box center [480, 824] width 404 height 90
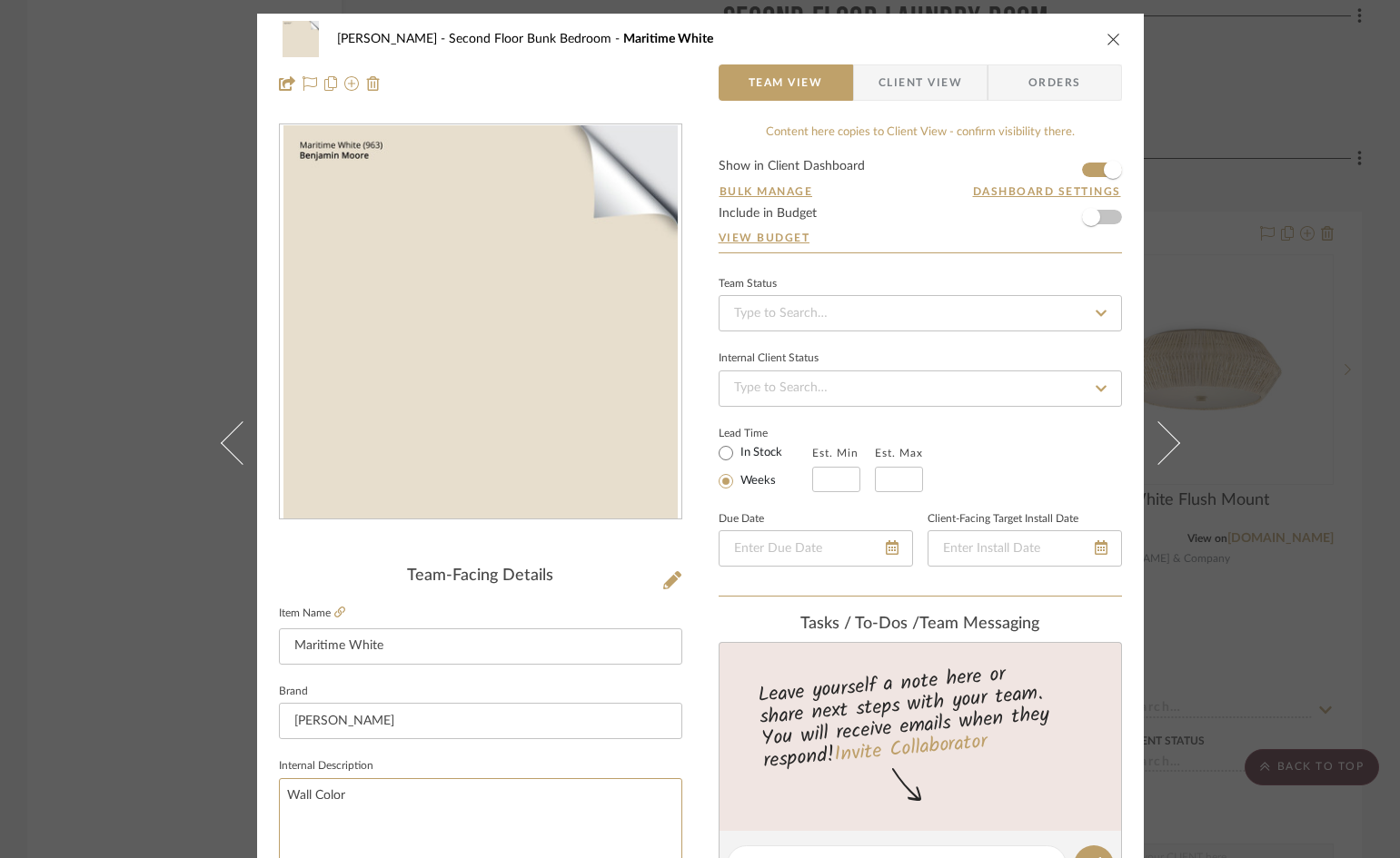
type textarea "Wall Color"
click at [1106, 39] on icon "close" at bounding box center [1113, 38] width 15 height 15
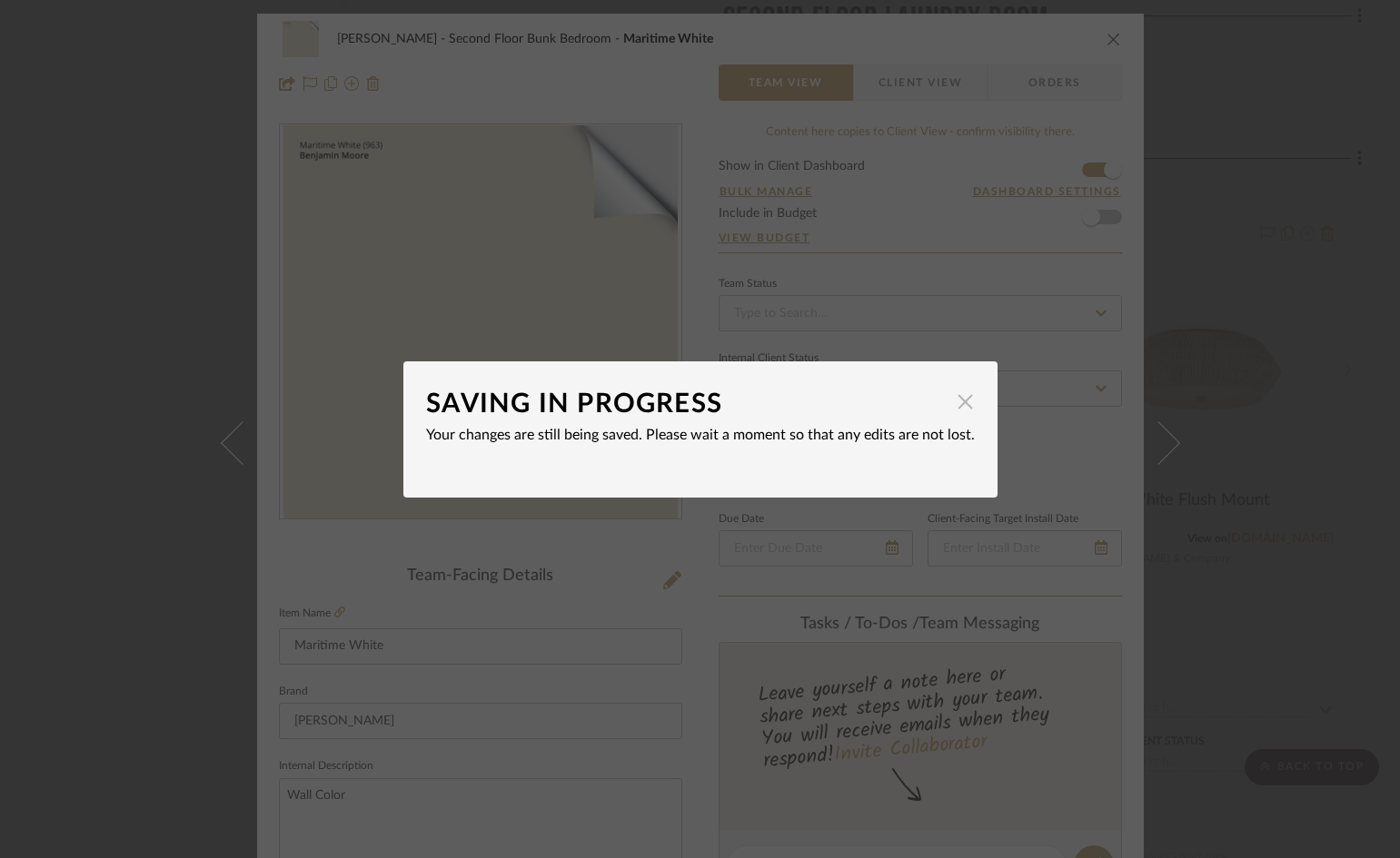
click at [955, 404] on span "button" at bounding box center [965, 402] width 36 height 36
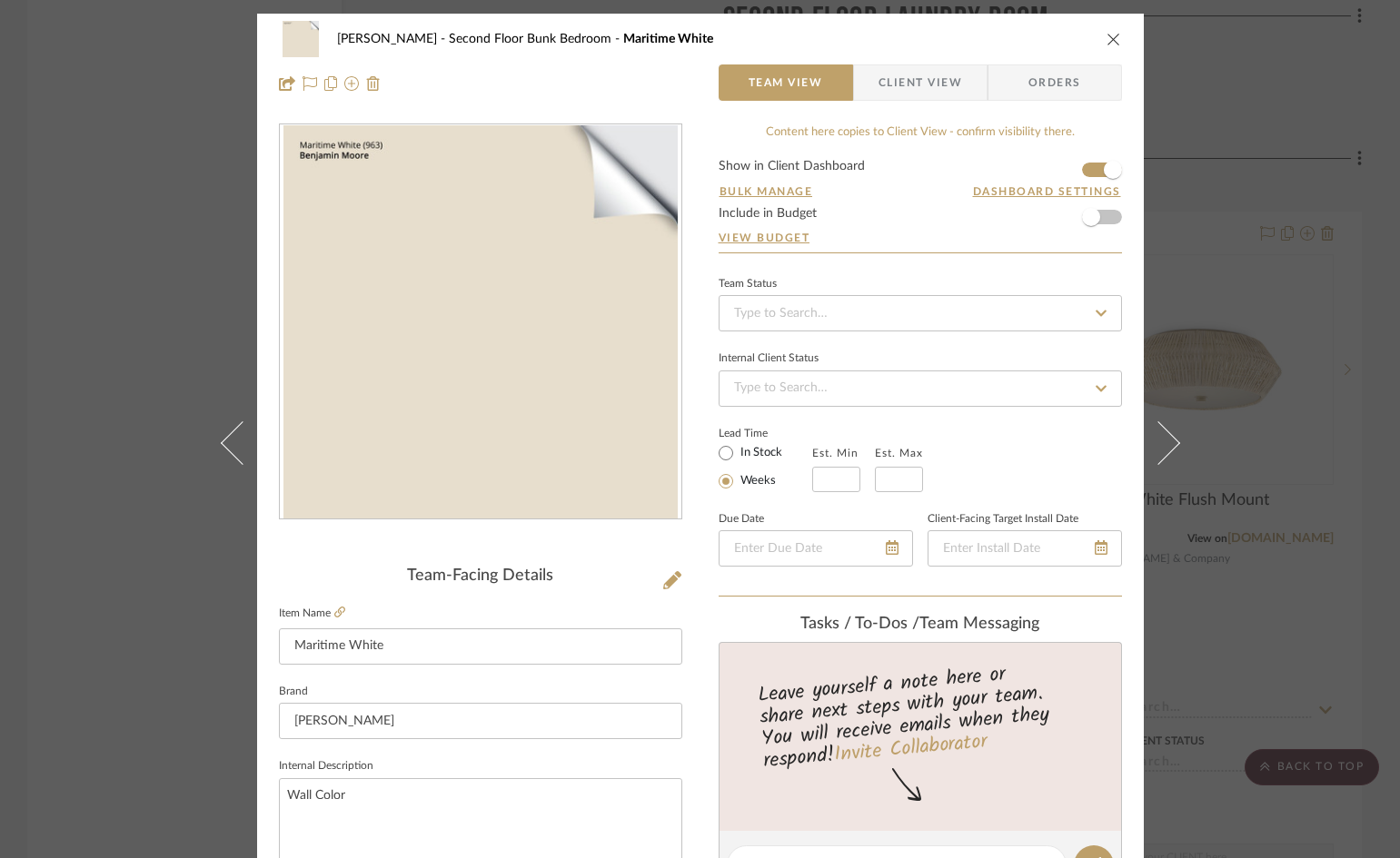
click at [1107, 36] on icon "close" at bounding box center [1113, 38] width 15 height 15
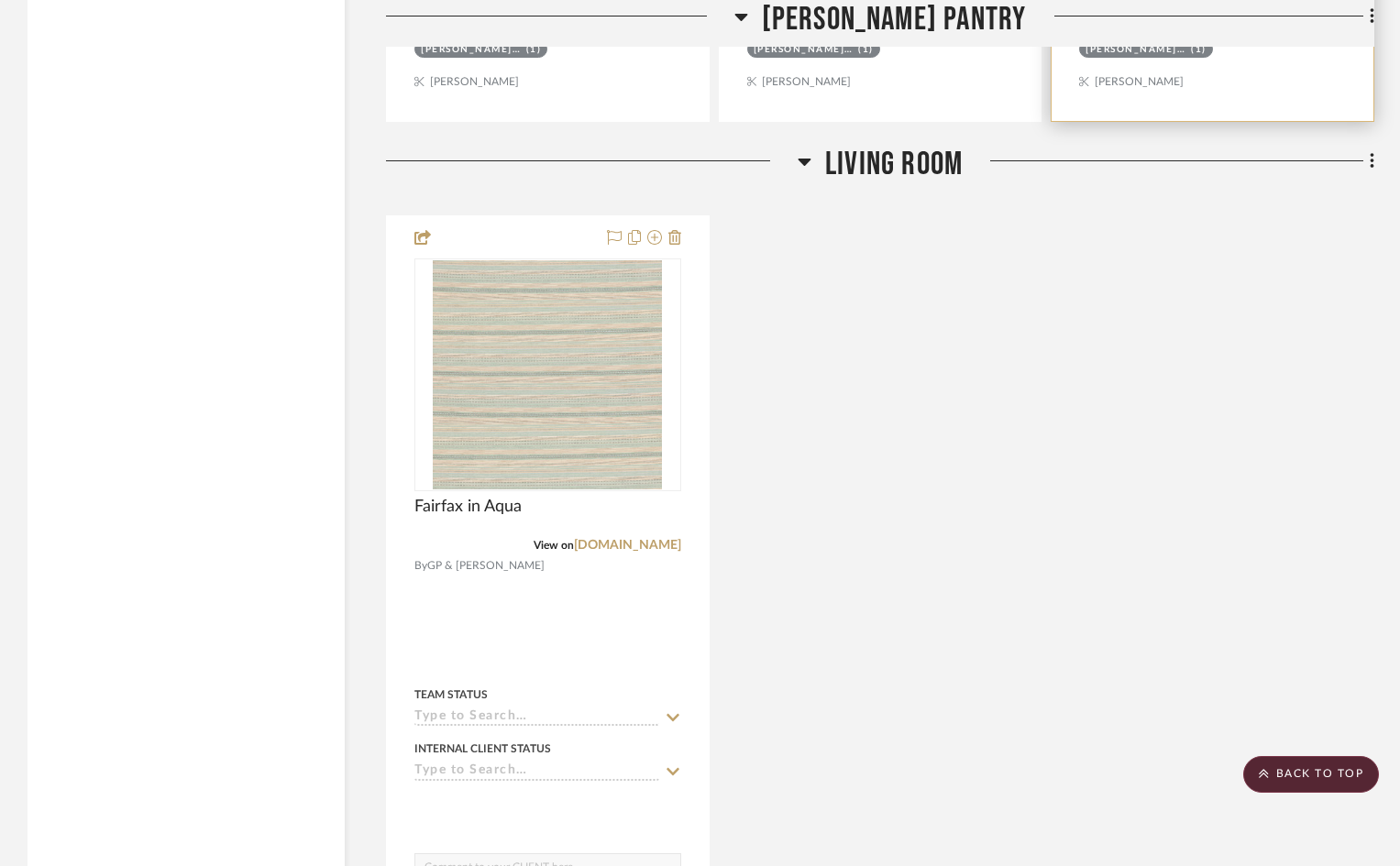
scroll to position [18467, 0]
click at [1372, 159] on icon at bounding box center [1372, 161] width 6 height 20
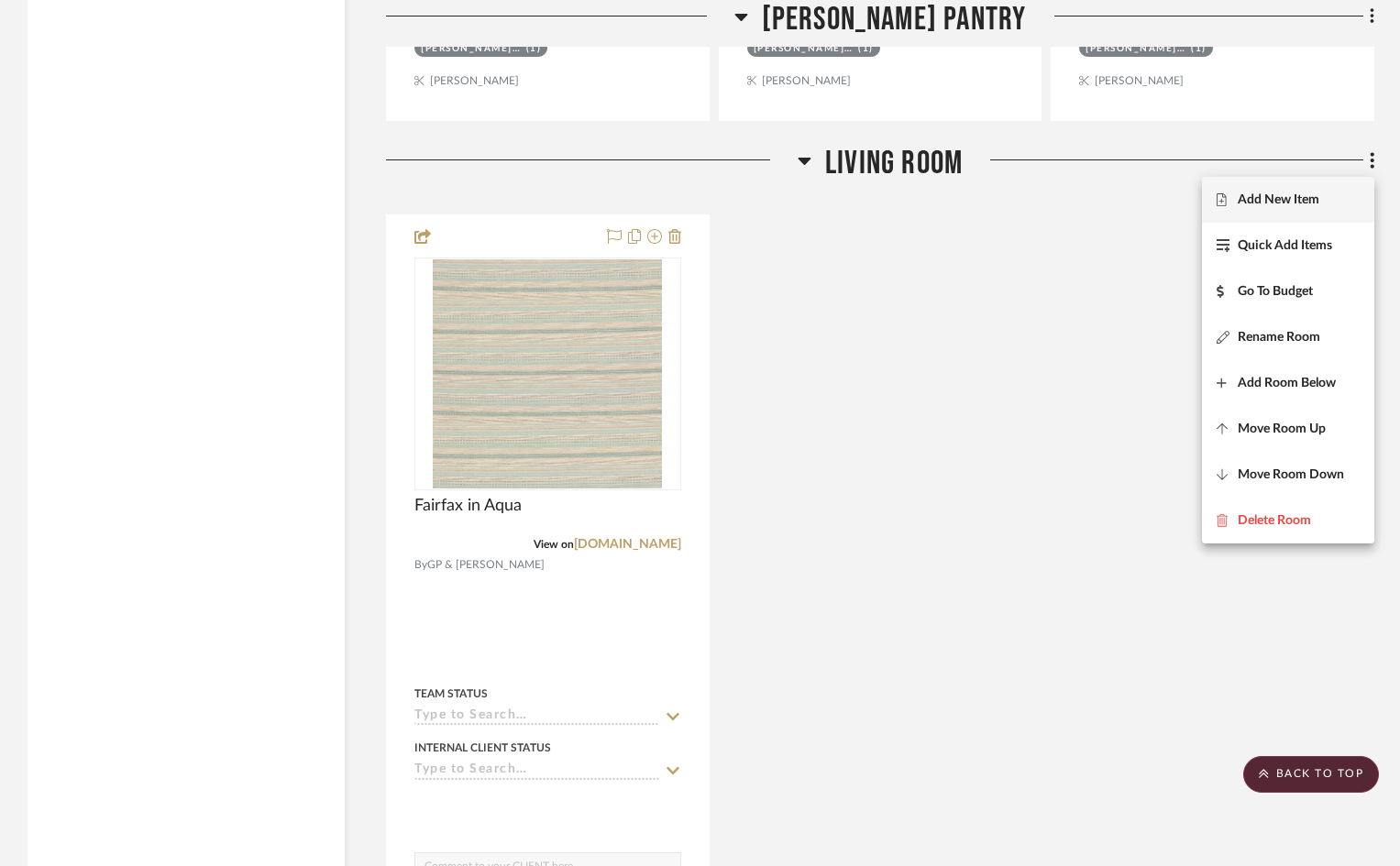
click at [1288, 202] on span "Add New Item" at bounding box center [1278, 200] width 81 height 16
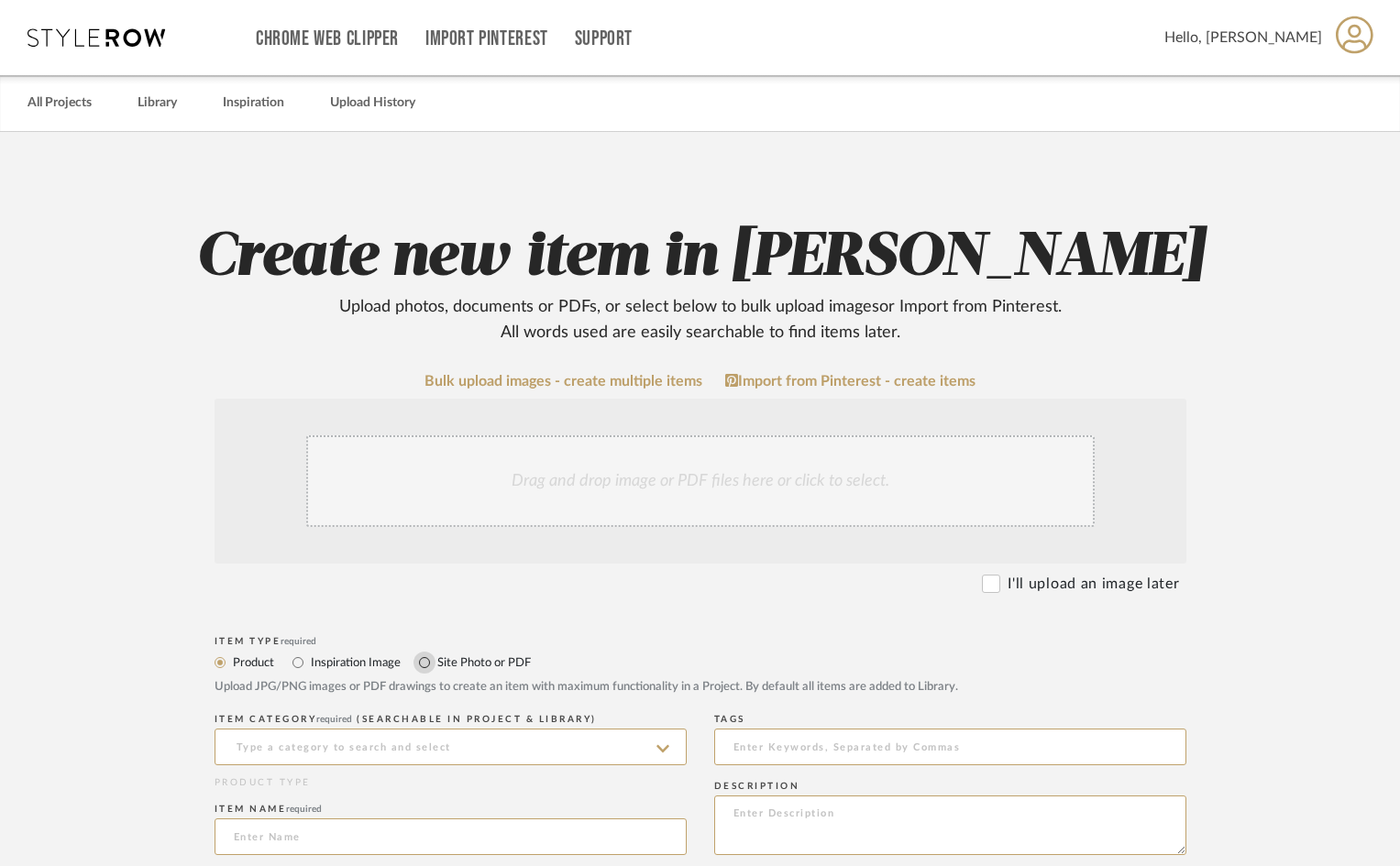
click at [423, 666] on input "Site Photo or PDF" at bounding box center [424, 663] width 22 height 22
radio input "true"
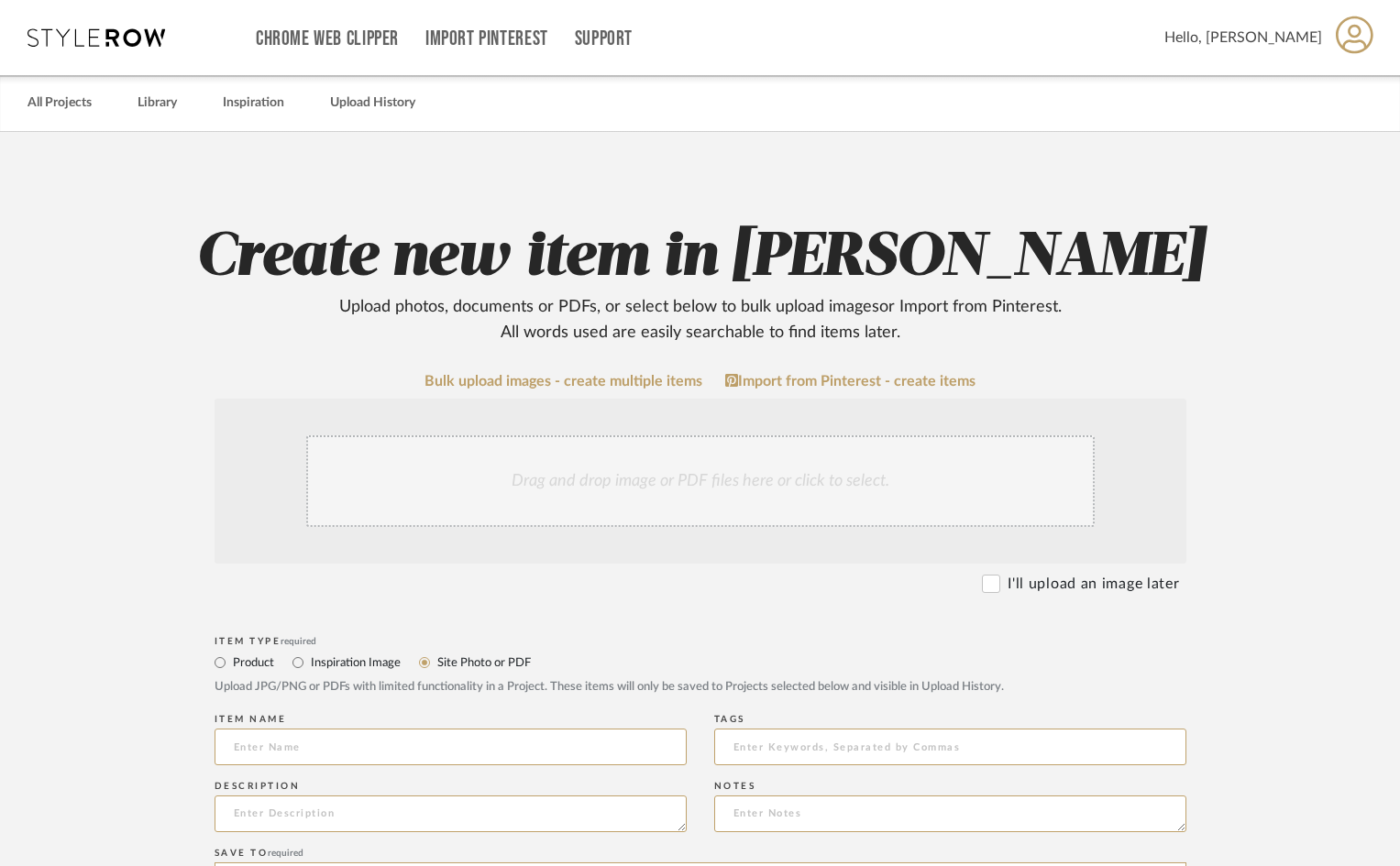
click at [426, 492] on div "Drag and drop image or PDF files here or click to select." at bounding box center [700, 482] width 789 height 92
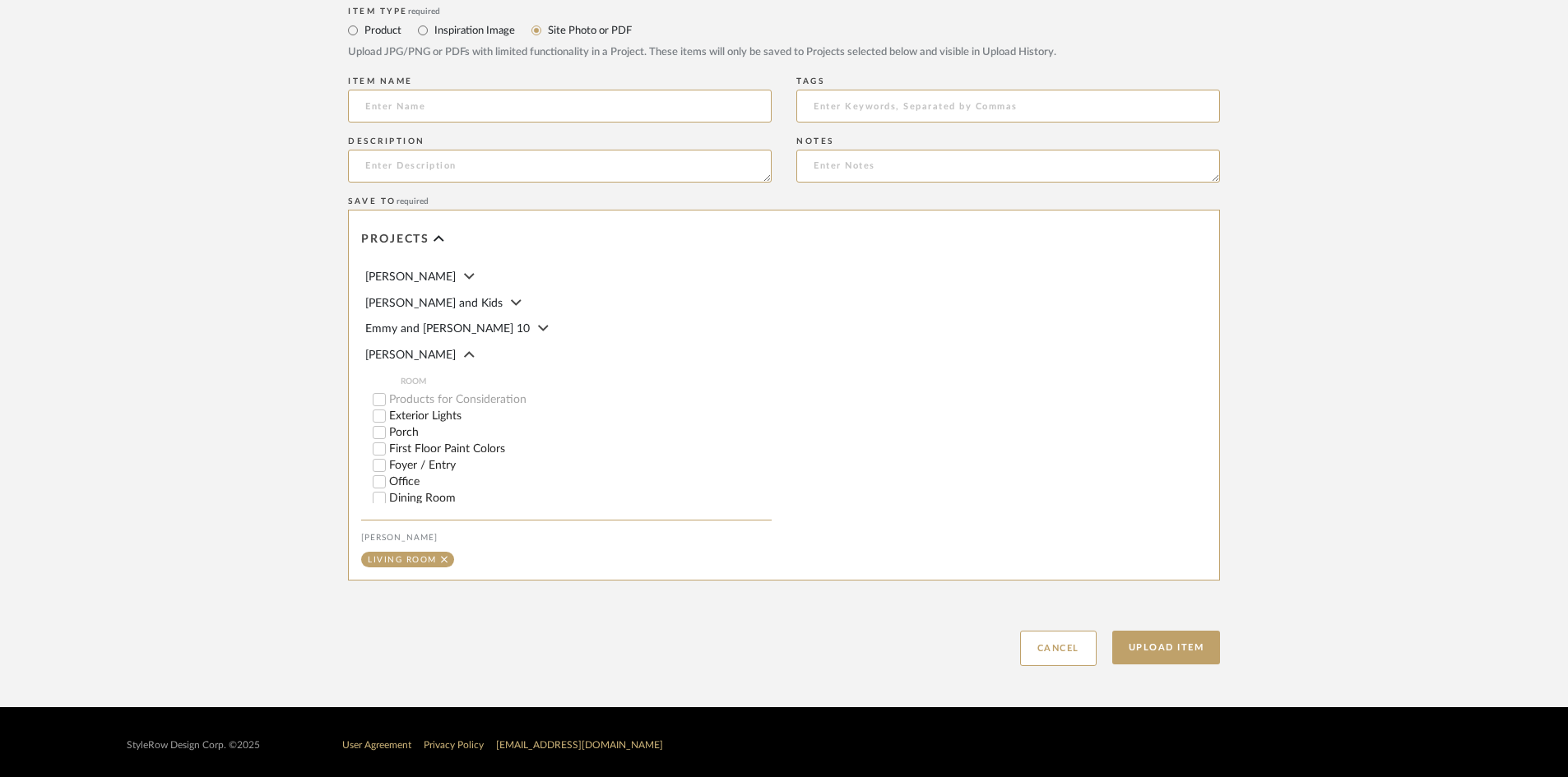
scroll to position [741, 0]
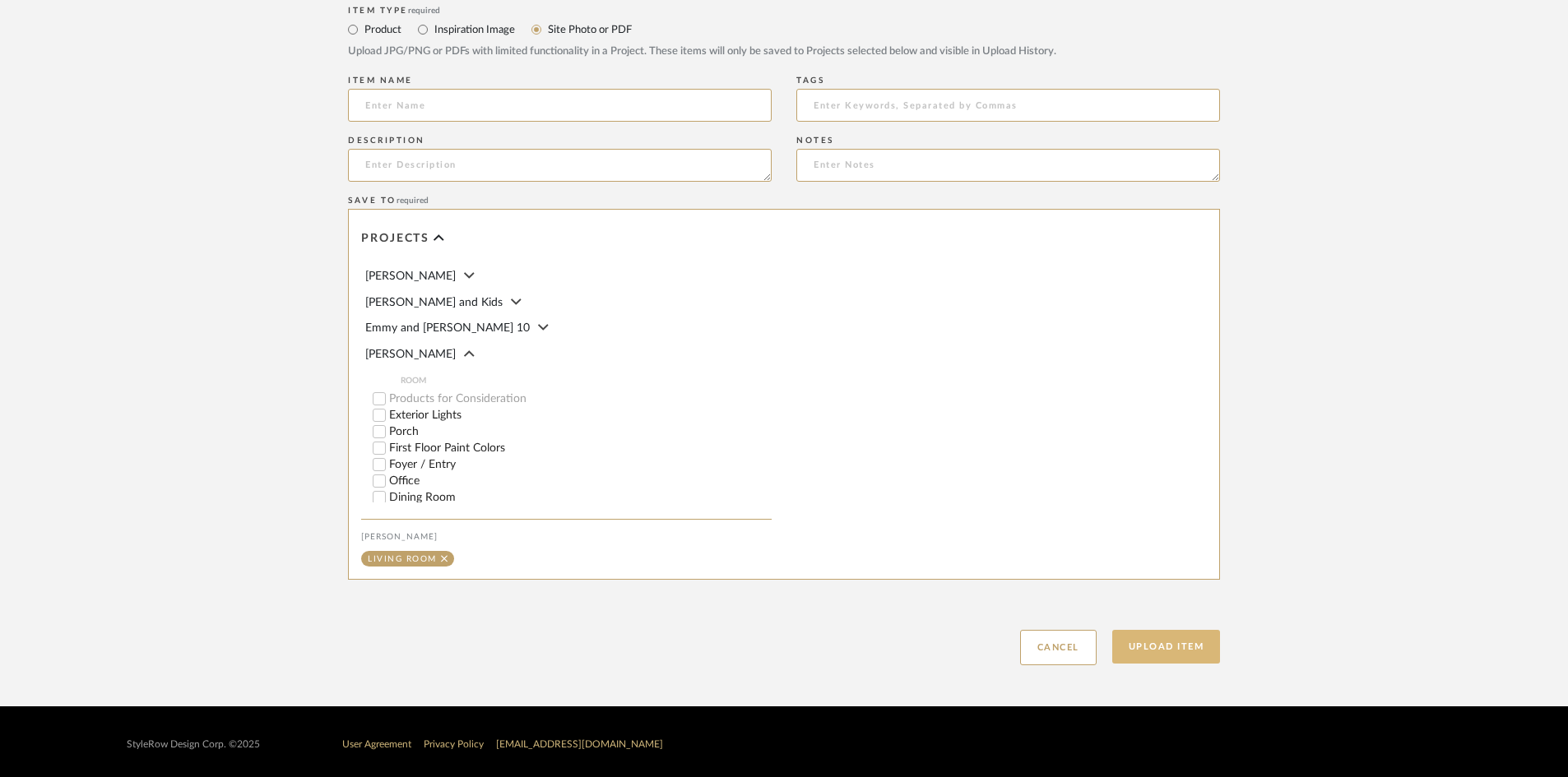
click at [1172, 649] on button "Upload Item" at bounding box center [1166, 647] width 108 height 34
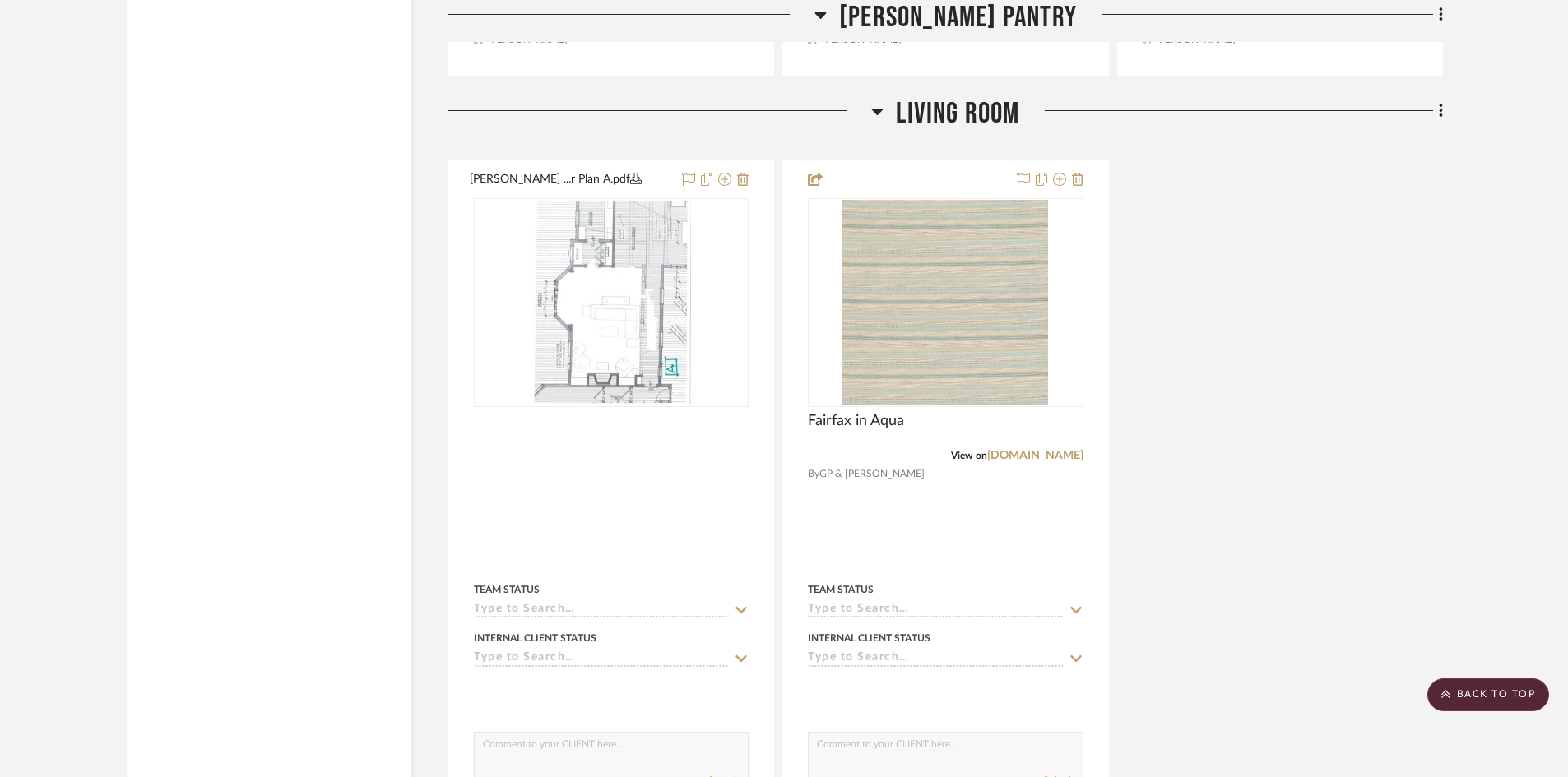
scroll to position [16653, 0]
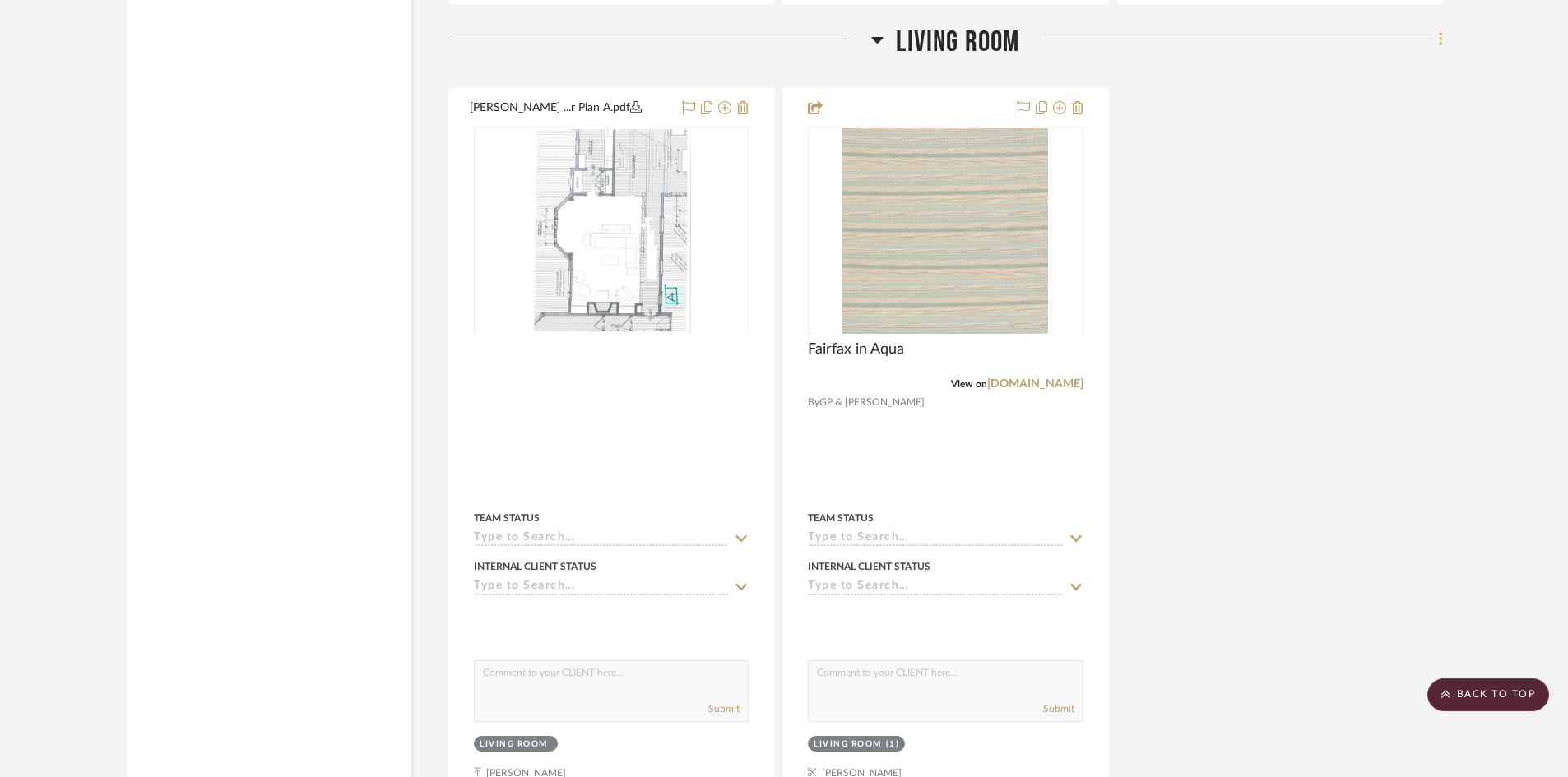
click at [1267, 33] on icon at bounding box center [1440, 40] width 4 height 14
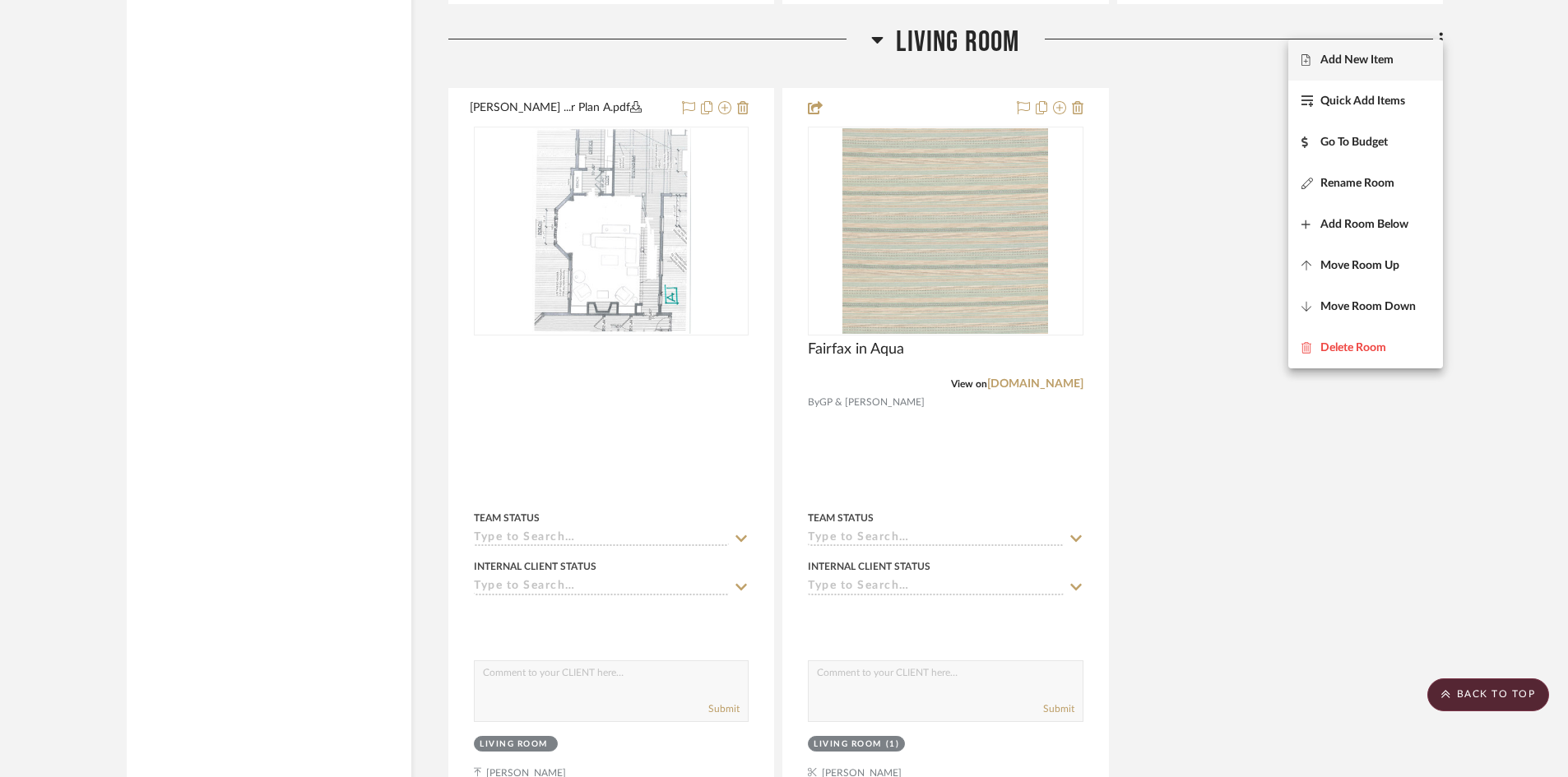
click at [1267, 55] on span "Add New Item" at bounding box center [1356, 60] width 73 height 14
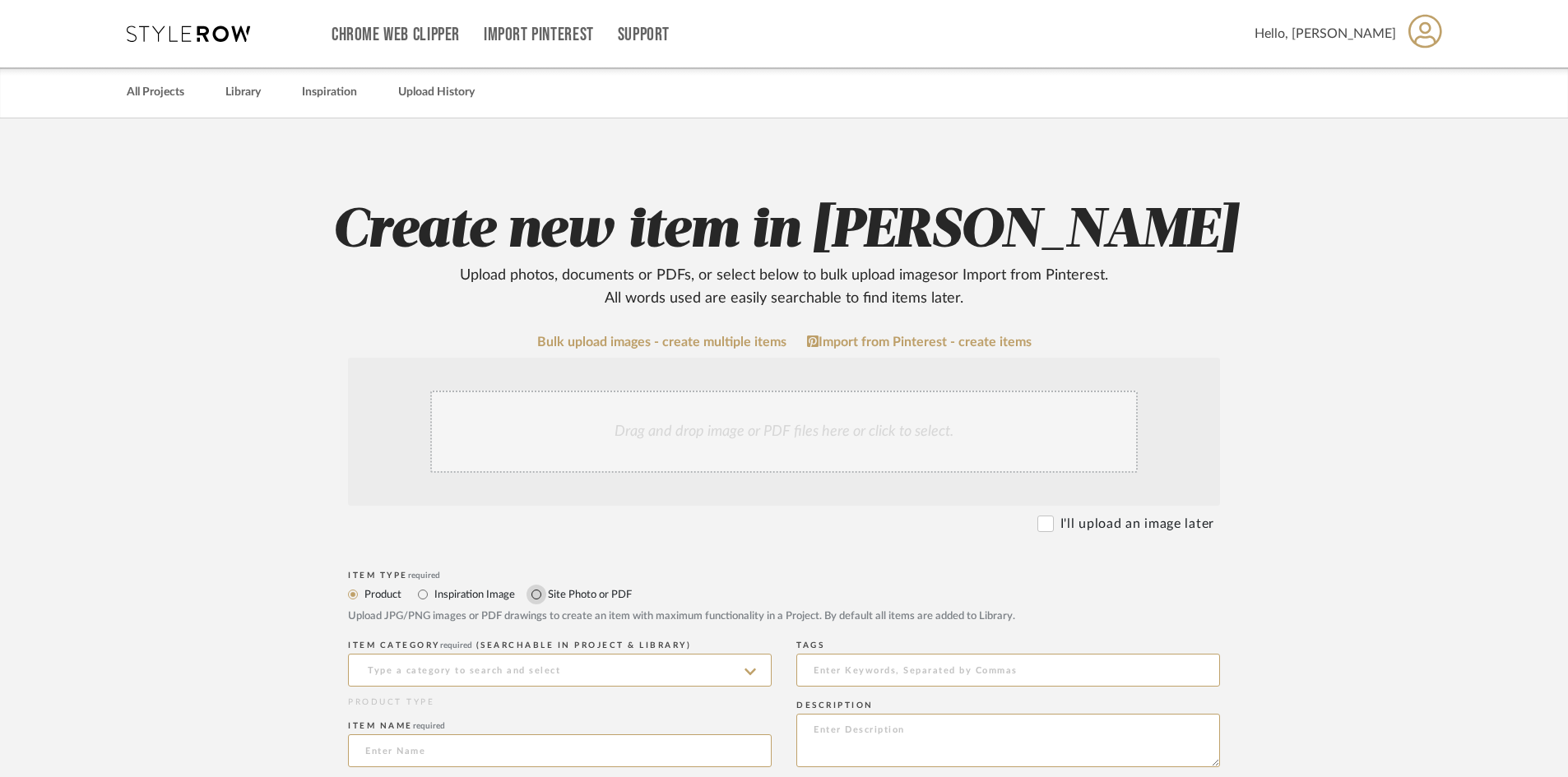
click at [534, 591] on input "Site Photo or PDF" at bounding box center [536, 595] width 20 height 20
radio input "true"
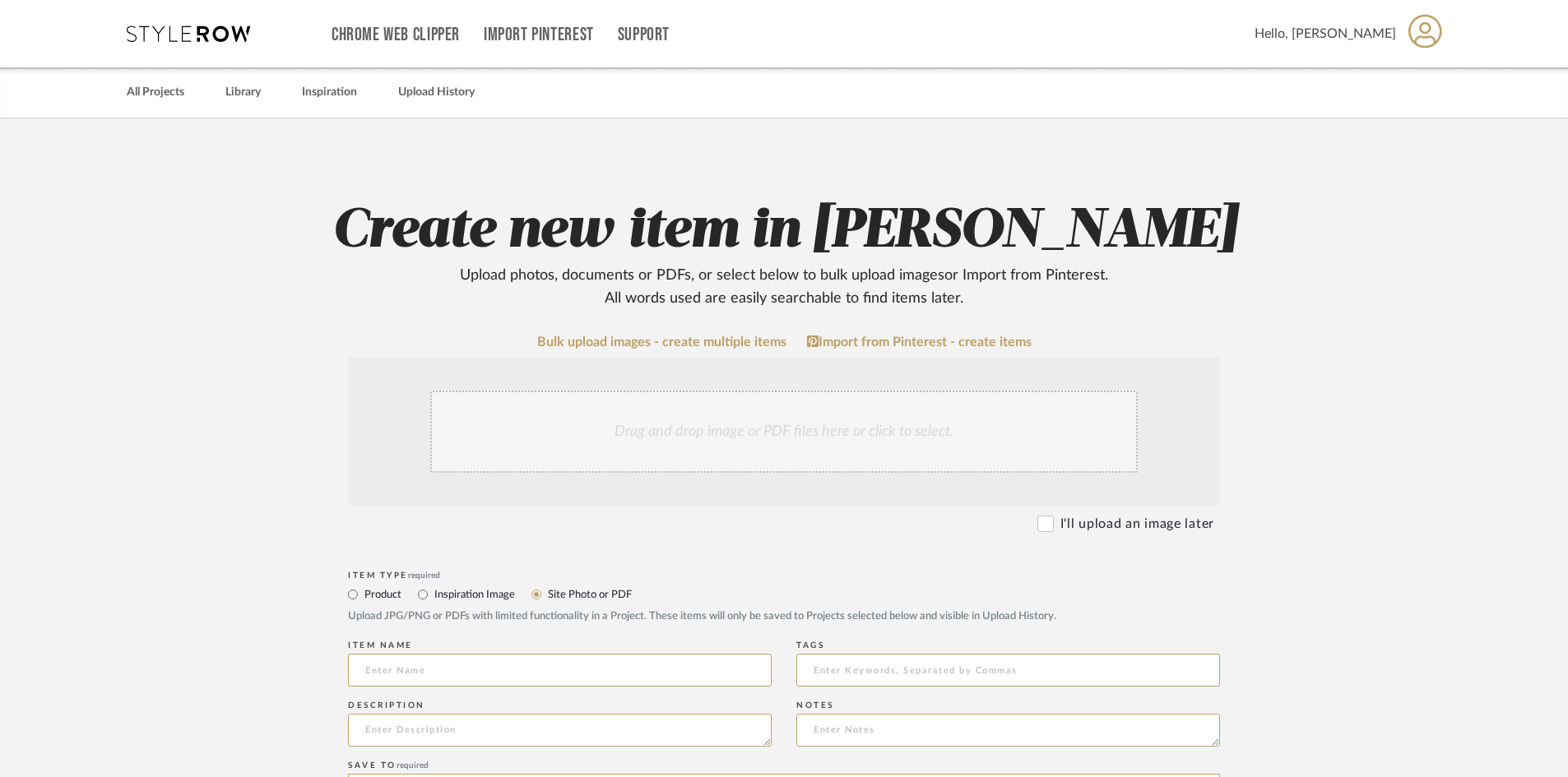
click at [521, 464] on div "Drag and drop image or PDF files here or click to select." at bounding box center [784, 432] width 708 height 83
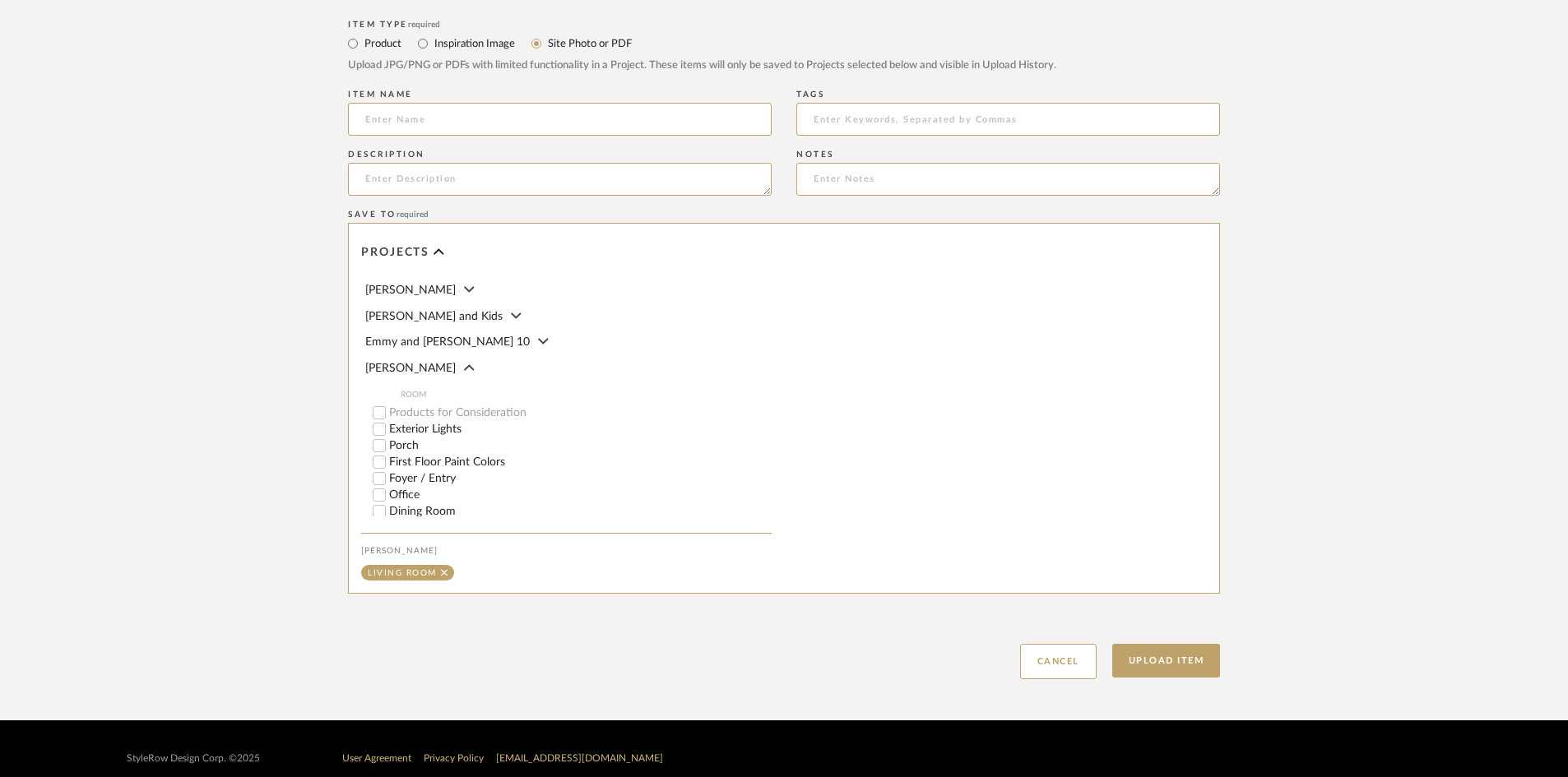
scroll to position [745, 0]
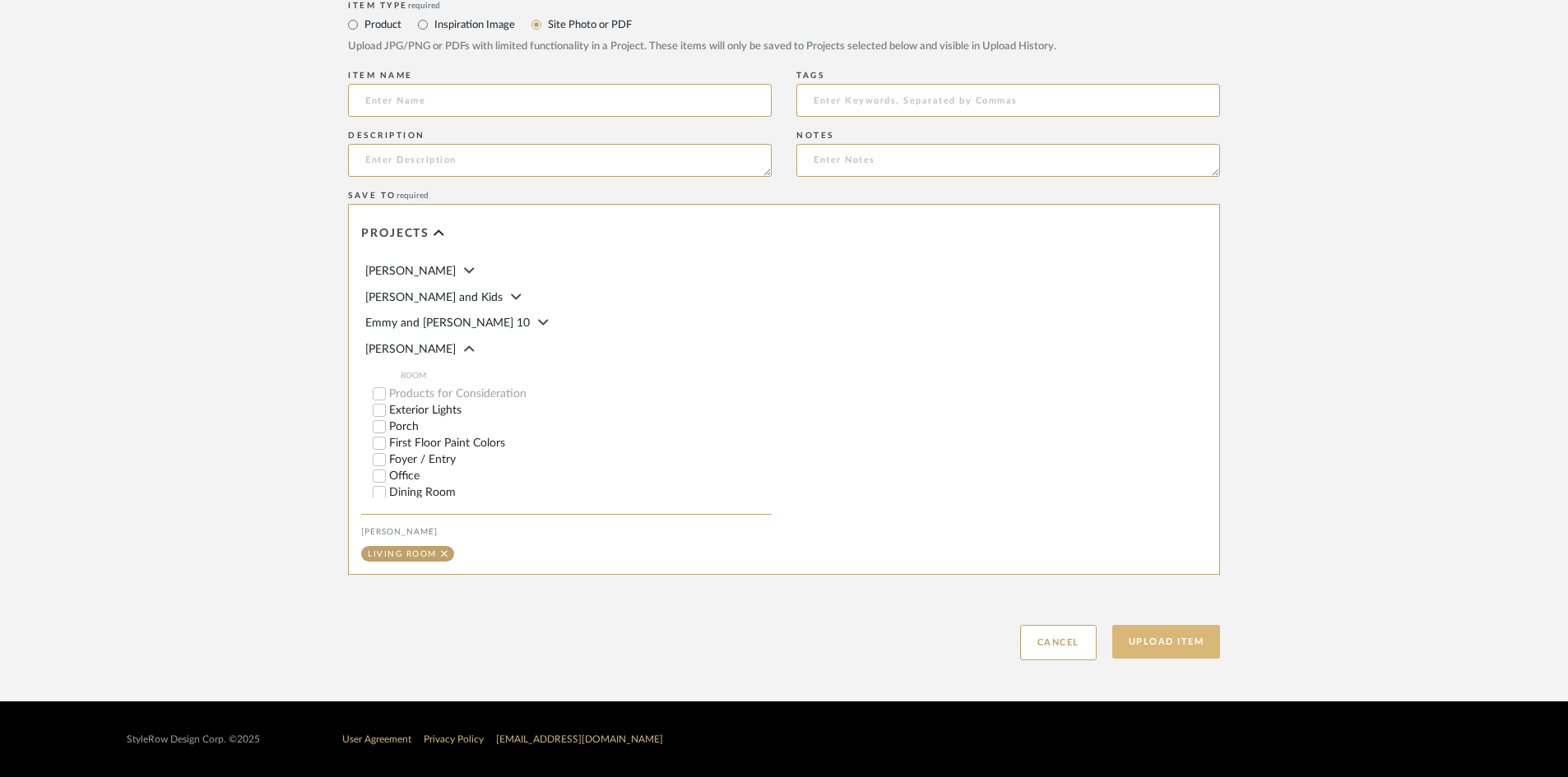
click at [1175, 647] on button "Upload Item" at bounding box center [1166, 642] width 108 height 34
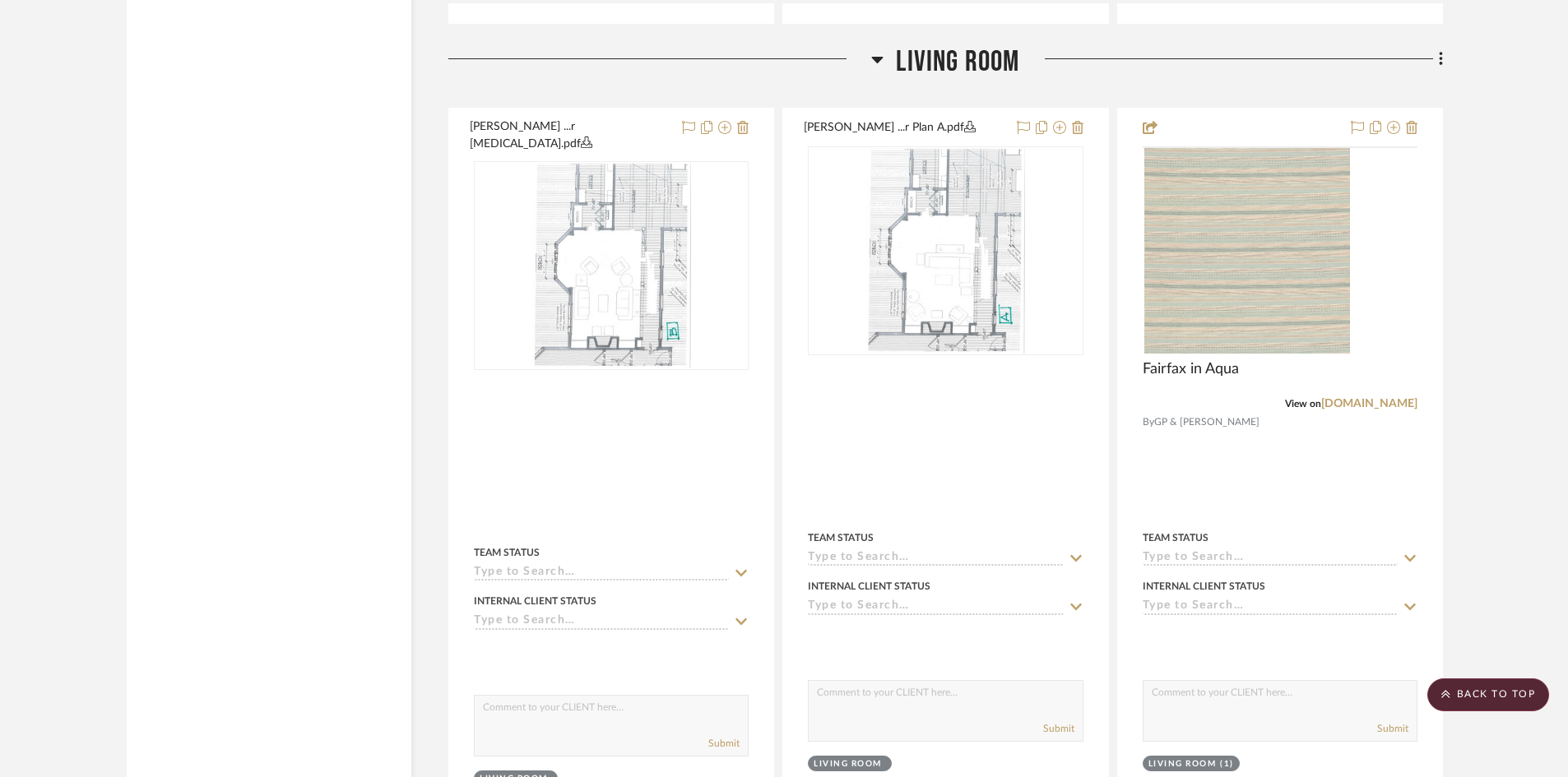
scroll to position [16653, 0]
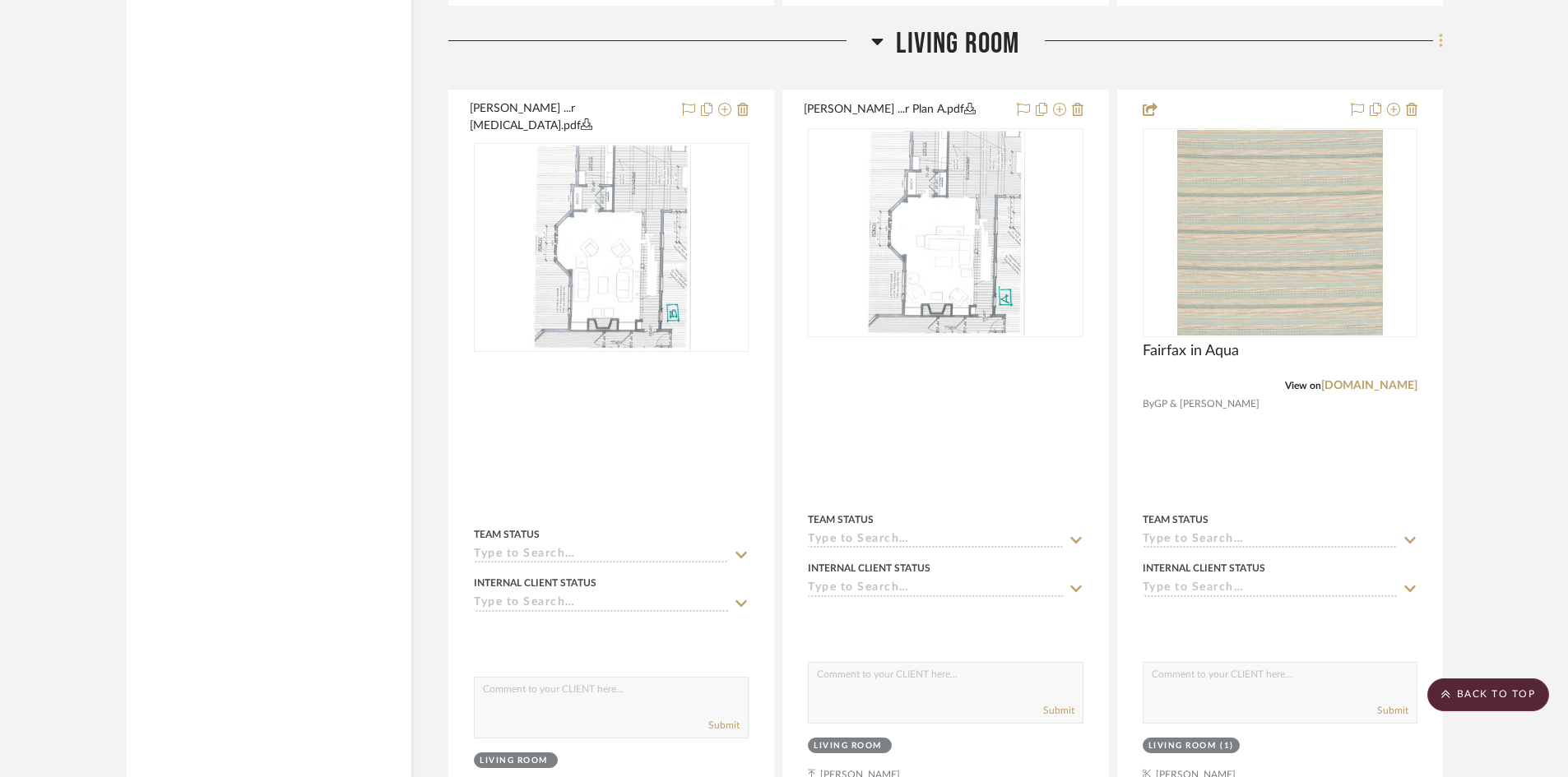
click at [1267, 32] on icon at bounding box center [1441, 41] width 5 height 18
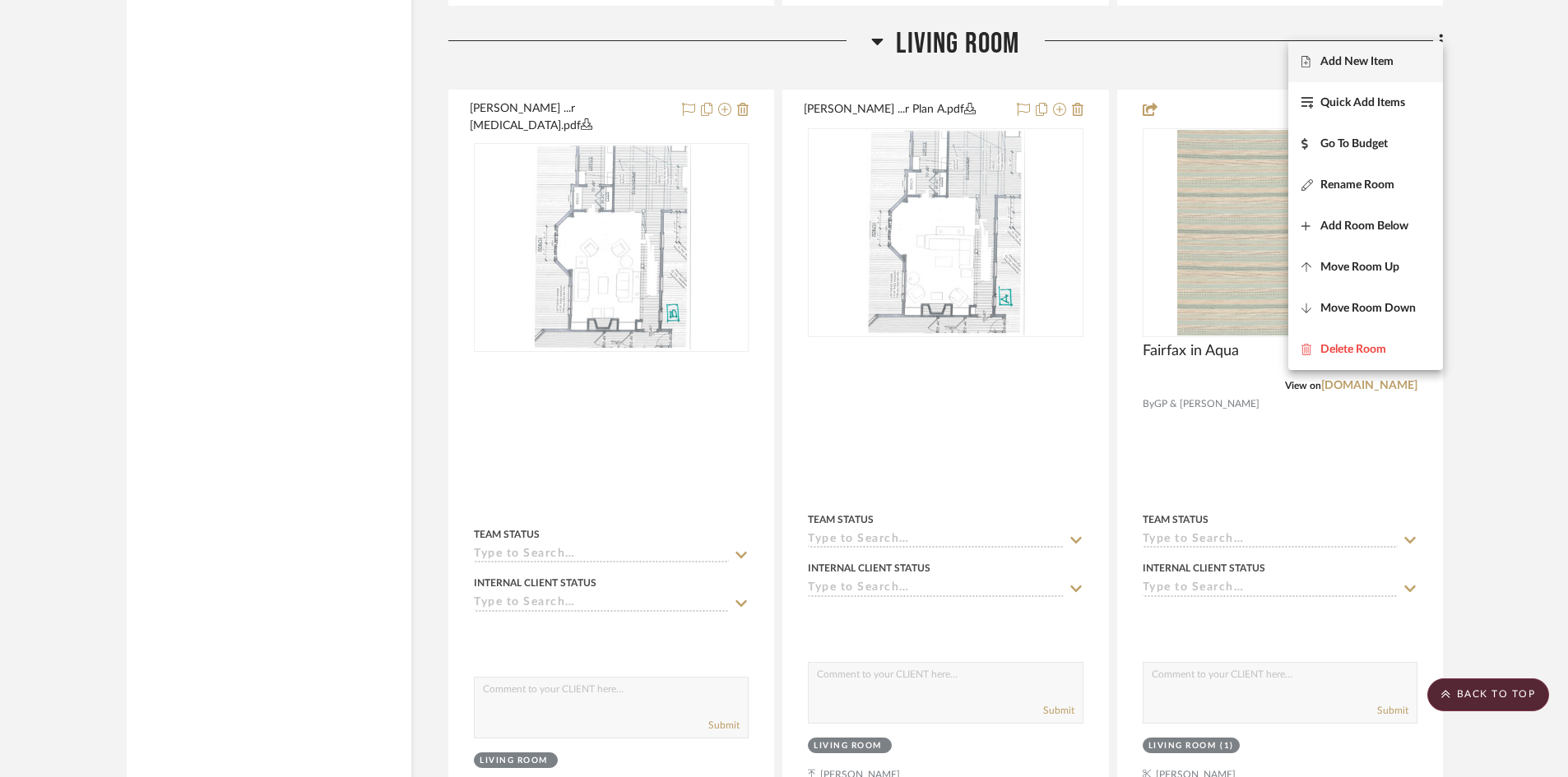
click at [1267, 60] on span "Add New Item" at bounding box center [1356, 62] width 73 height 14
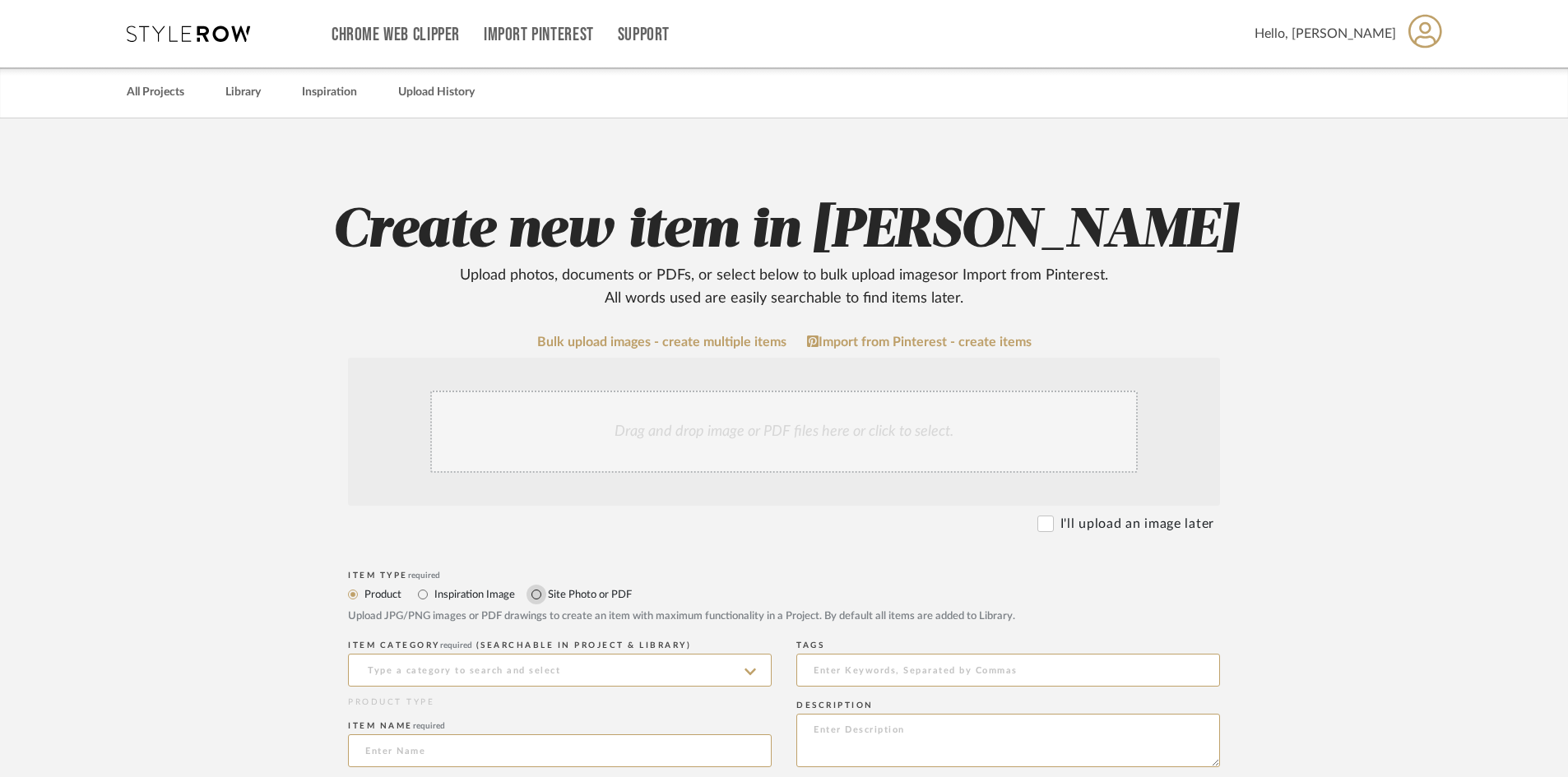
click at [537, 592] on input "Site Photo or PDF" at bounding box center [536, 595] width 20 height 20
radio input "true"
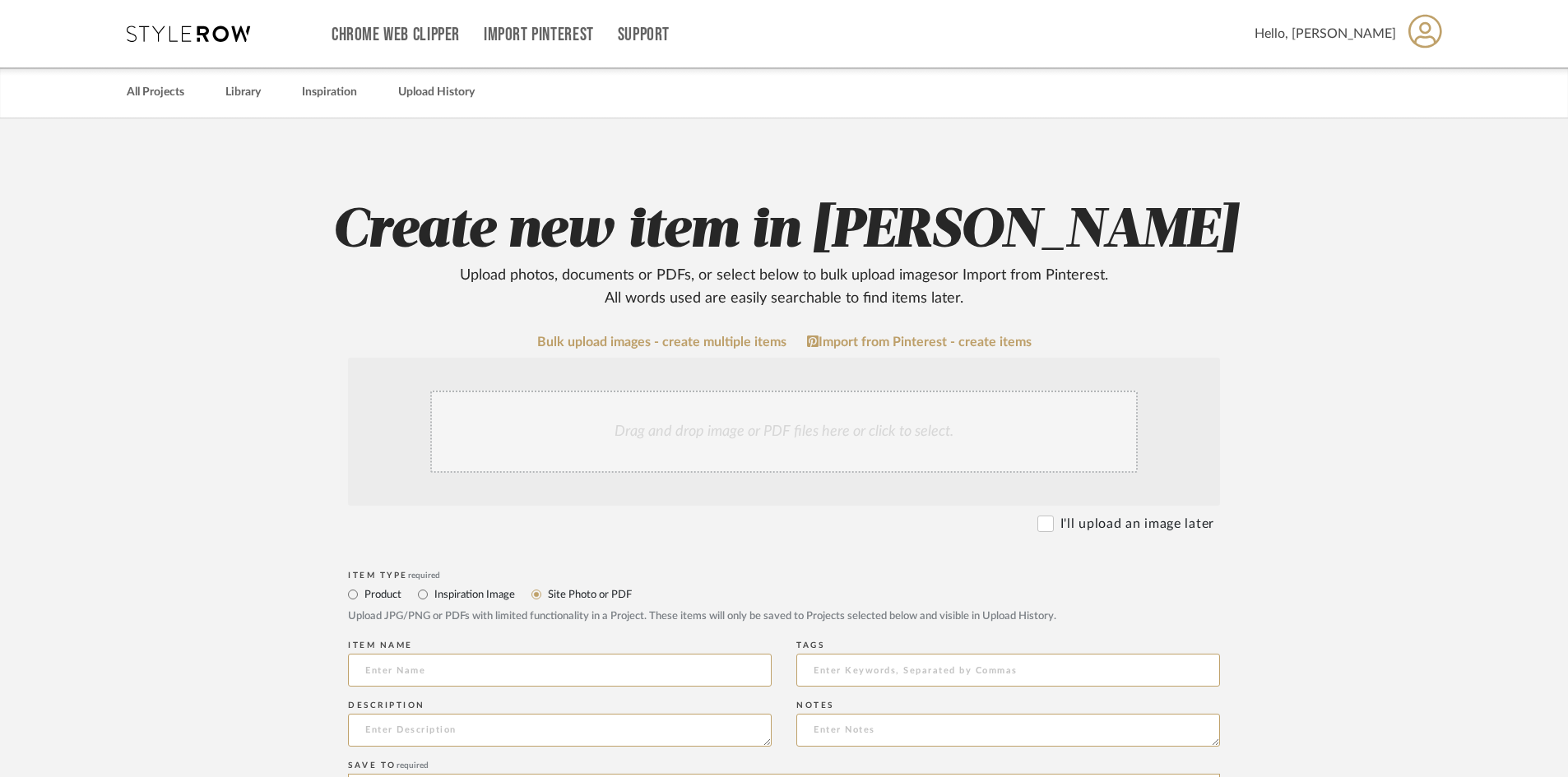
click at [538, 460] on div "Drag and drop image or PDF files here or click to select." at bounding box center [784, 432] width 708 height 83
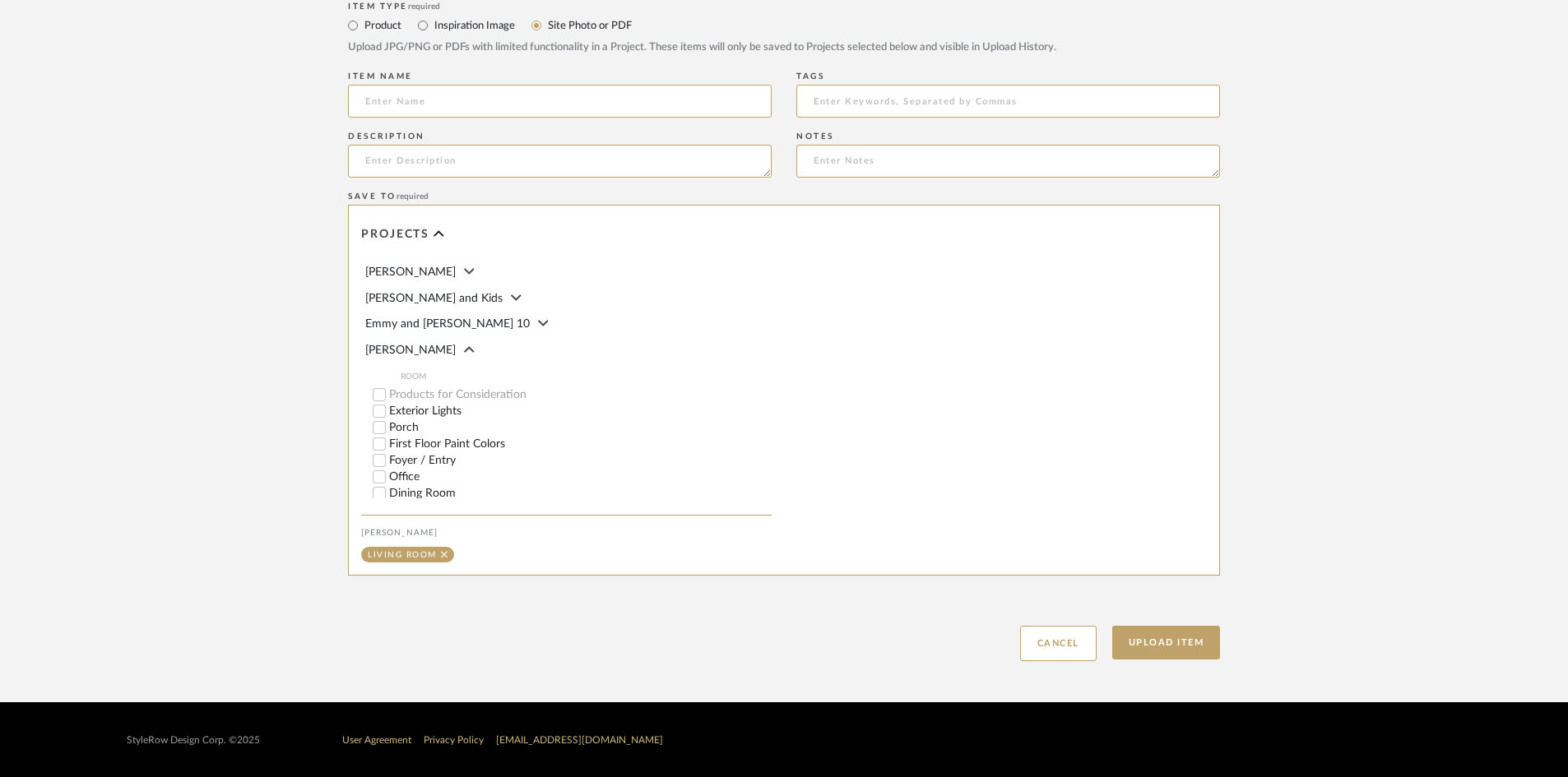
scroll to position [745, 0]
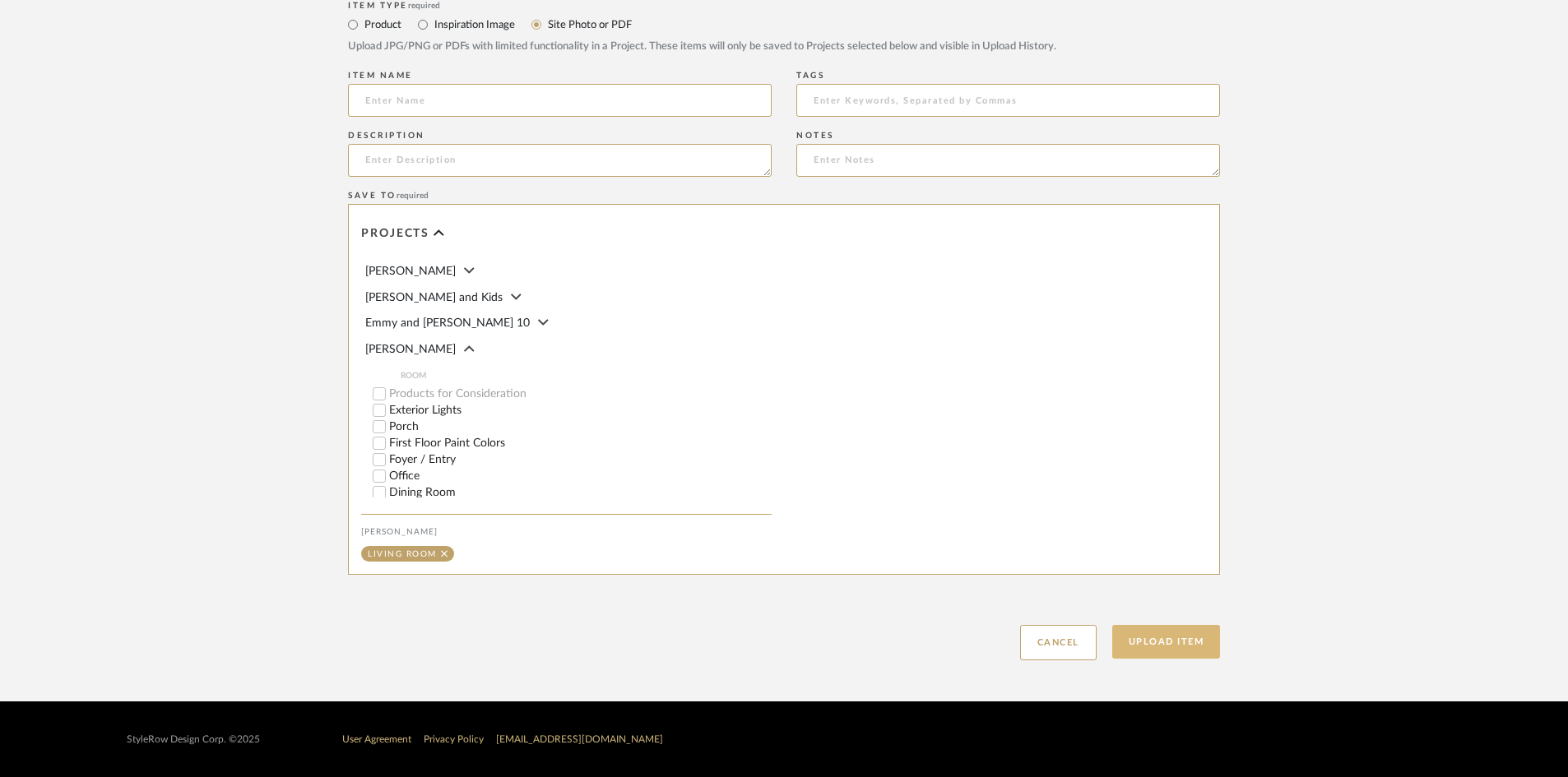
click at [1156, 645] on button "Upload Item" at bounding box center [1166, 642] width 108 height 34
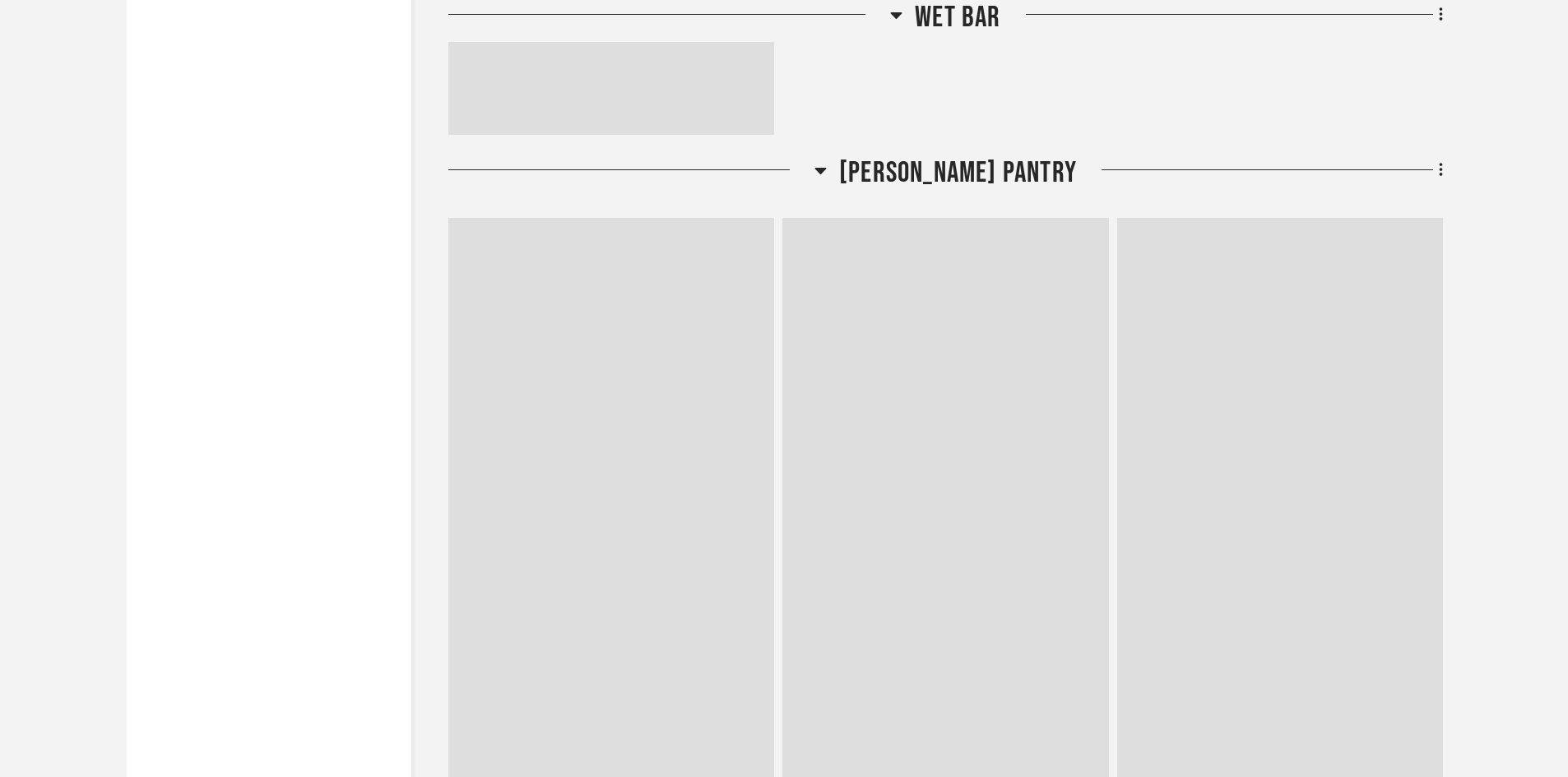
scroll to position [16653, 0]
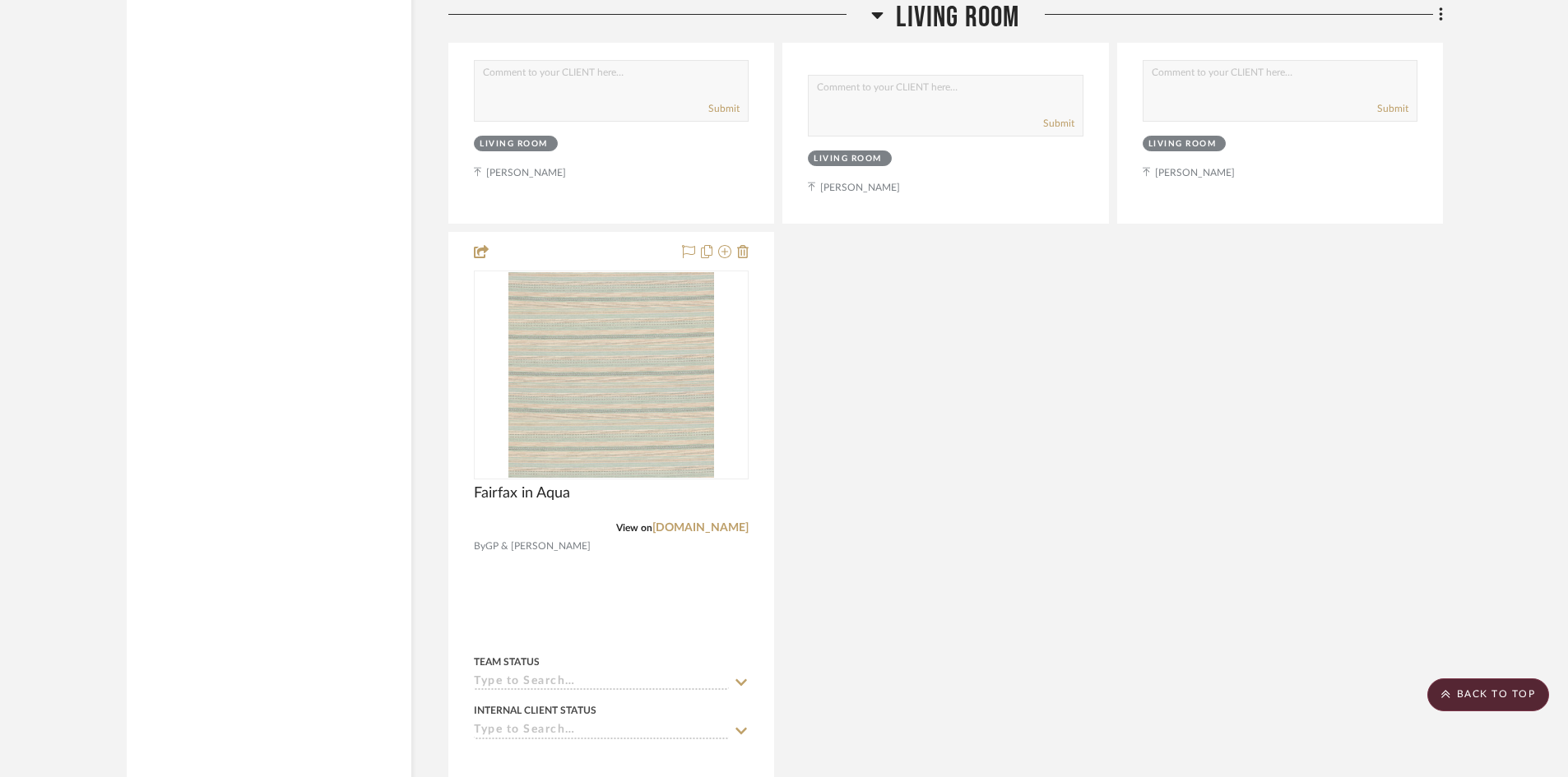
scroll to position [17603, 0]
